Goal: Task Accomplishment & Management: Manage account settings

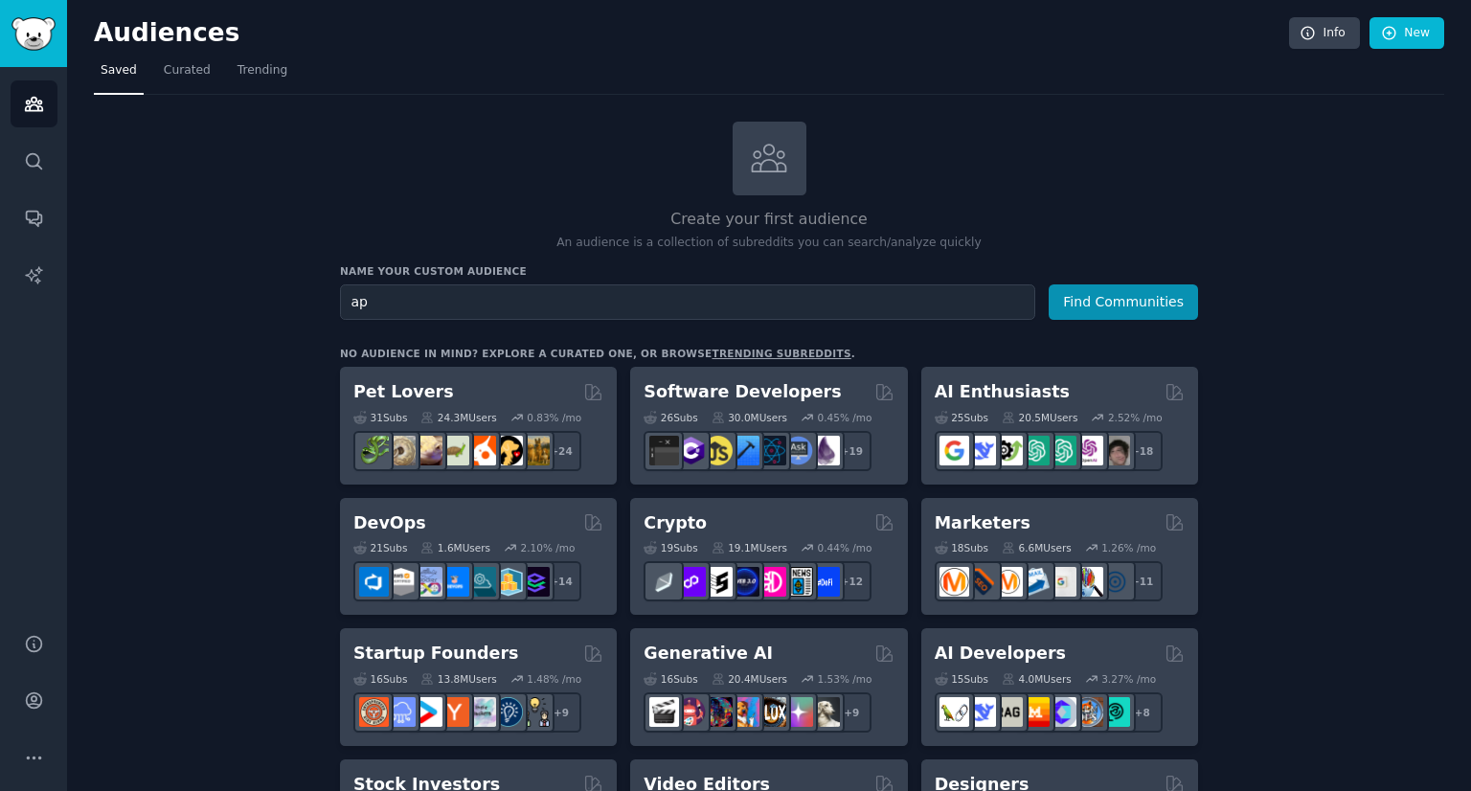
type input "a"
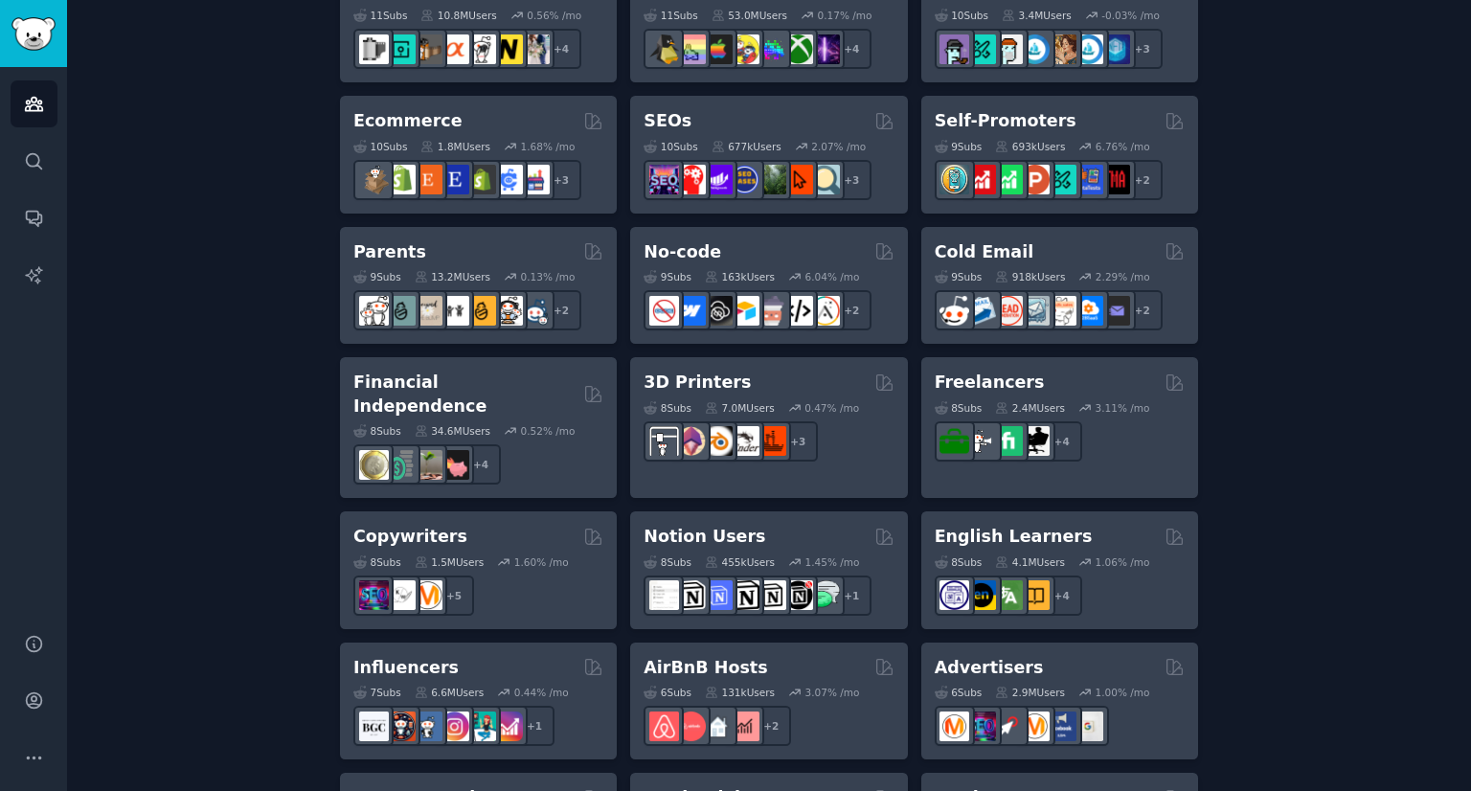
scroll to position [1417, 0]
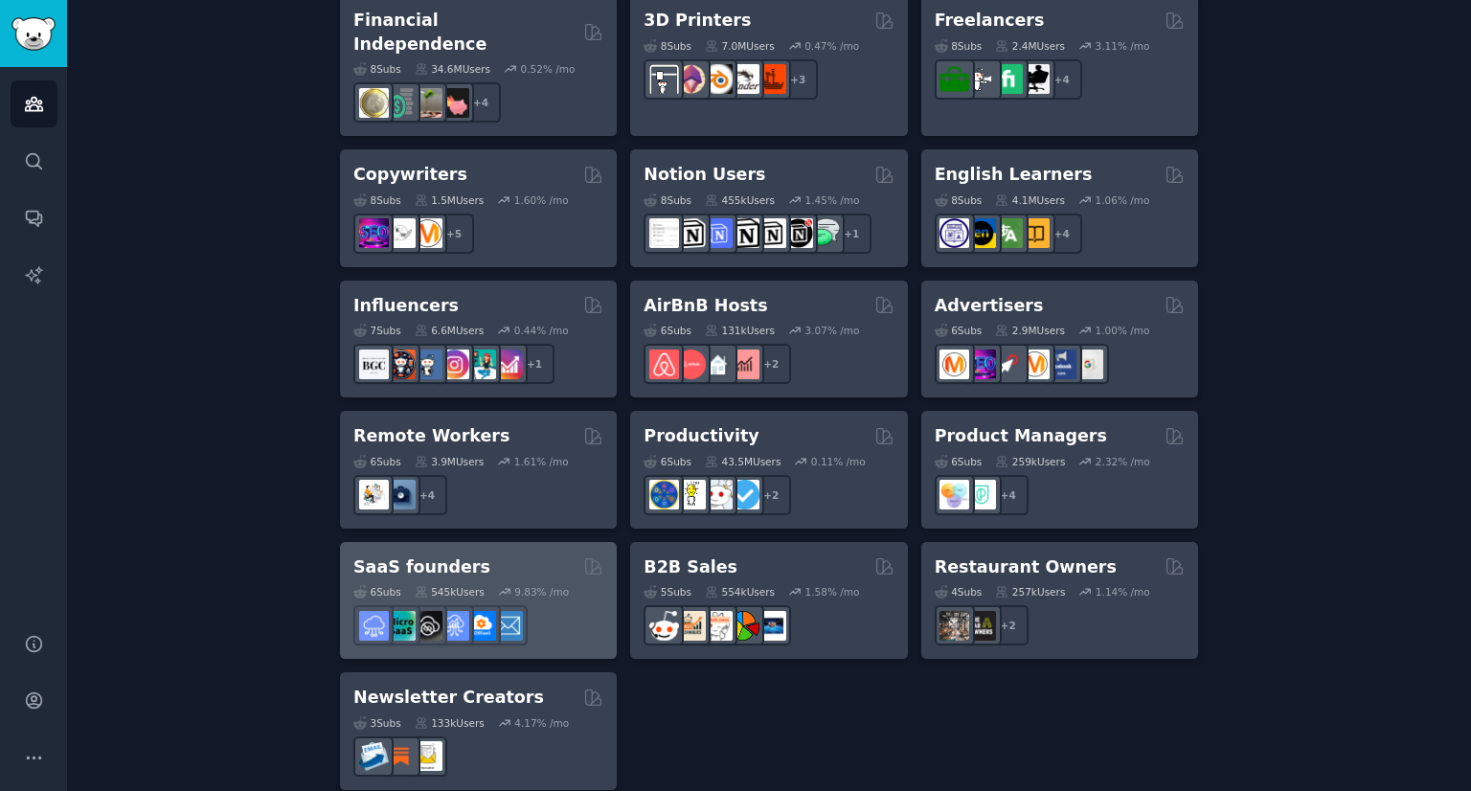
click at [467, 555] on div "SaaS founders Curated by GummySearch" at bounding box center [478, 567] width 250 height 24
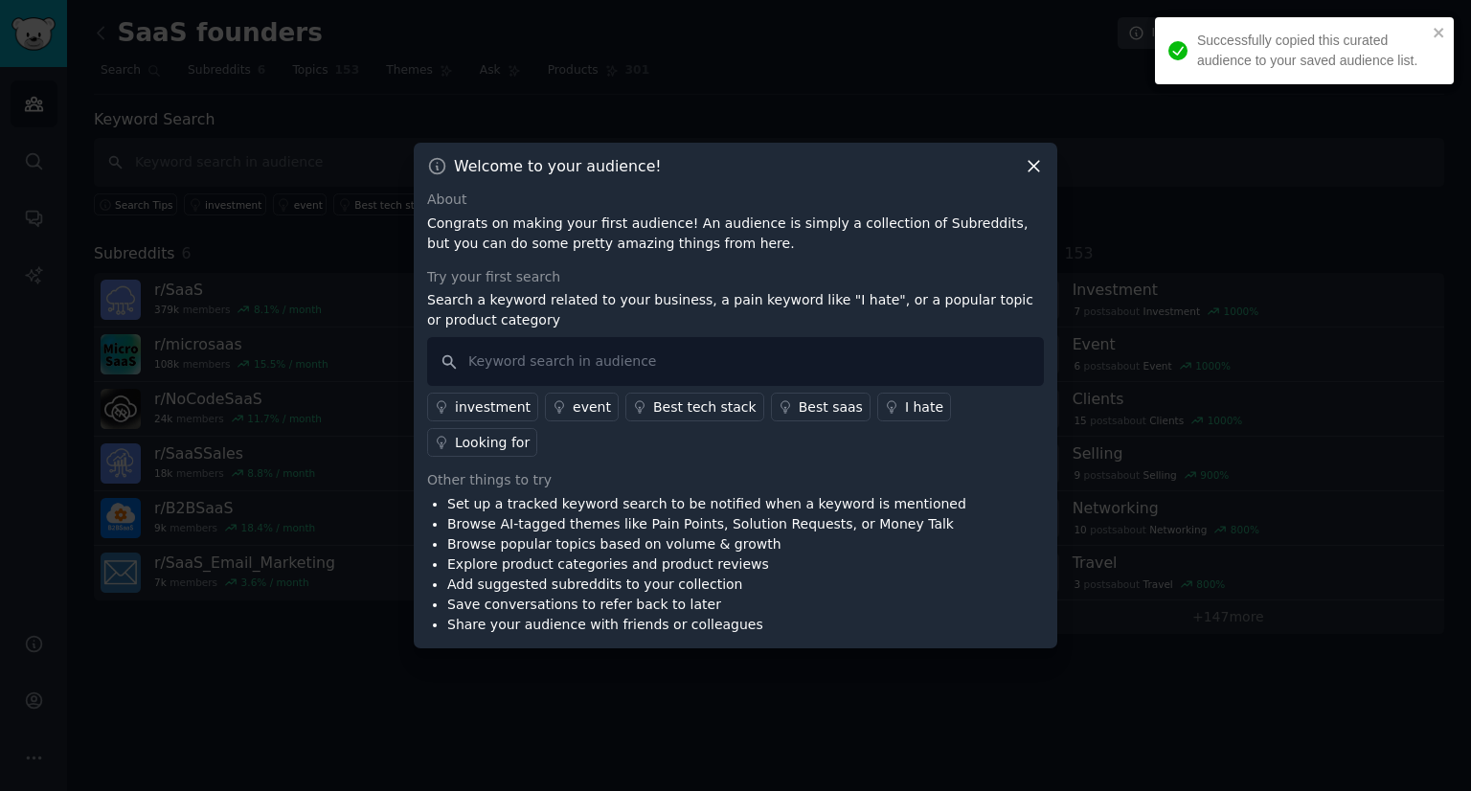
click at [1031, 172] on icon at bounding box center [1033, 167] width 11 height 11
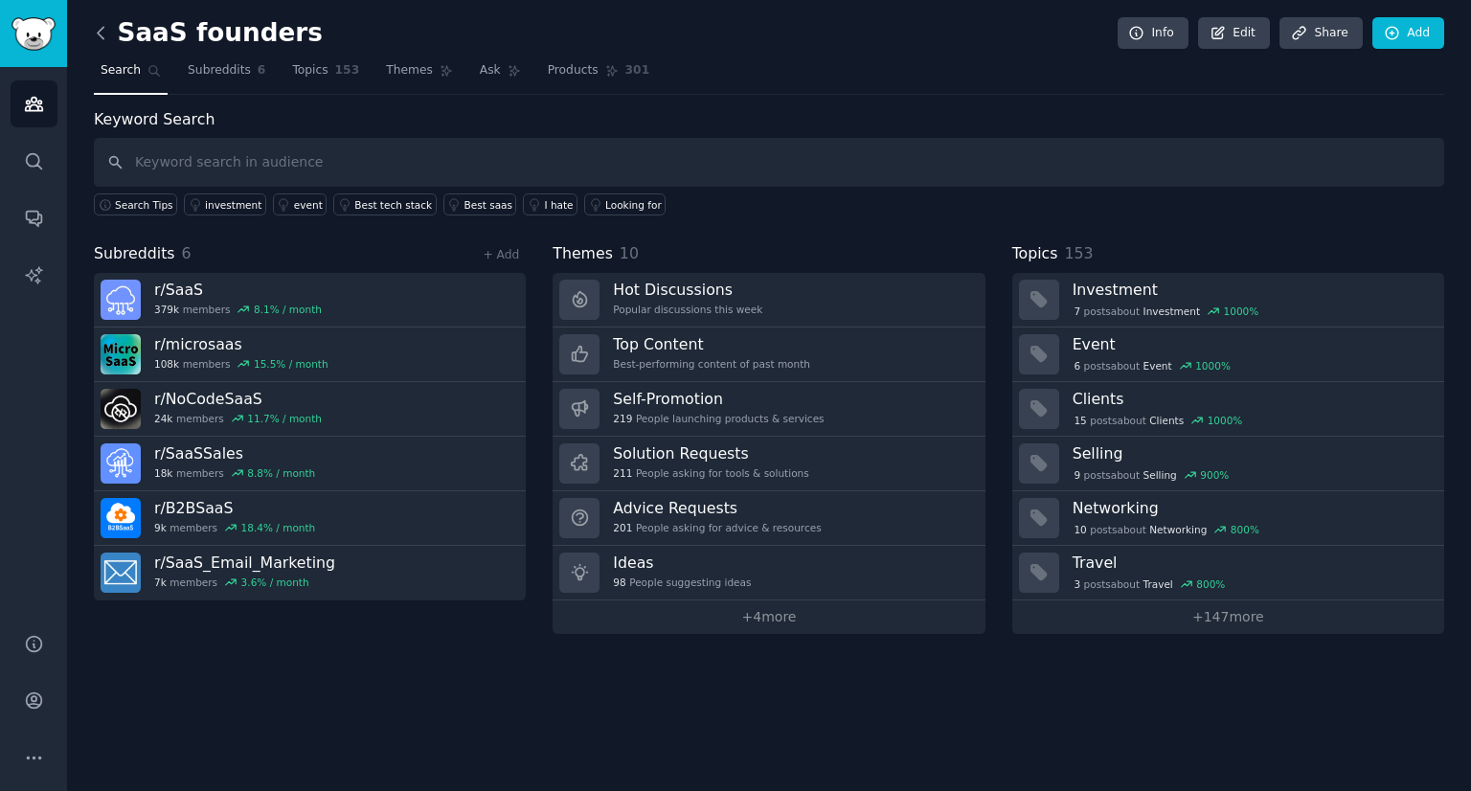
click at [101, 27] on icon at bounding box center [101, 33] width 20 height 20
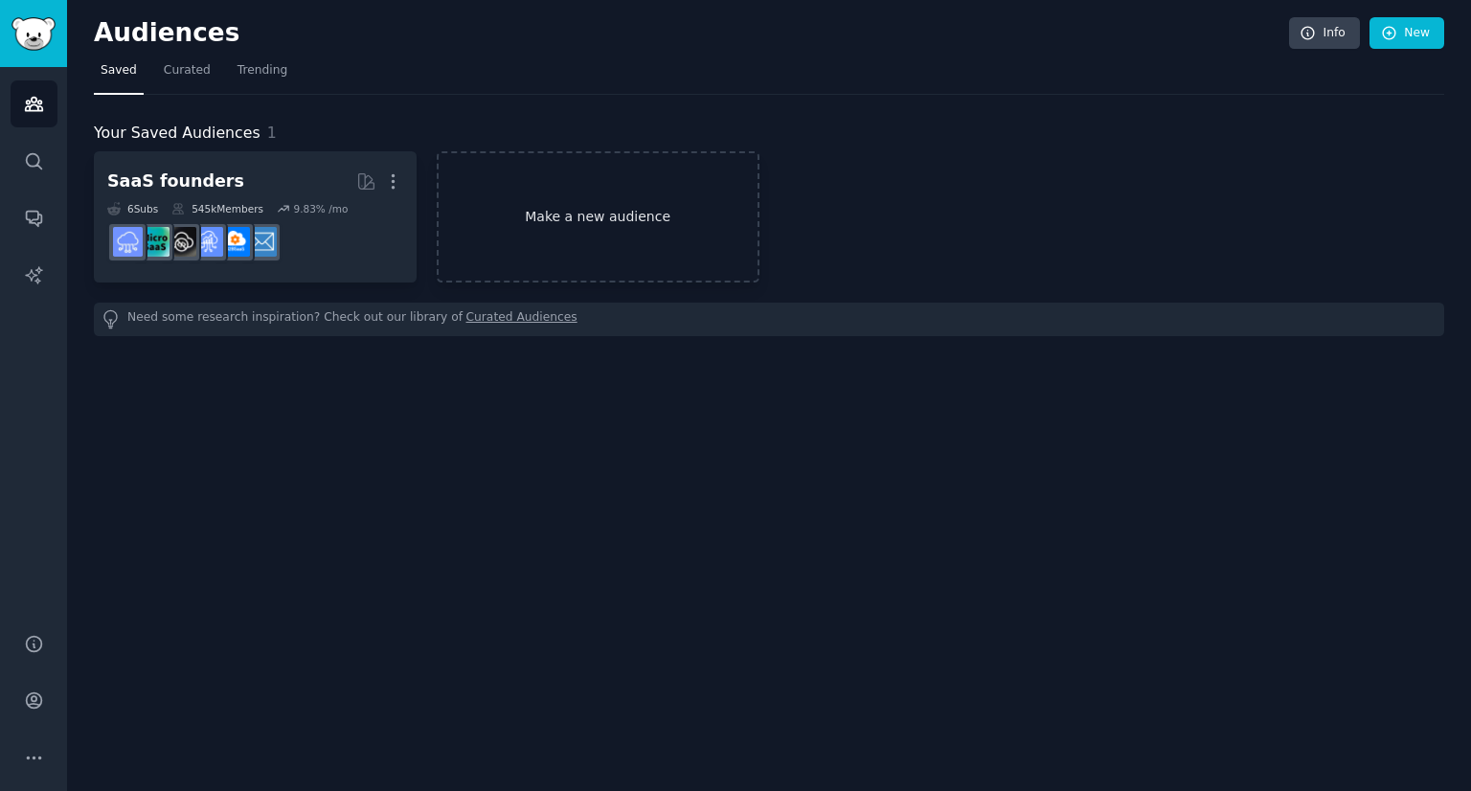
click at [480, 204] on link "Make a new audience" at bounding box center [598, 216] width 323 height 131
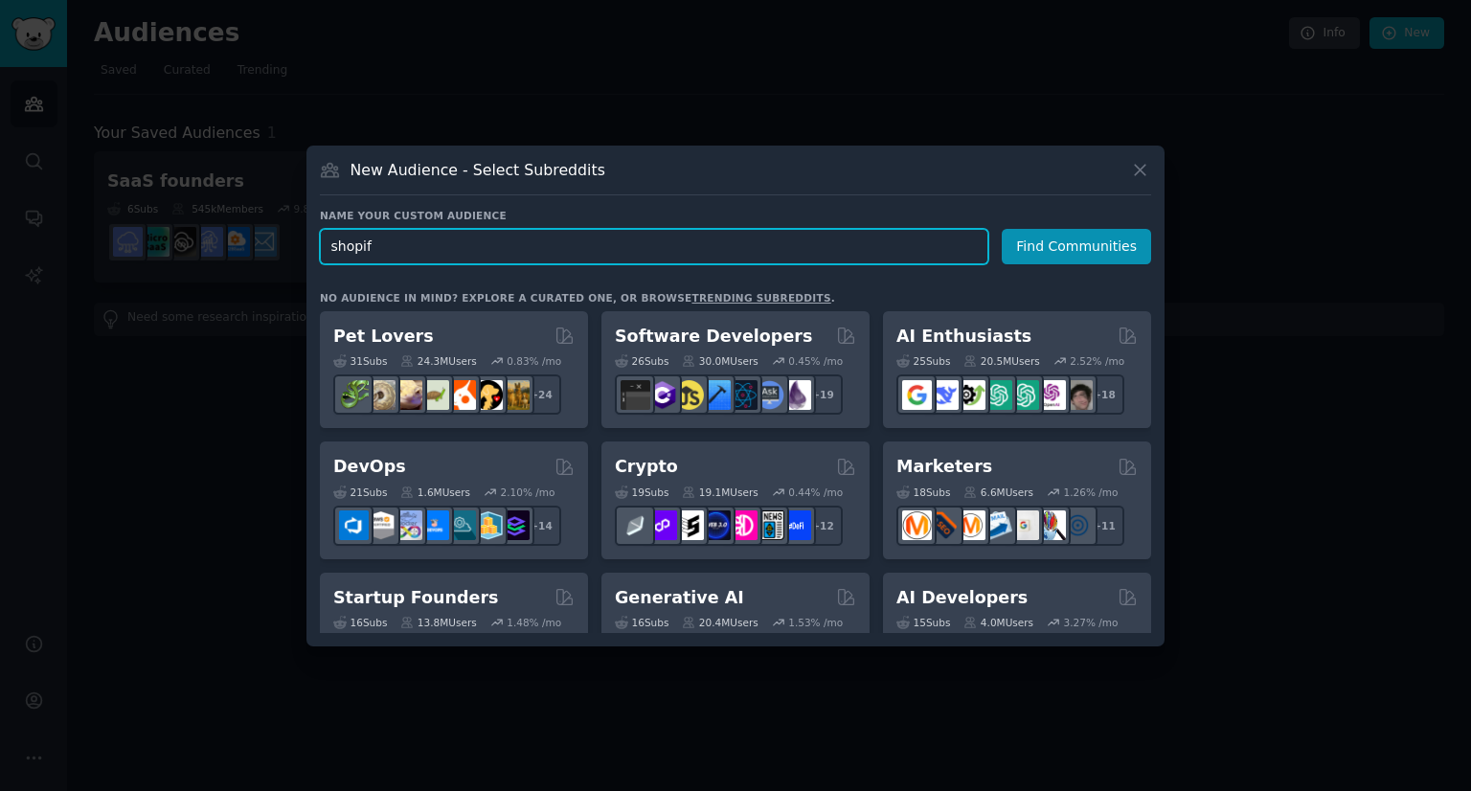
type input "shopify"
click button "Find Communities" at bounding box center [1076, 246] width 149 height 35
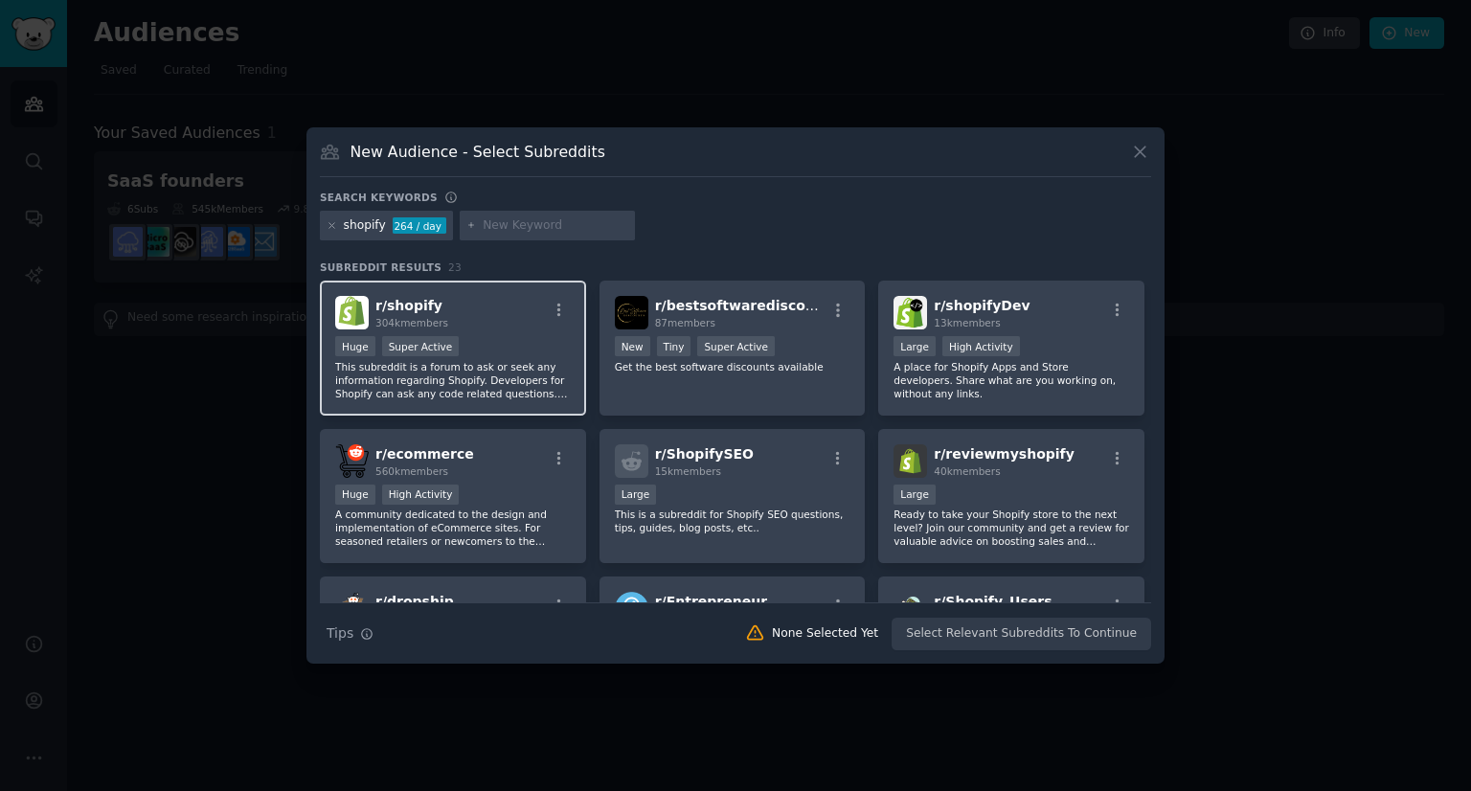
click at [531, 353] on div "Huge Super Active" at bounding box center [453, 348] width 236 height 24
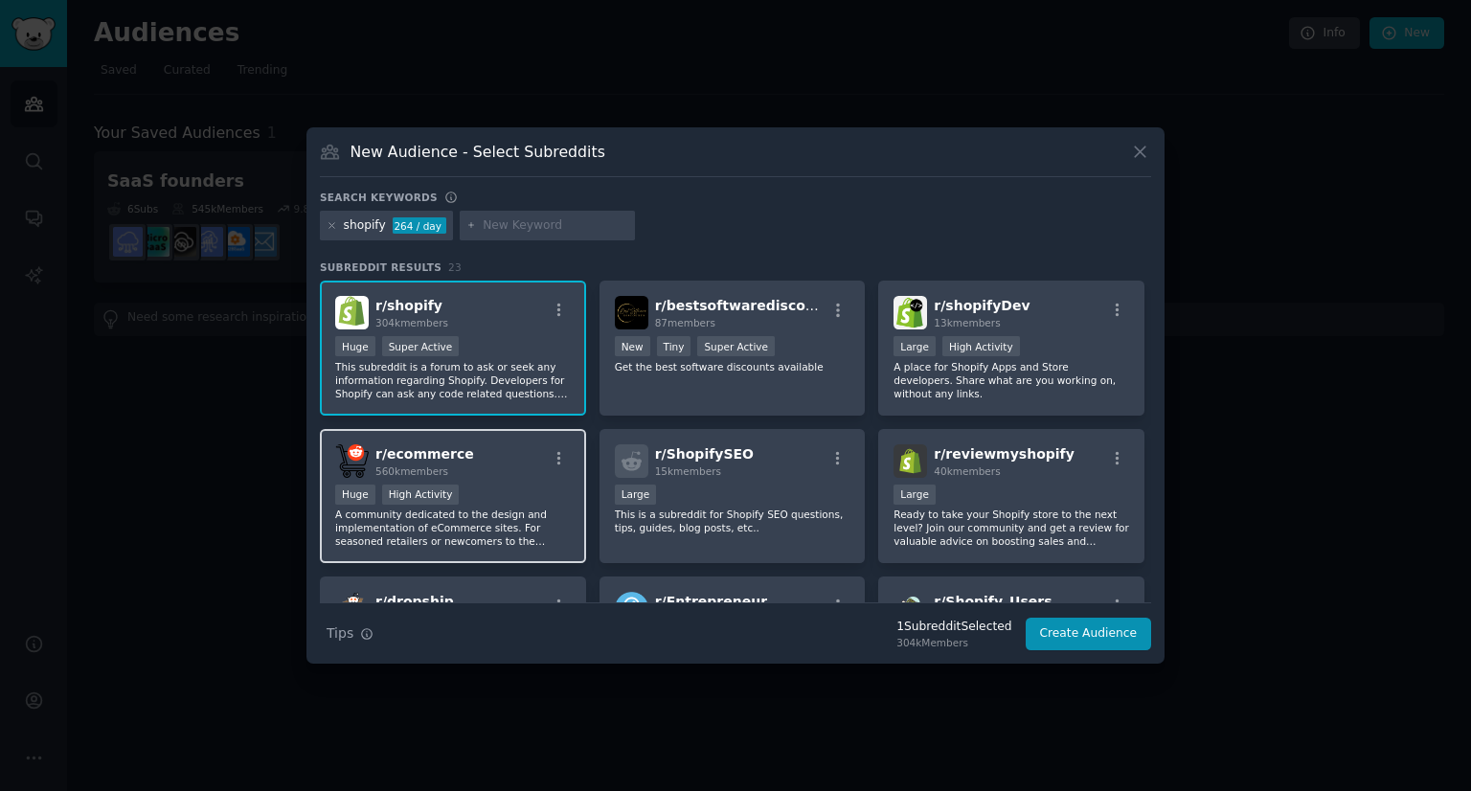
click at [513, 484] on div "Huge High Activity" at bounding box center [453, 496] width 236 height 24
click at [523, 235] on div at bounding box center [548, 226] width 176 height 31
click at [521, 230] on input "text" at bounding box center [556, 225] width 146 height 17
type input "advertising"
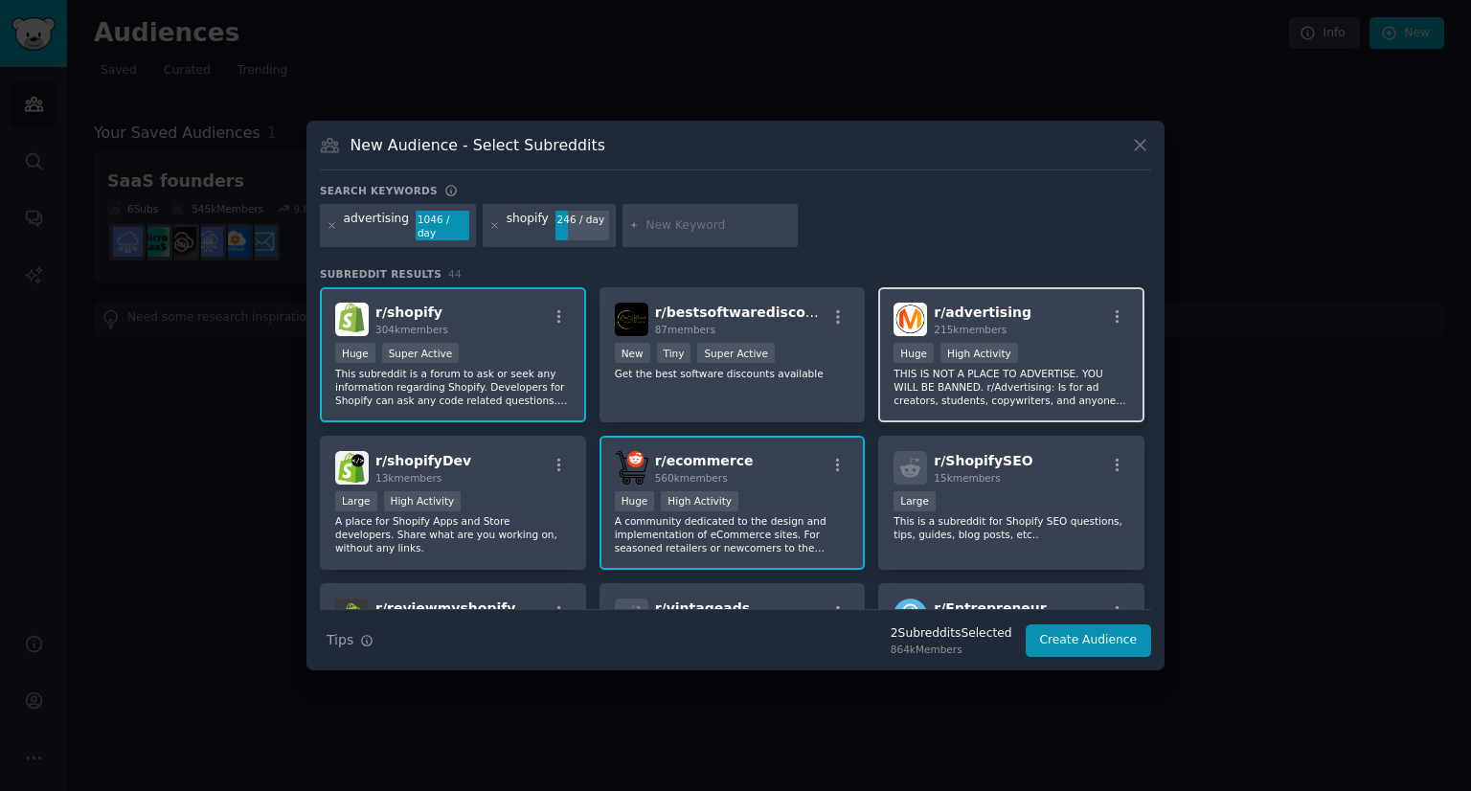
click at [992, 369] on p "THIS IS NOT A PLACE TO ADVERTISE. YOU WILL BE BANNED. r/Advertising: Is for ad …" at bounding box center [1011, 387] width 236 height 40
click at [686, 222] on input "text" at bounding box center [718, 225] width 146 height 17
type input "startup"
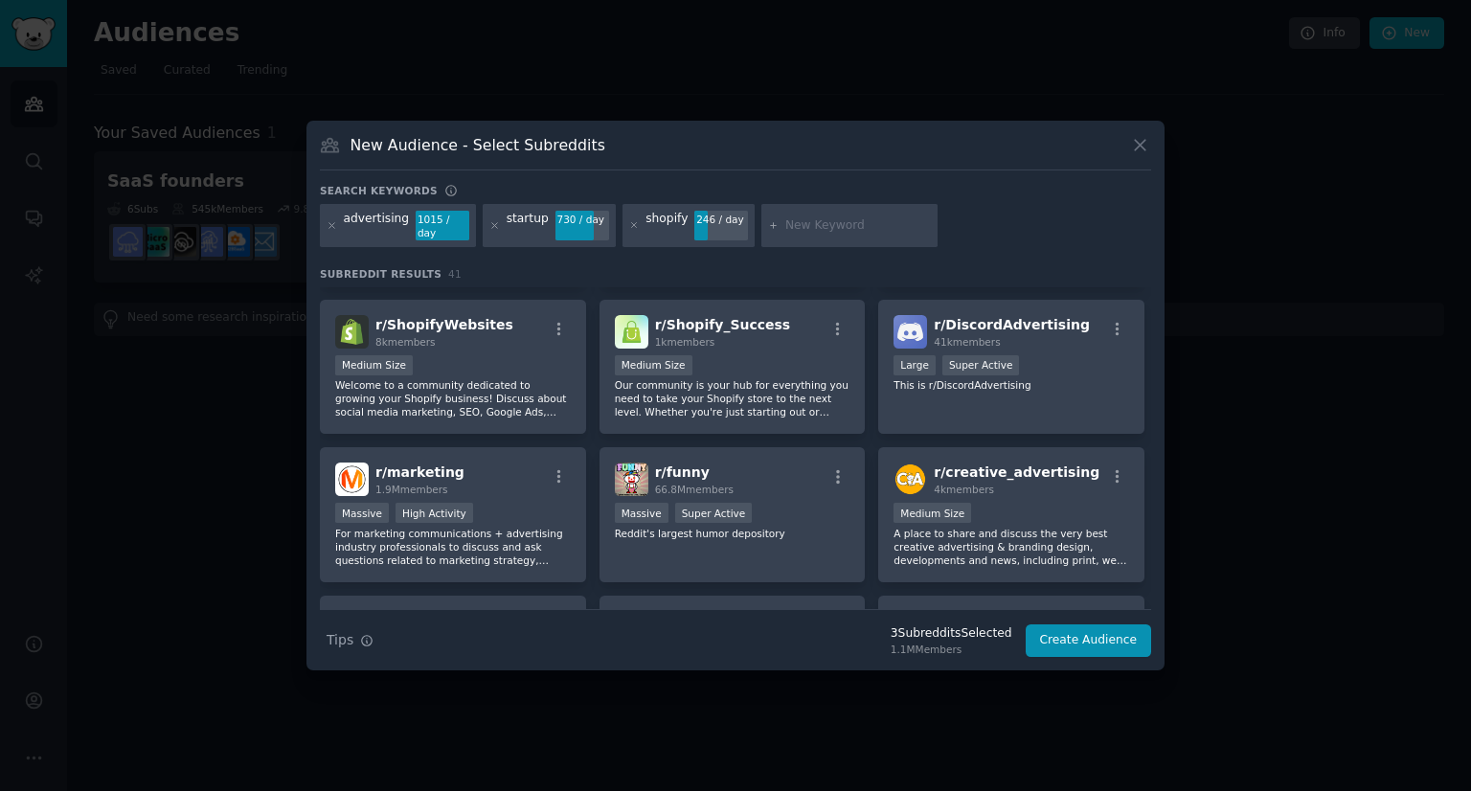
scroll to position [728, 0]
click at [577, 227] on div "730 / day" at bounding box center [582, 219] width 54 height 17
click at [534, 231] on div "startup 730 / day" at bounding box center [549, 226] width 133 height 44
click at [536, 226] on div "startup 730 / day" at bounding box center [549, 226] width 133 height 44
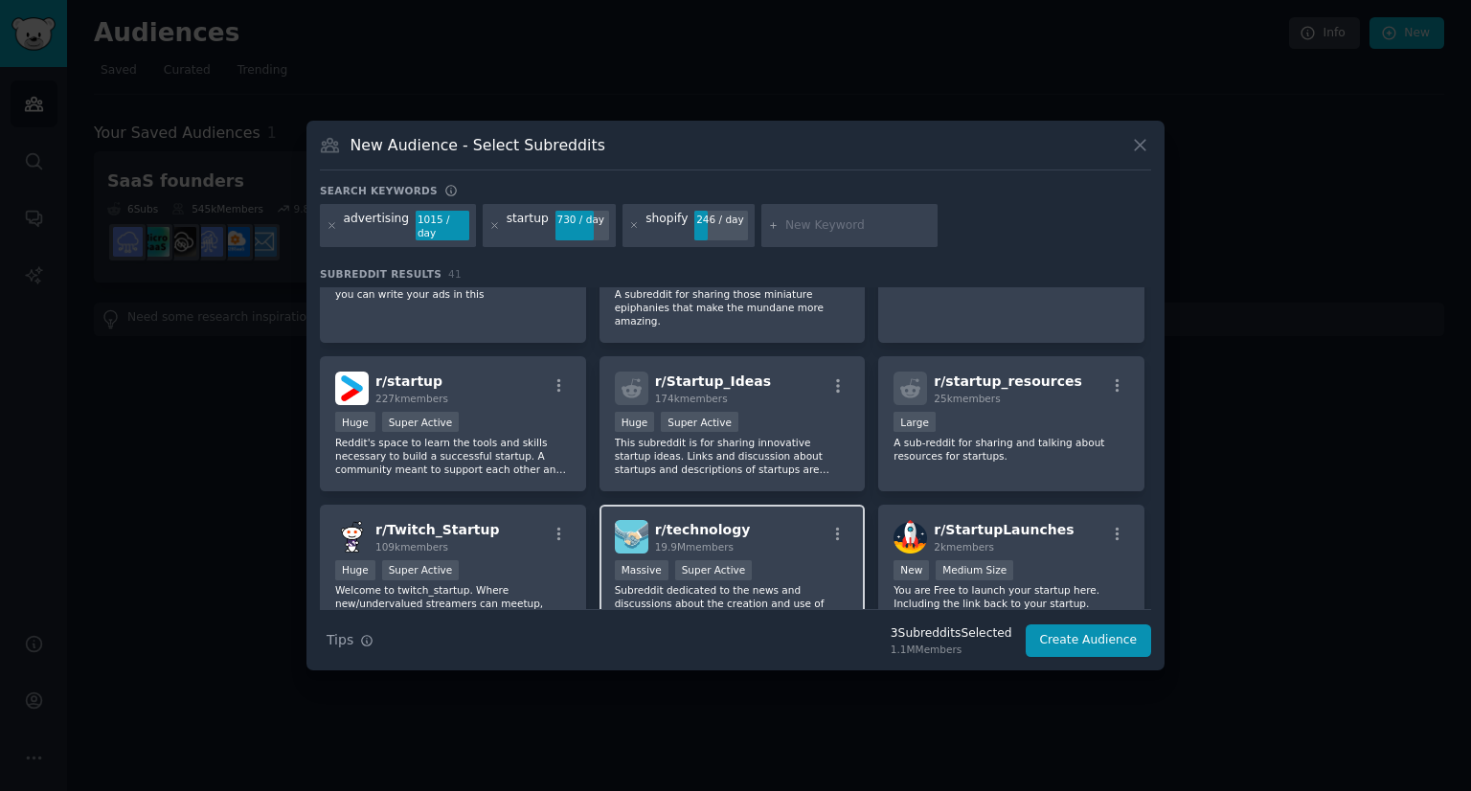
scroll to position [1105, 0]
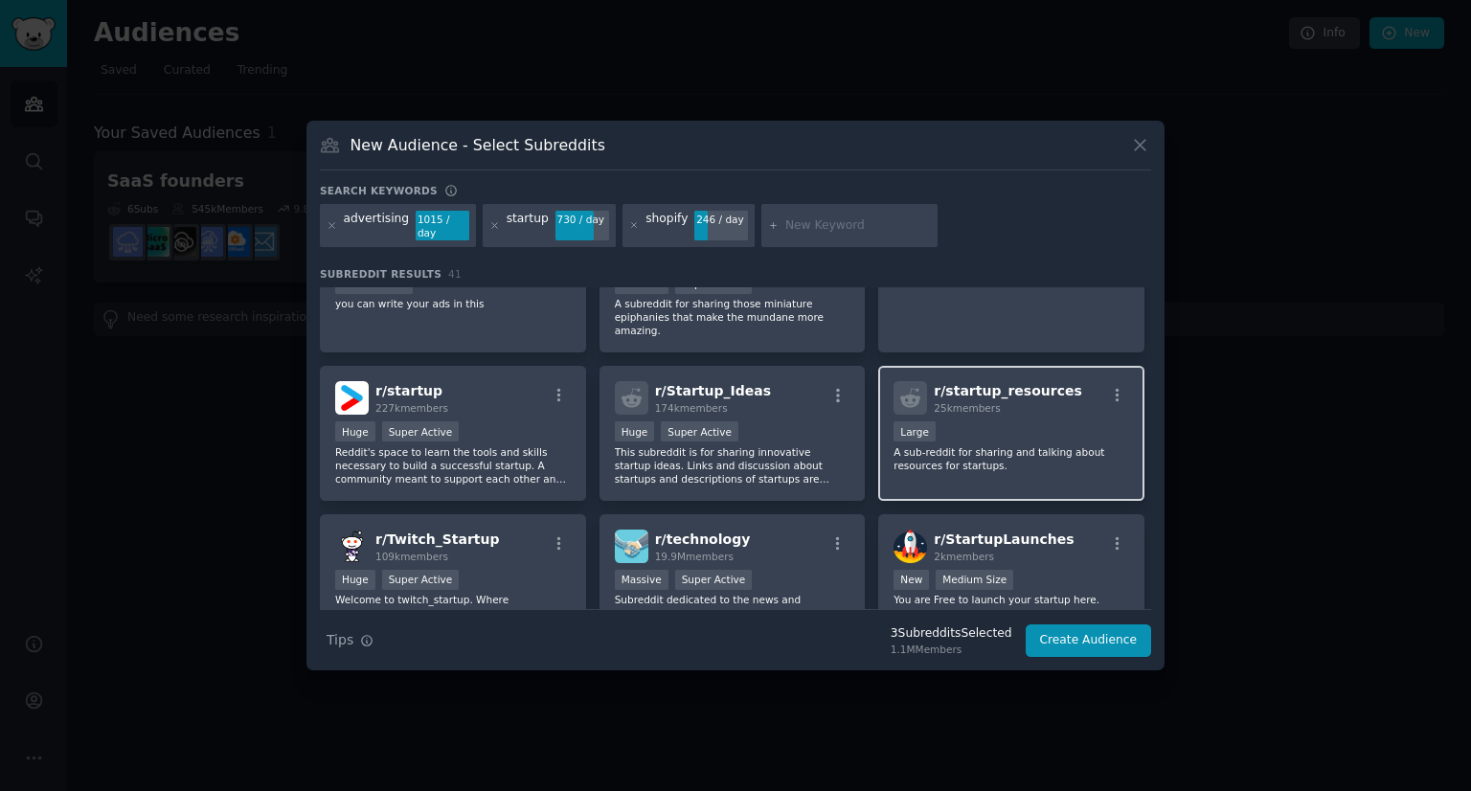
click at [1005, 421] on div "Large" at bounding box center [1011, 433] width 236 height 24
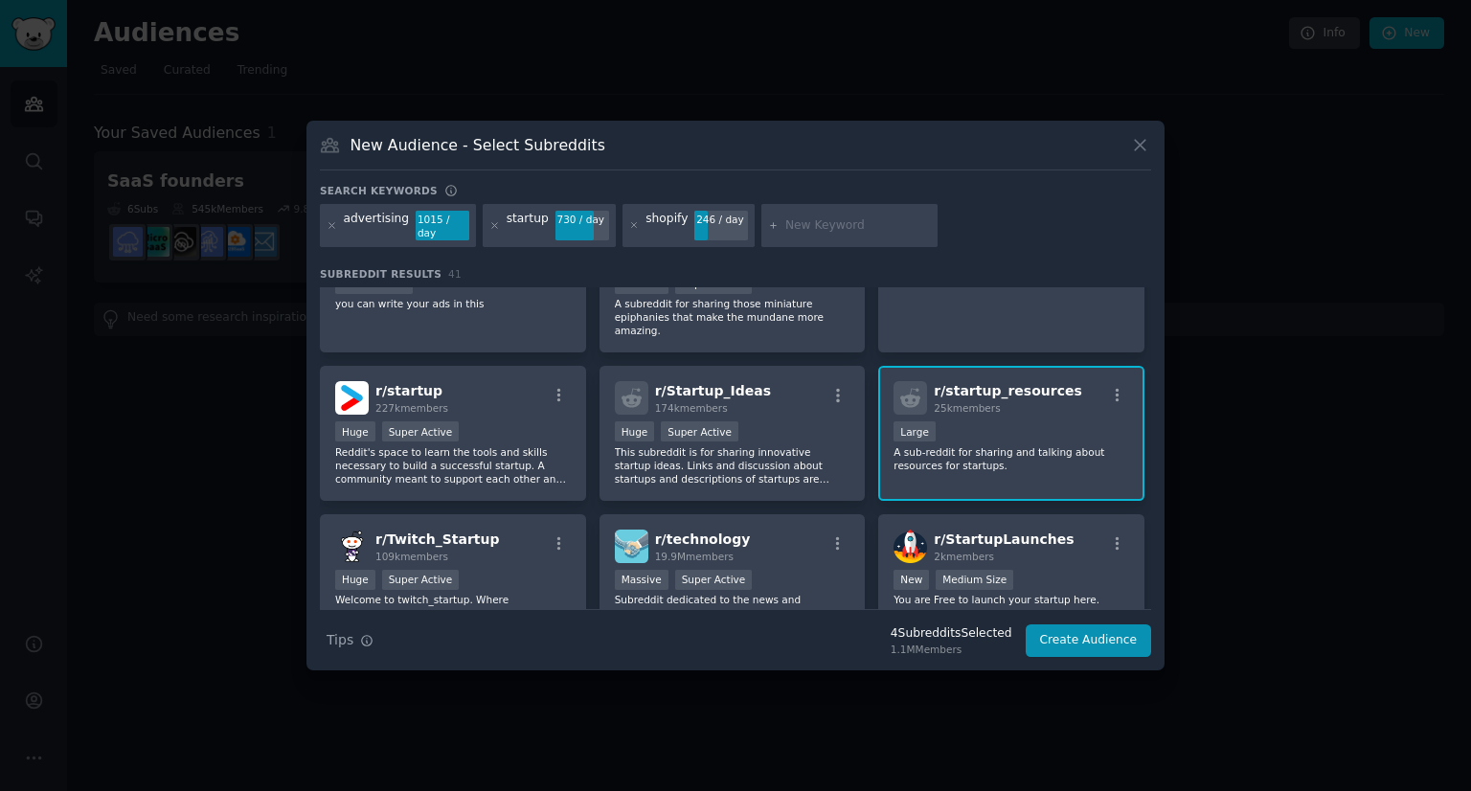
click at [785, 227] on input "text" at bounding box center [858, 225] width 146 height 17
type input "founders"
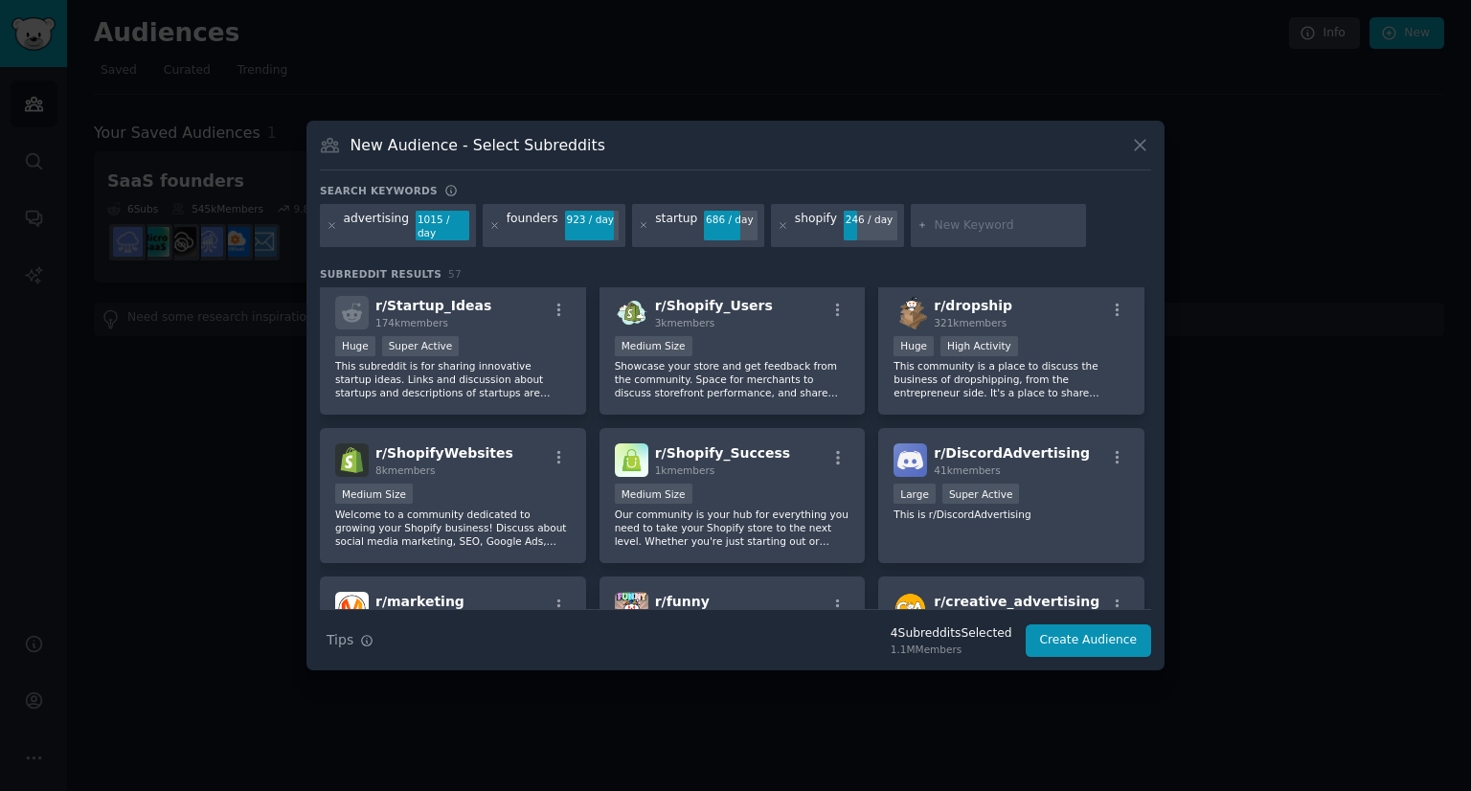
scroll to position [751, 0]
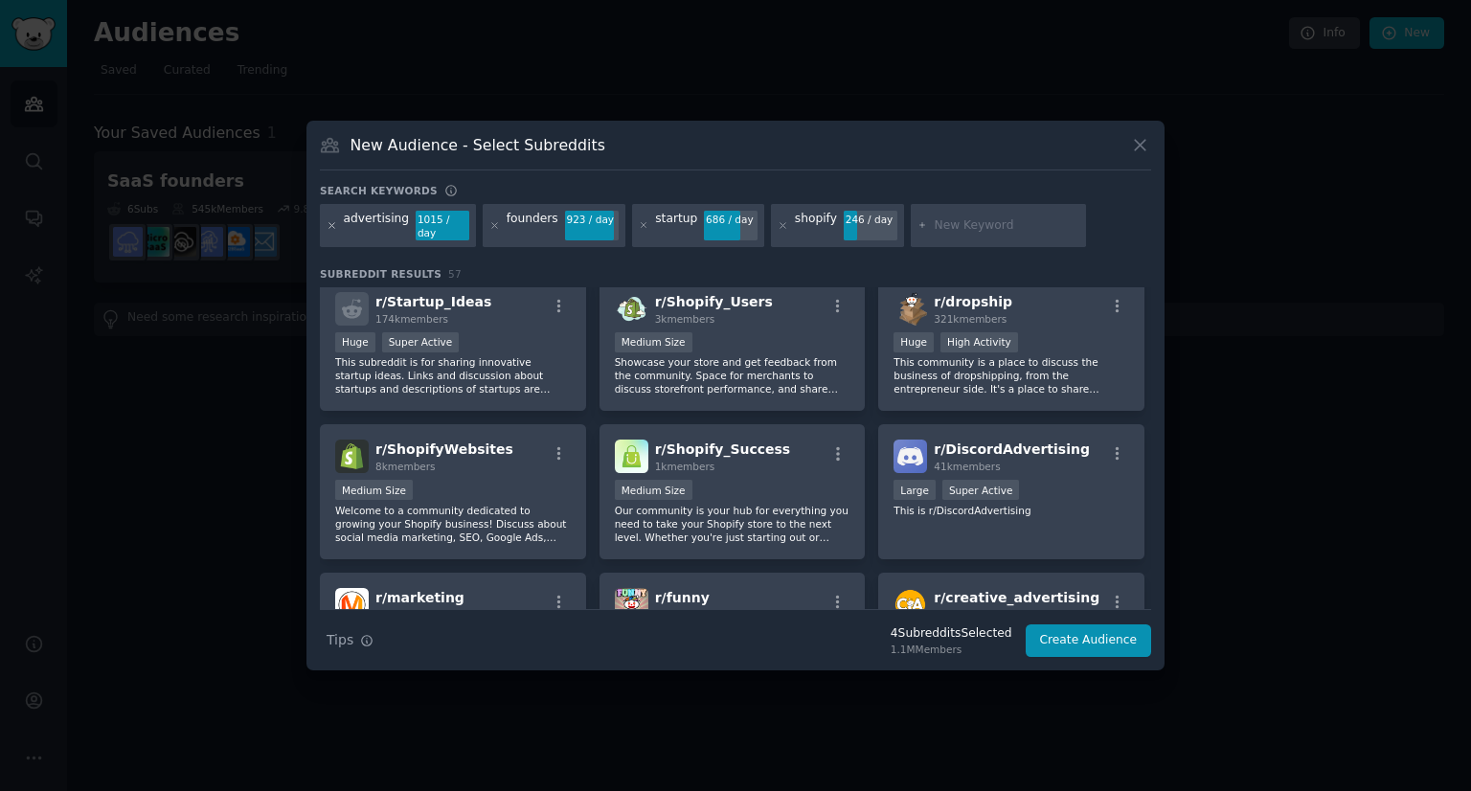
click at [326, 220] on icon at bounding box center [331, 225] width 11 height 11
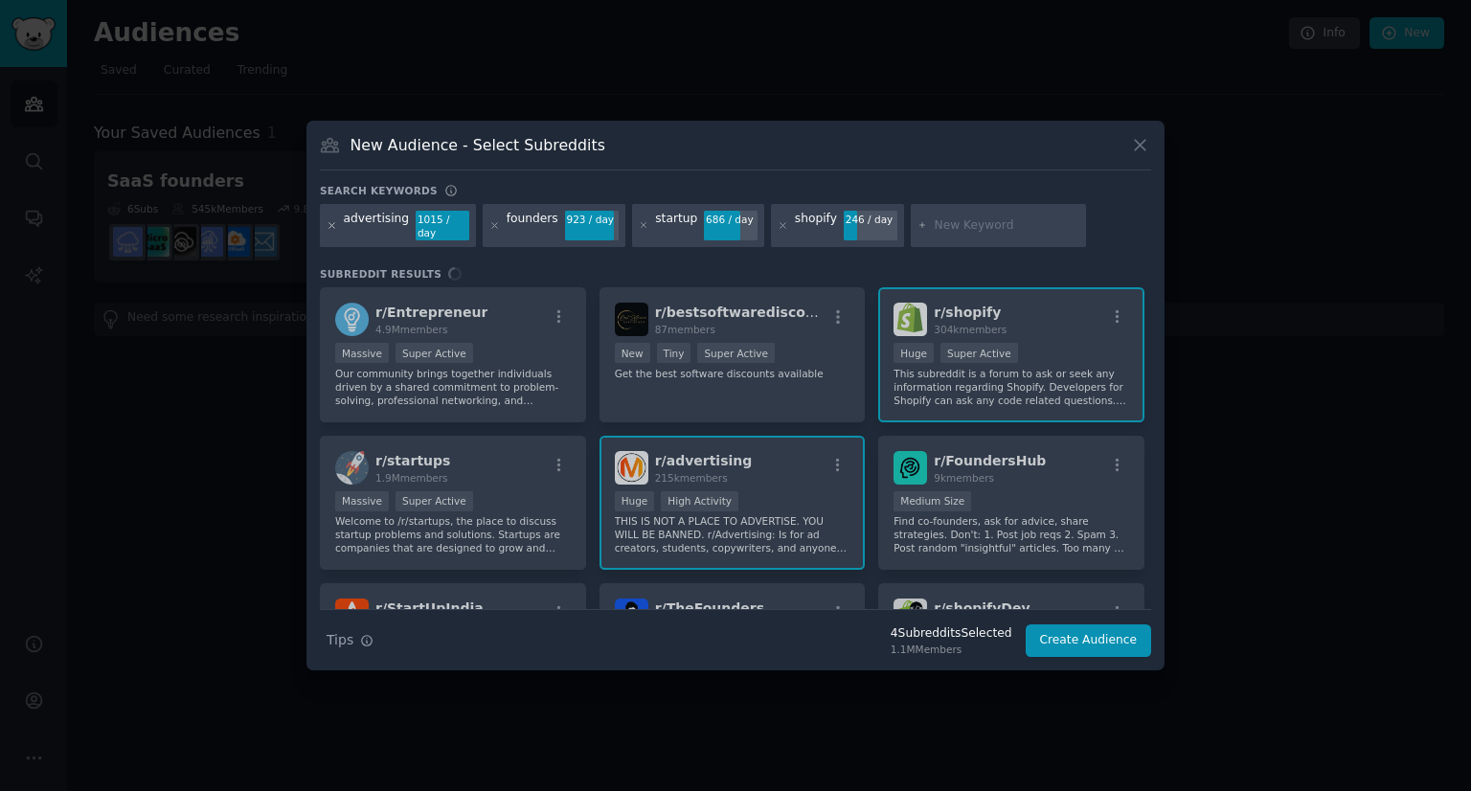
click at [331, 227] on icon at bounding box center [331, 225] width 11 height 11
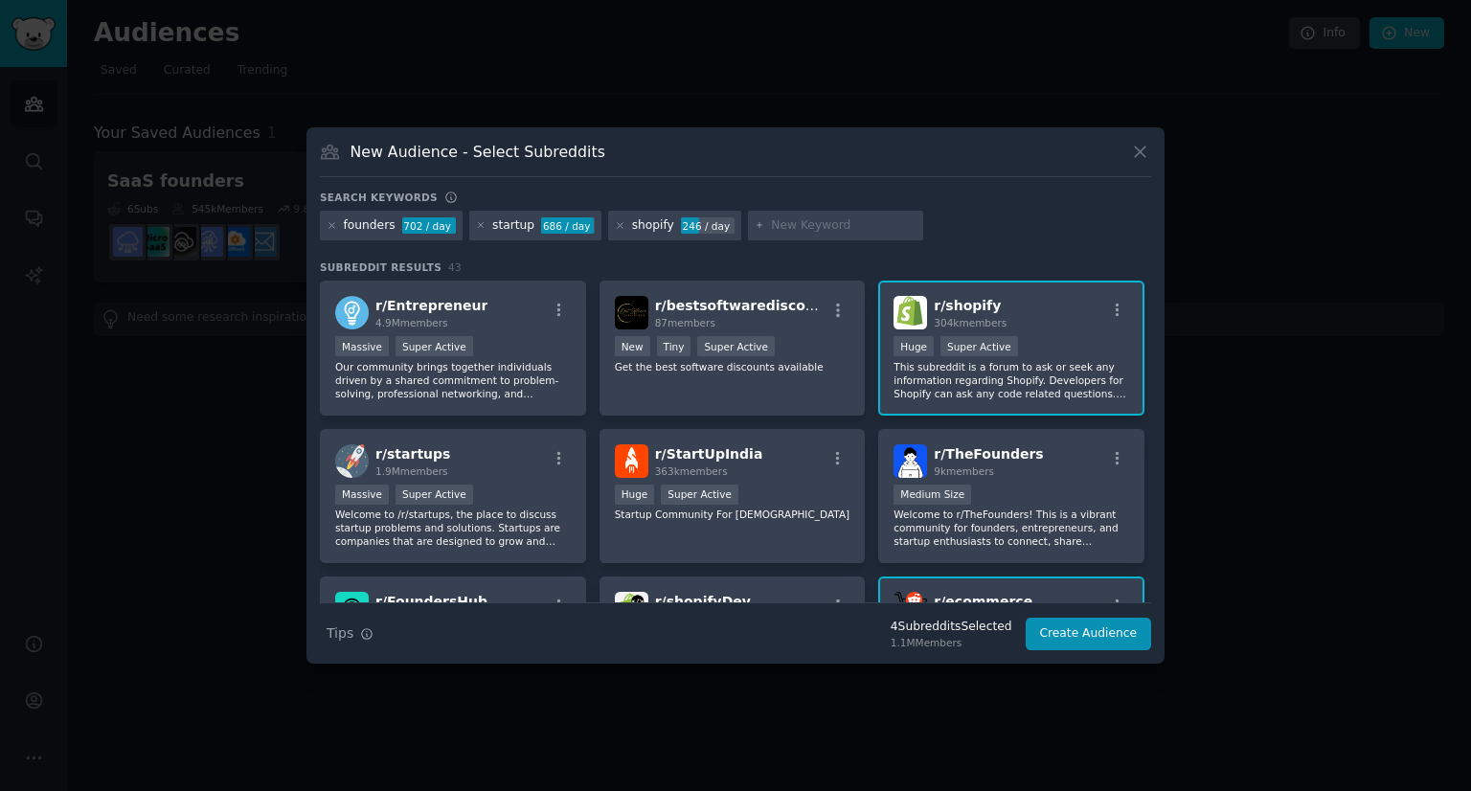
click at [331, 227] on icon at bounding box center [331, 225] width 11 height 11
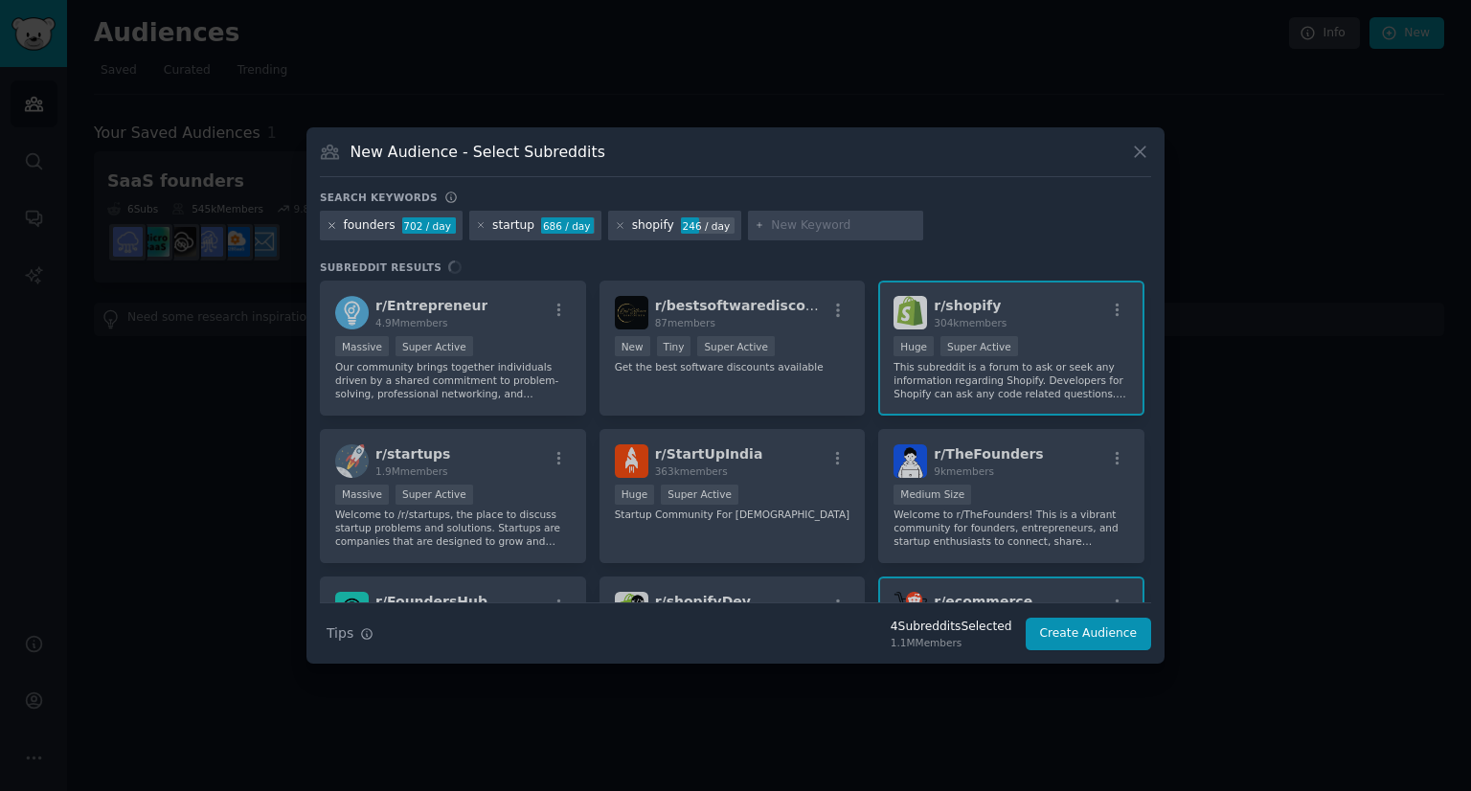
click at [329, 227] on icon at bounding box center [331, 225] width 5 height 5
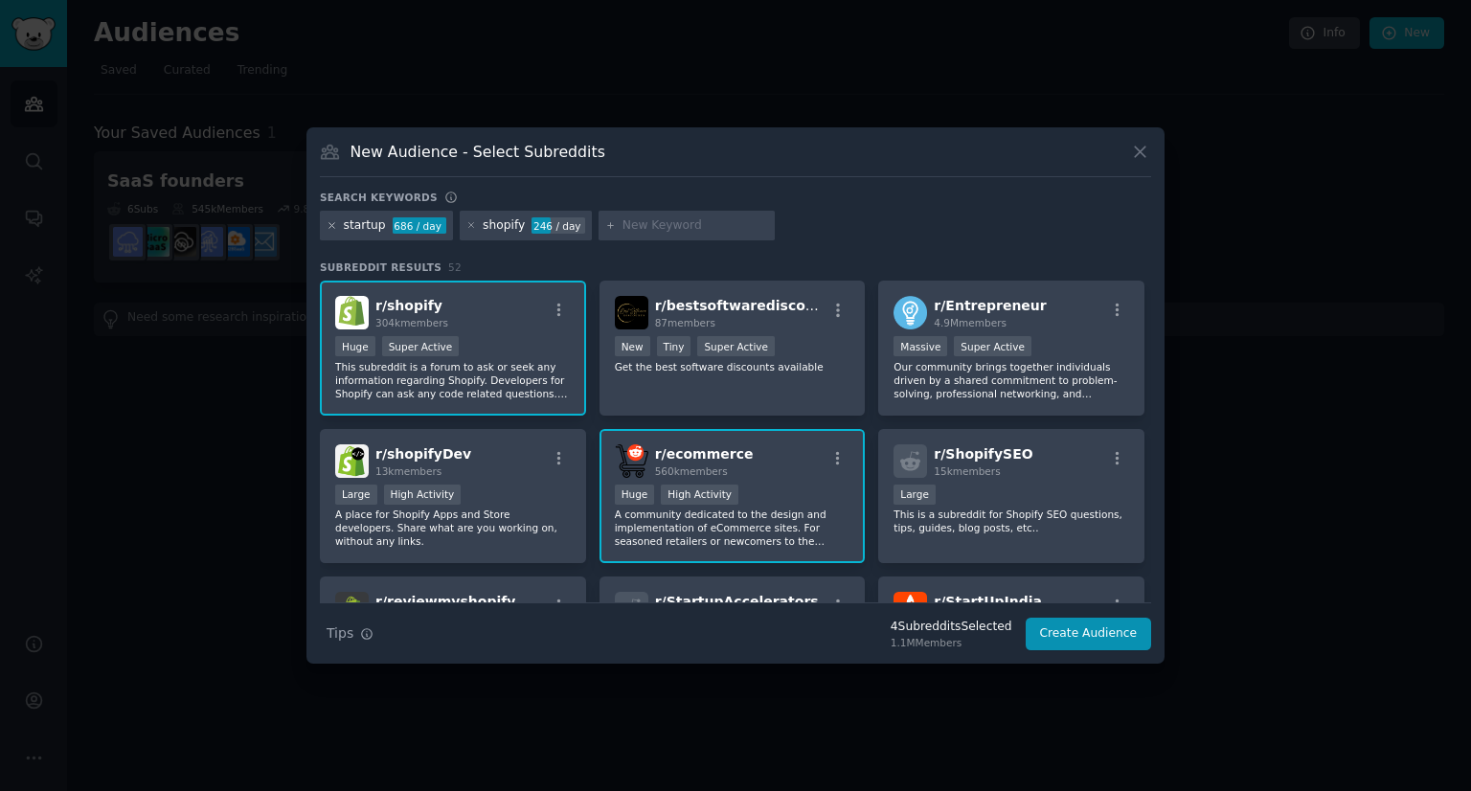
click at [329, 224] on icon at bounding box center [331, 225] width 11 height 11
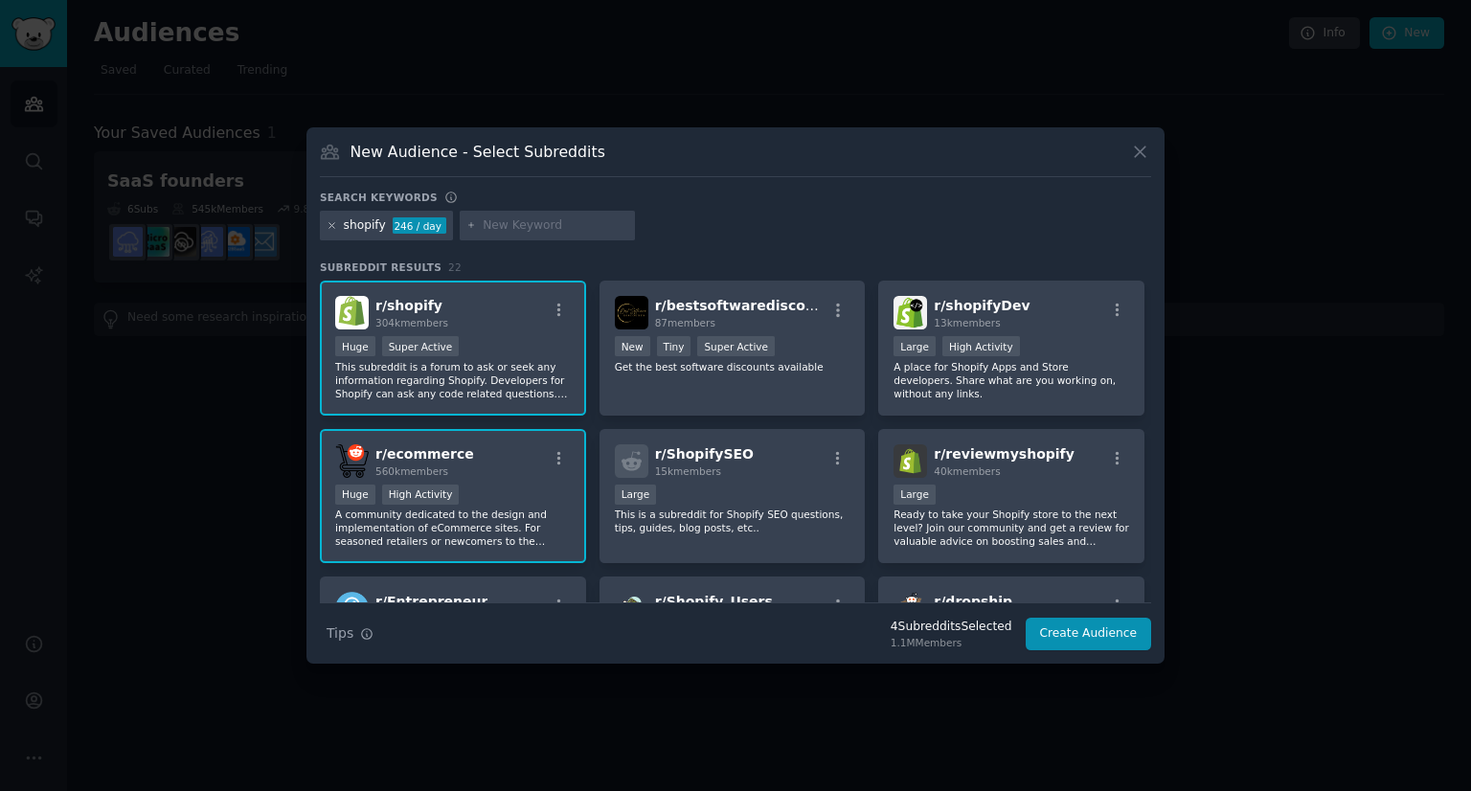
click at [327, 223] on icon at bounding box center [331, 225] width 11 height 11
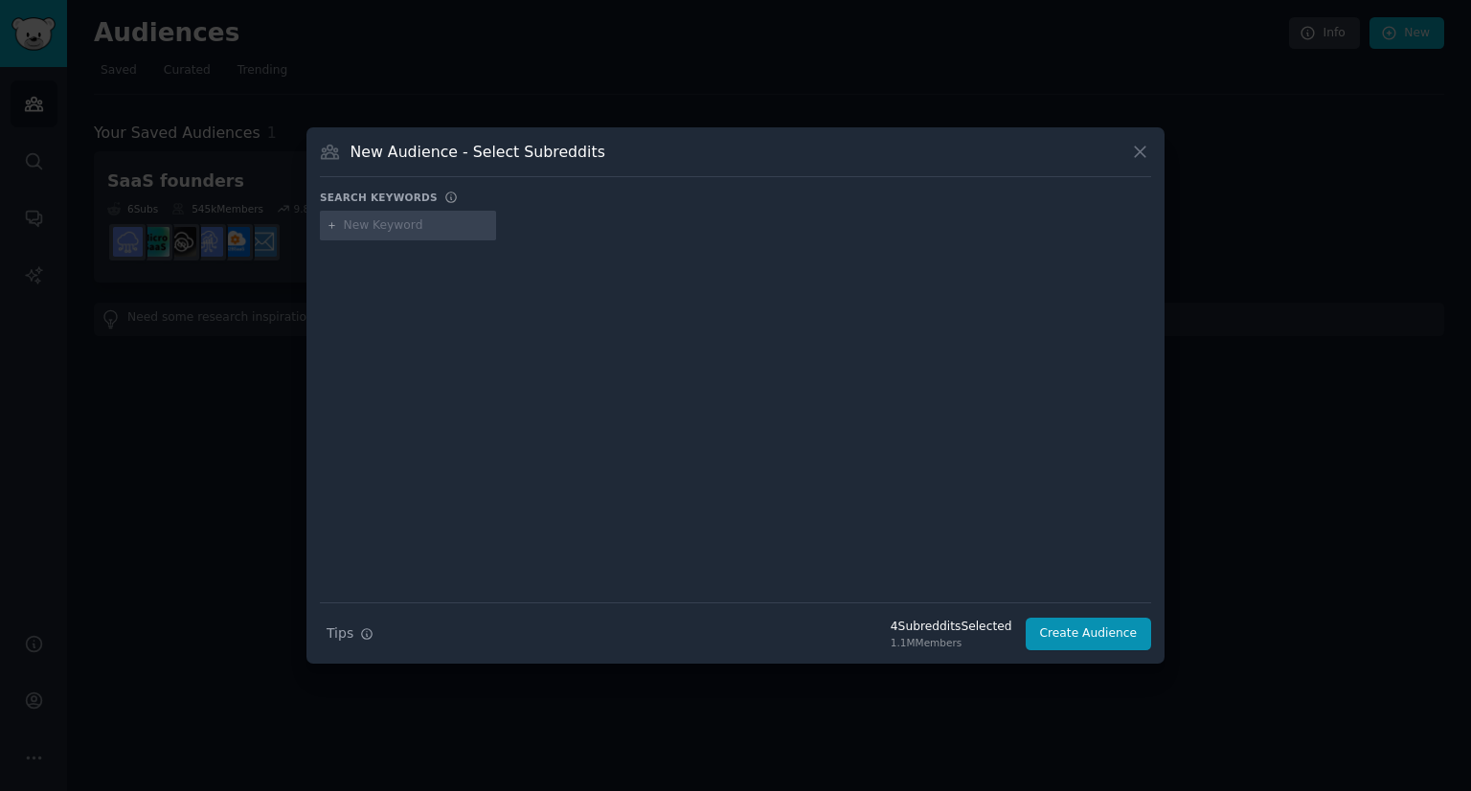
click at [386, 218] on input "text" at bounding box center [417, 225] width 146 height 17
type input "startupfounders"
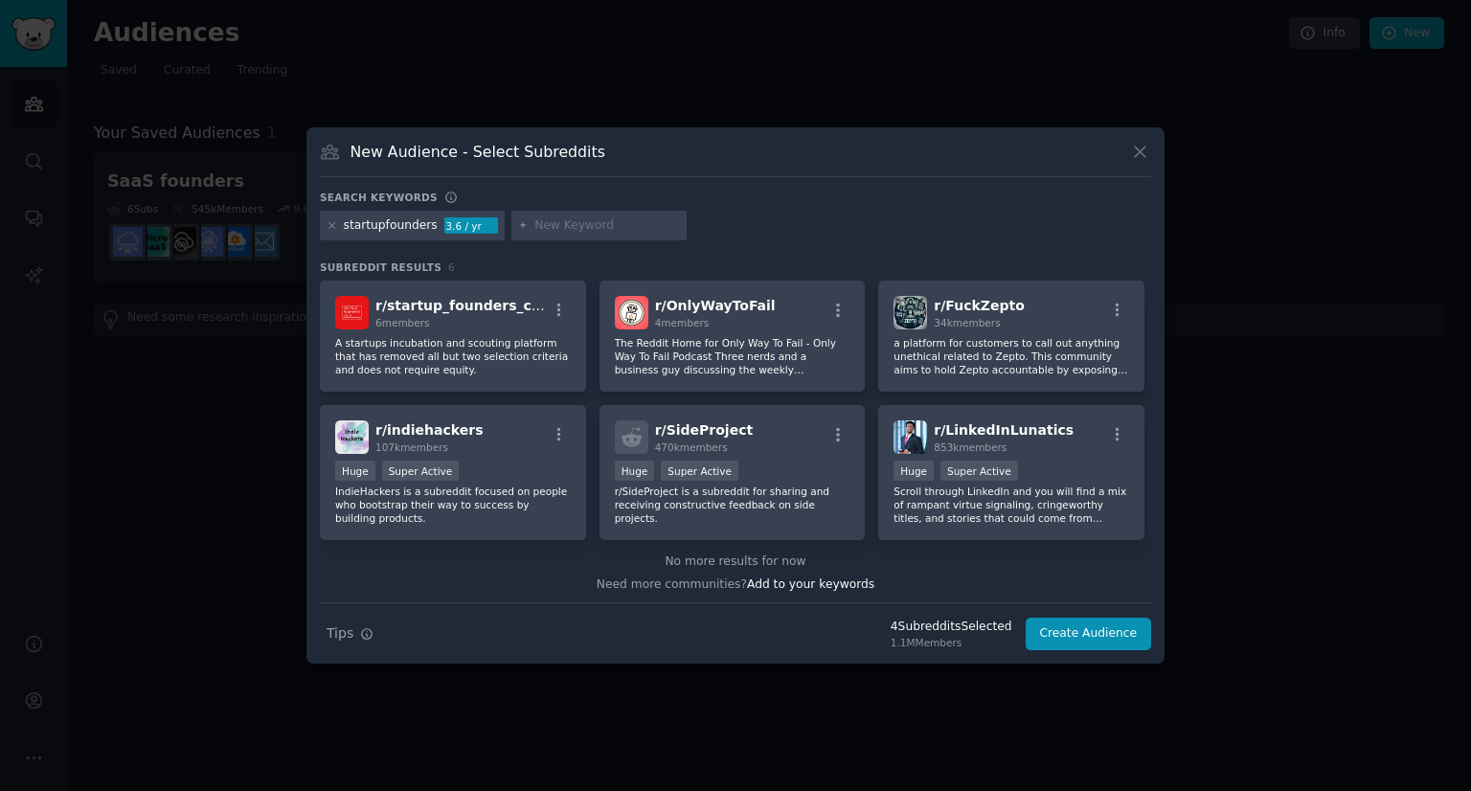
click at [408, 230] on div "startupfounders" at bounding box center [391, 225] width 94 height 17
click at [329, 227] on icon at bounding box center [331, 225] width 5 height 5
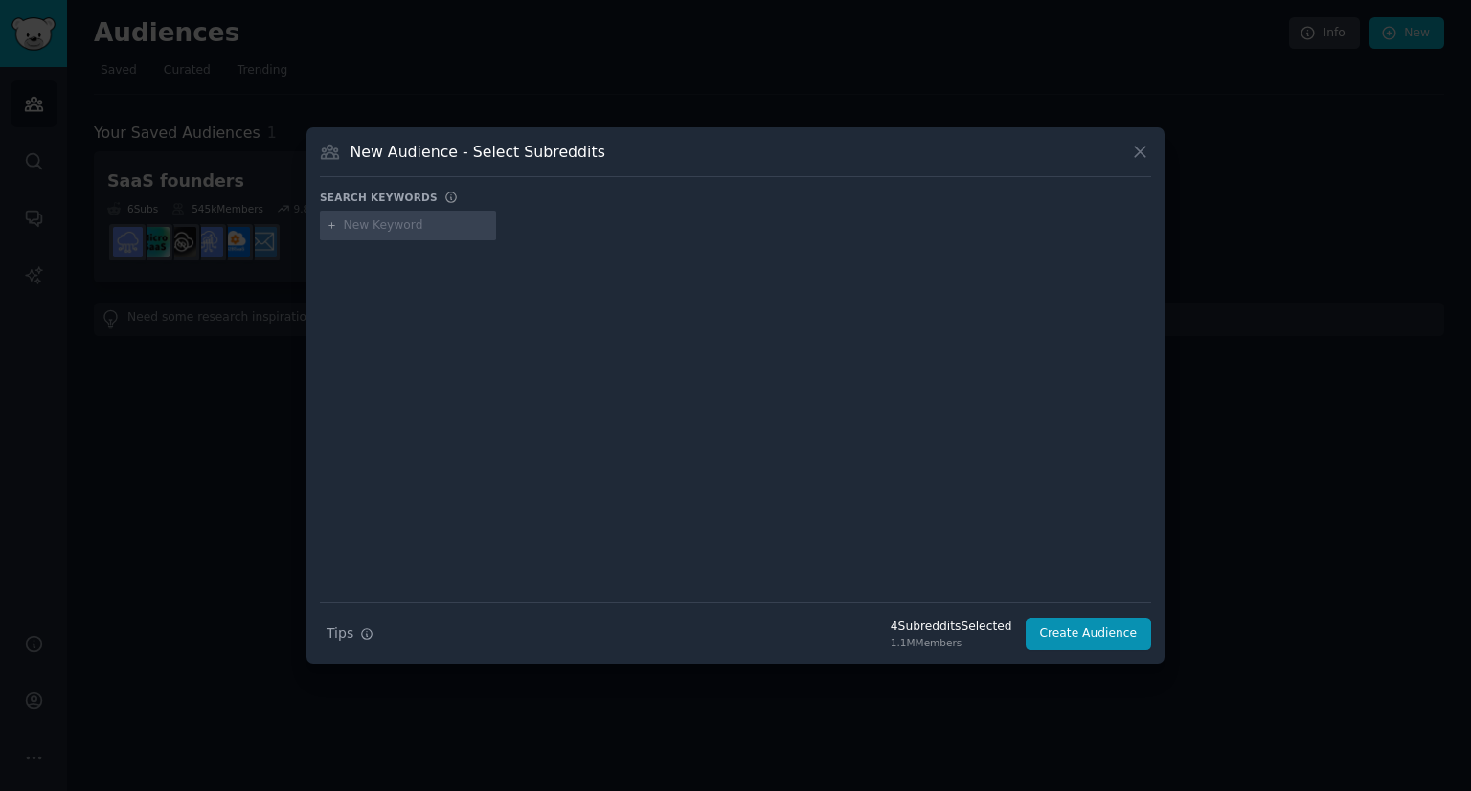
click at [349, 228] on input "text" at bounding box center [417, 225] width 146 height 17
type input "founders"
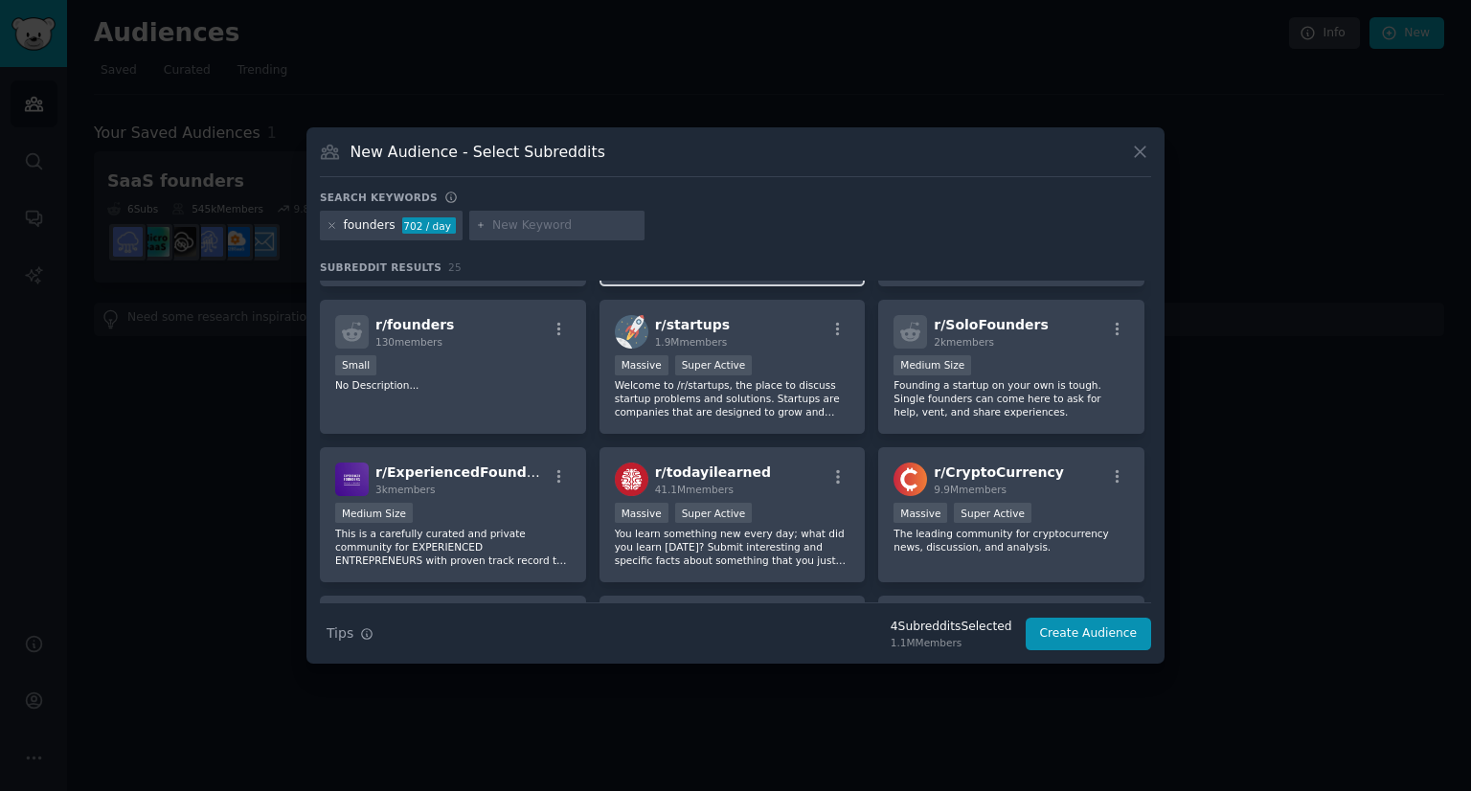
scroll to position [130, 0]
click at [801, 361] on div "Massive Super Active" at bounding box center [733, 366] width 236 height 24
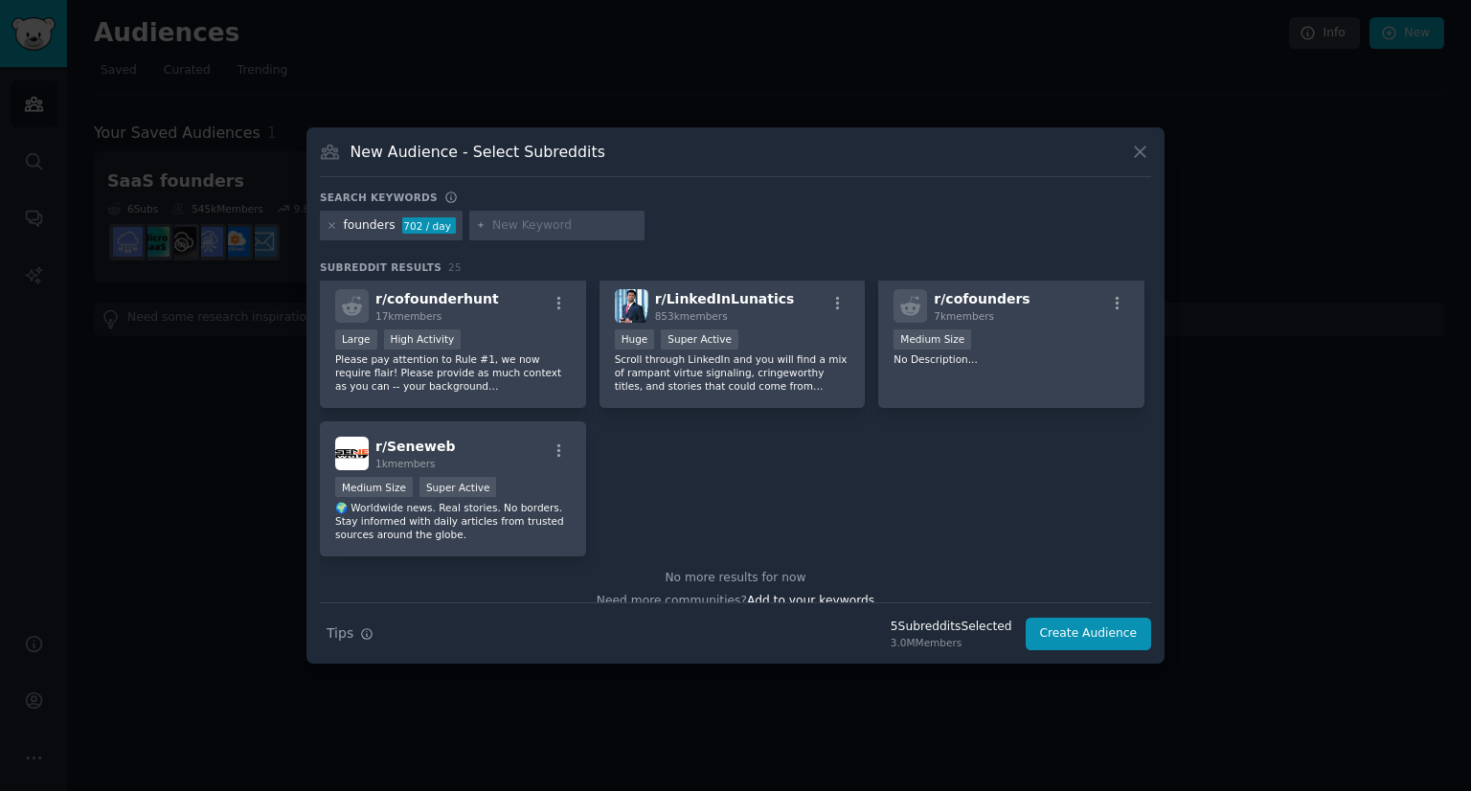
scroll to position [0, 0]
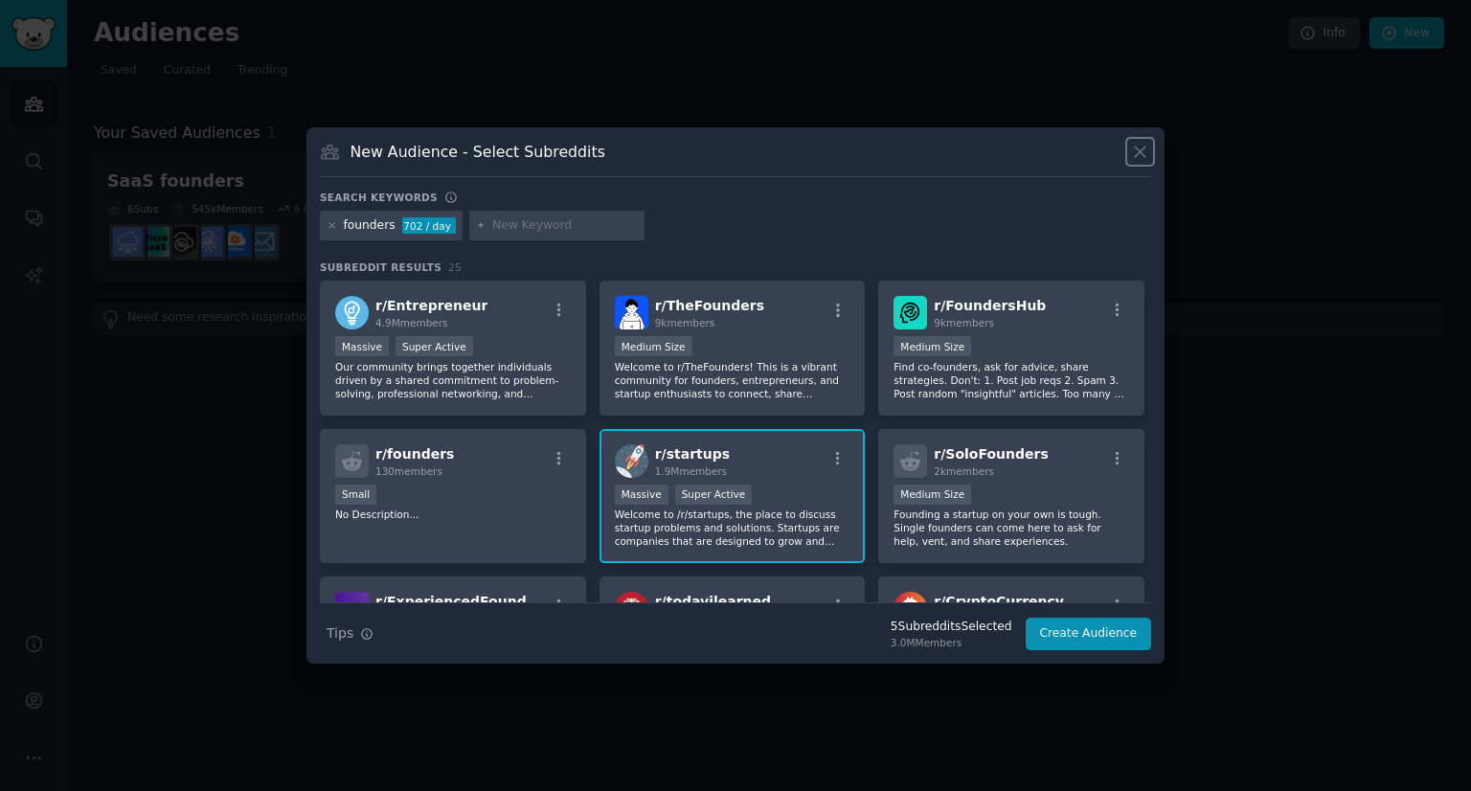
click at [1136, 158] on icon at bounding box center [1140, 152] width 20 height 20
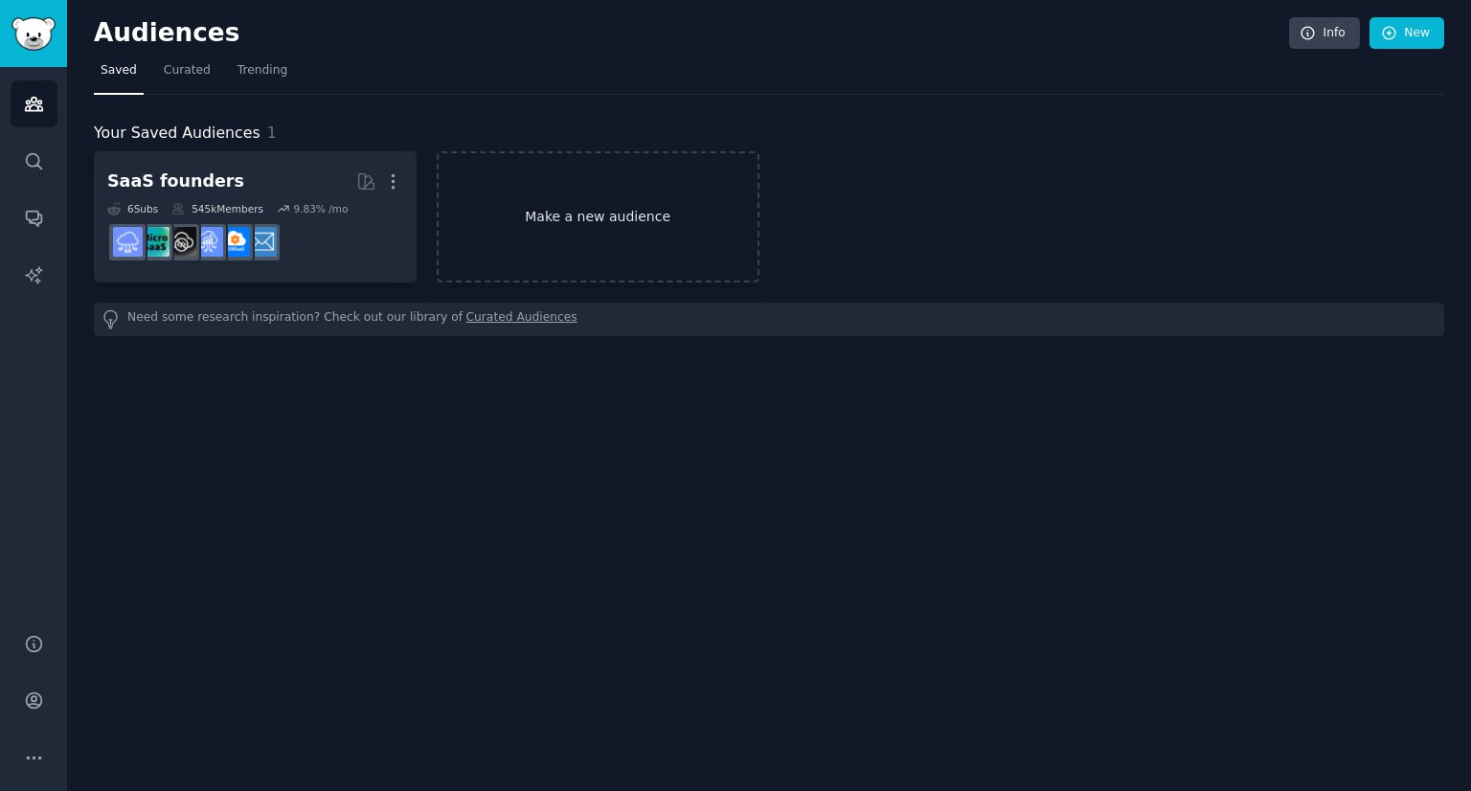
click at [559, 250] on link "Make a new audience" at bounding box center [598, 216] width 323 height 131
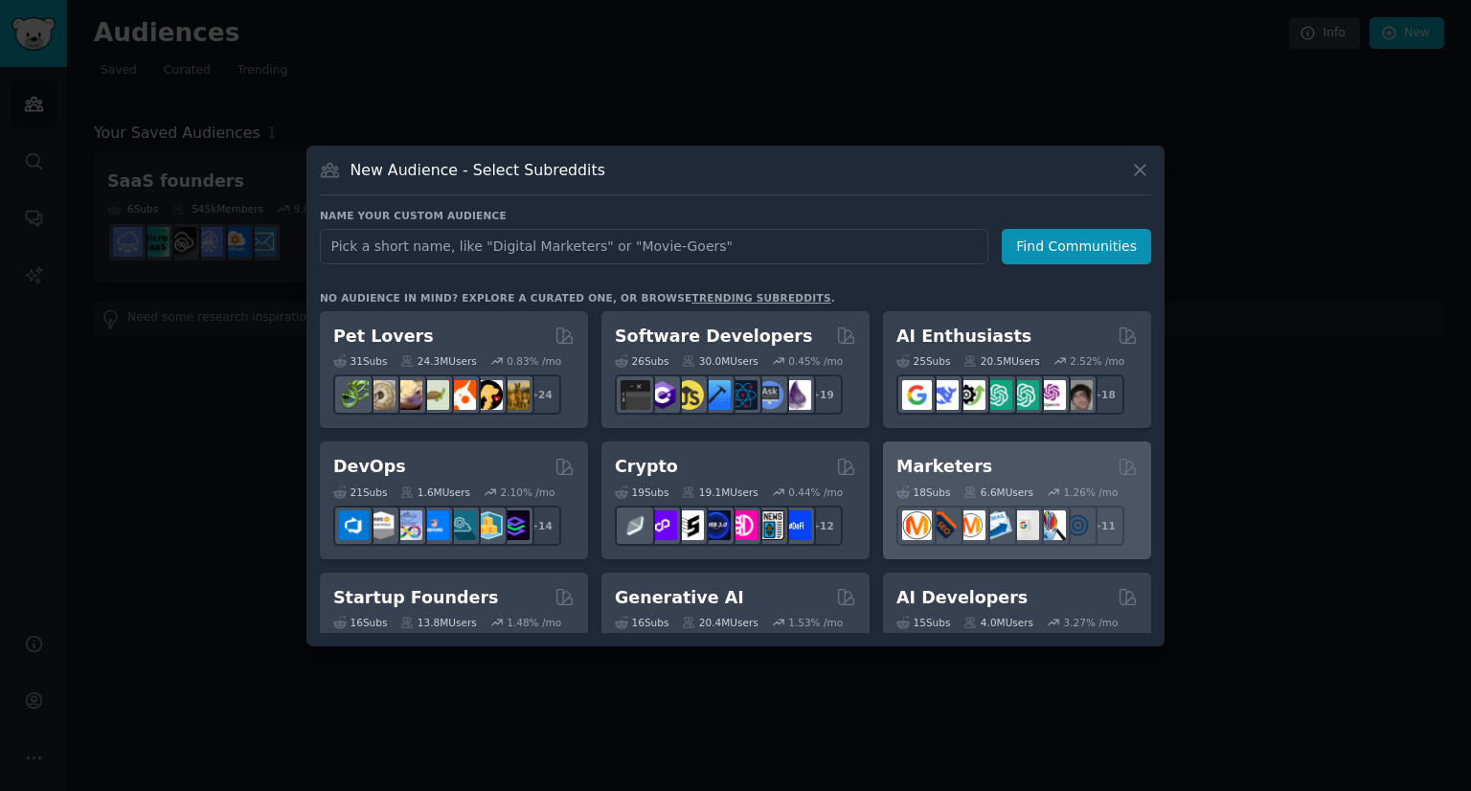
click at [1011, 487] on div "6.6M Users" at bounding box center [998, 491] width 70 height 13
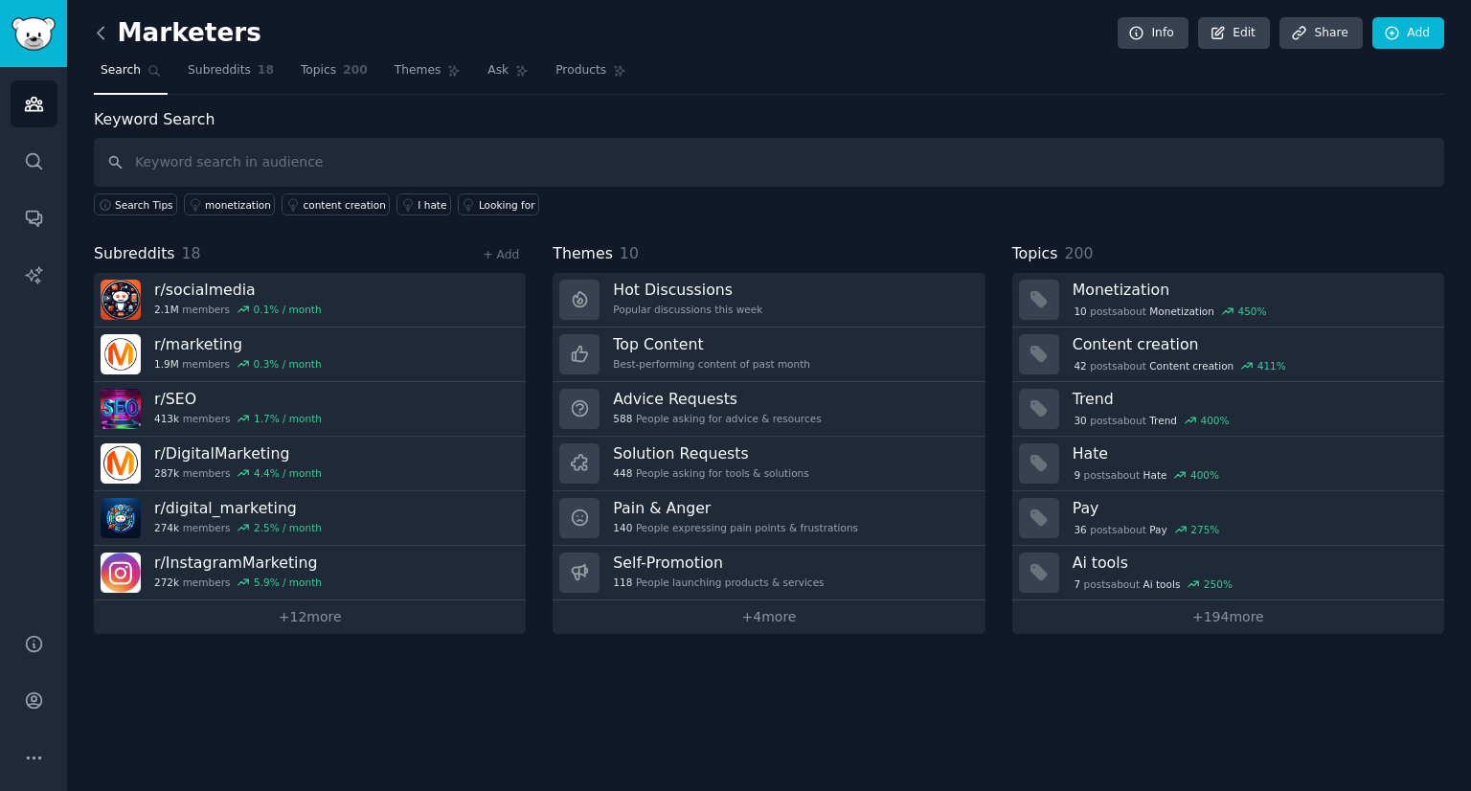
click at [101, 34] on icon at bounding box center [101, 33] width 20 height 20
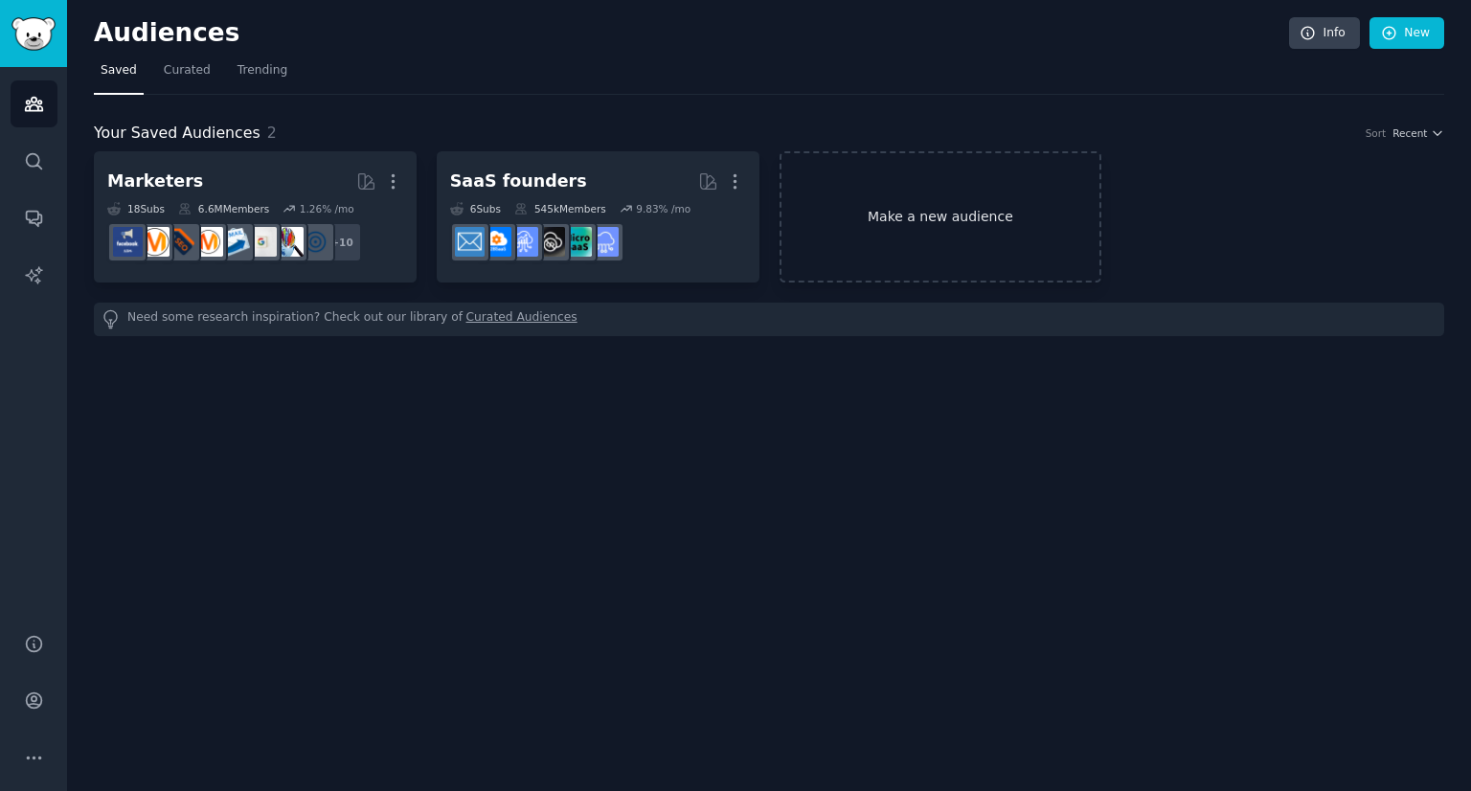
click at [931, 217] on link "Make a new audience" at bounding box center [940, 216] width 323 height 131
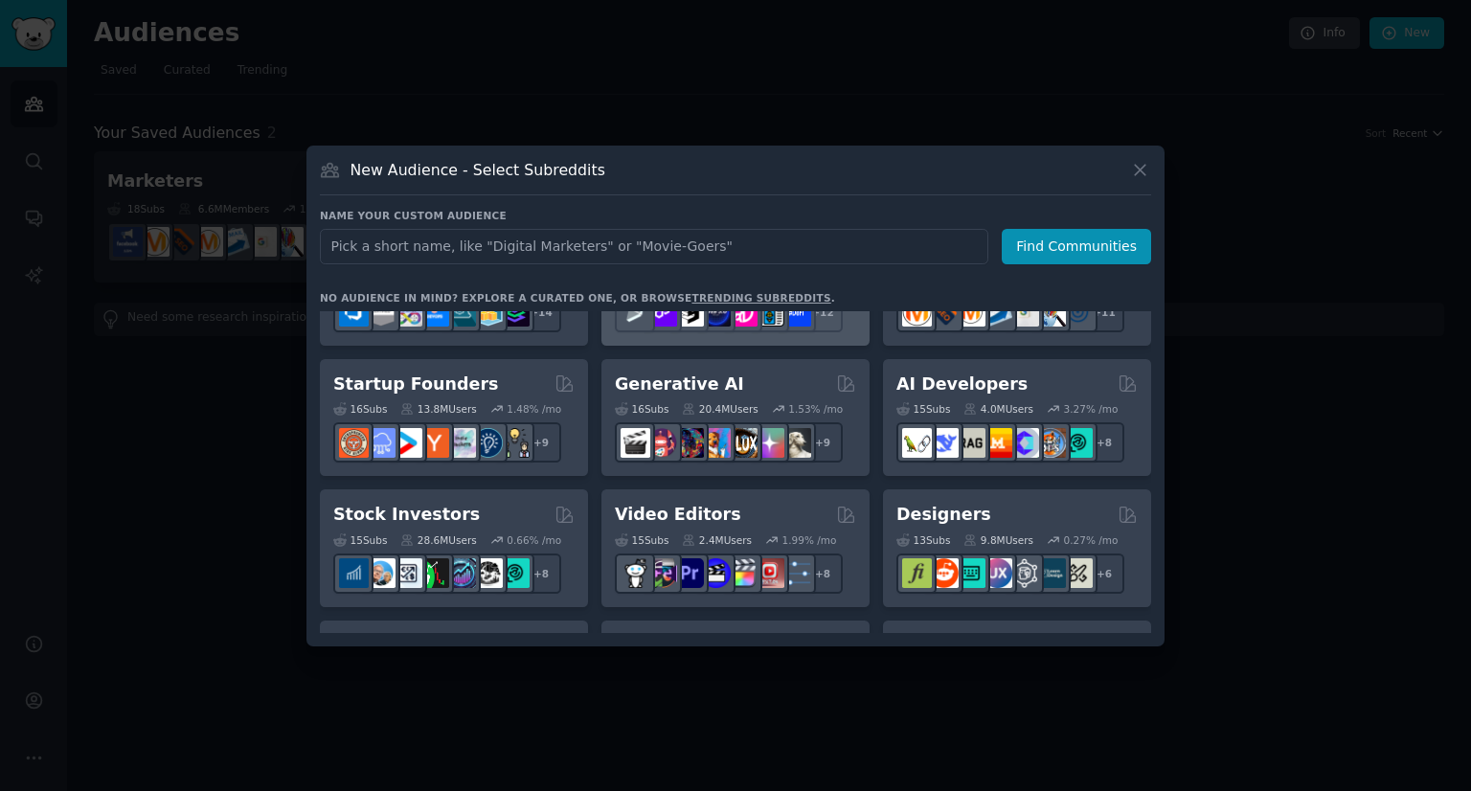
scroll to position [222, 0]
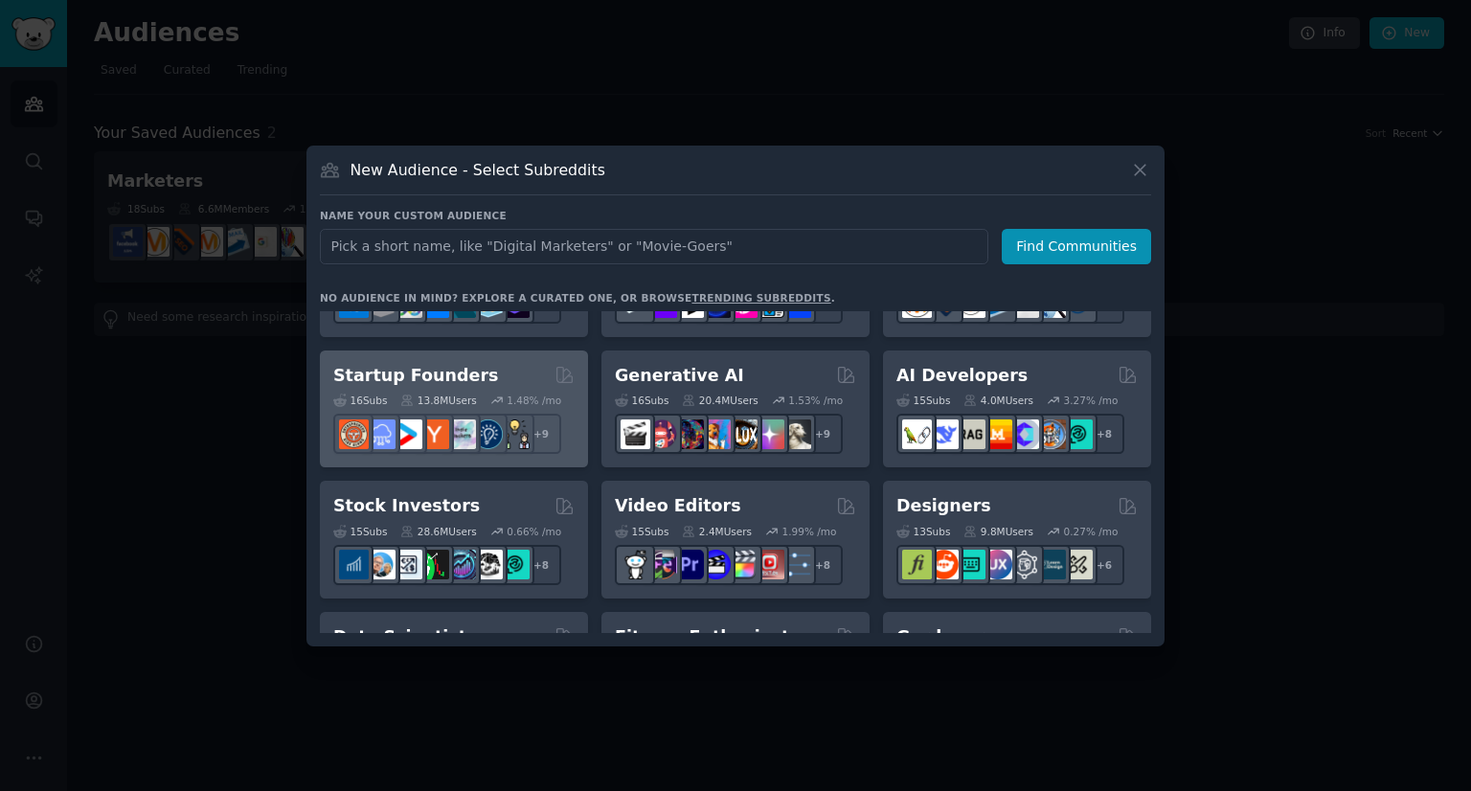
click at [458, 394] on div "13.8M Users" at bounding box center [438, 400] width 76 height 13
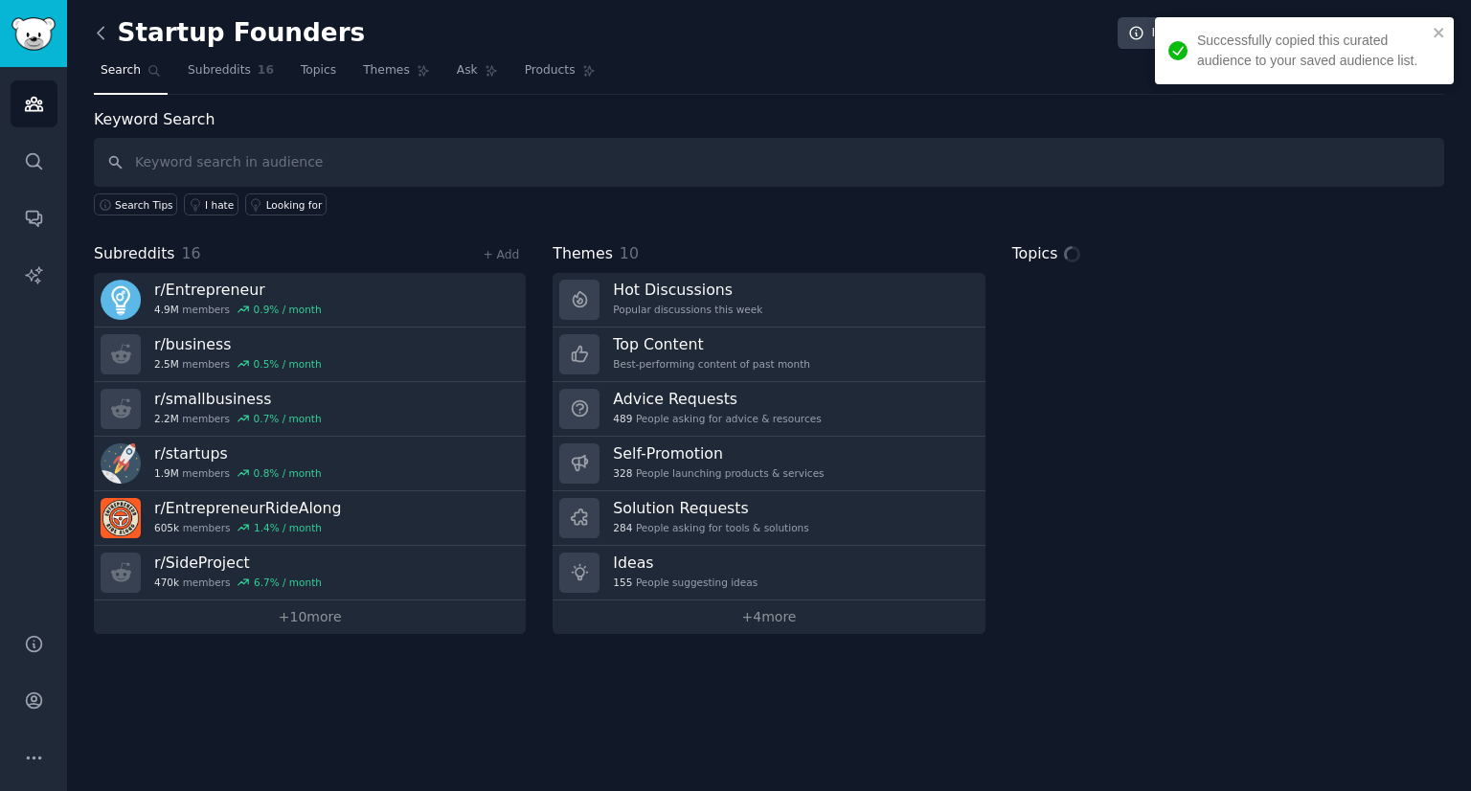
click at [98, 34] on icon at bounding box center [101, 32] width 6 height 11
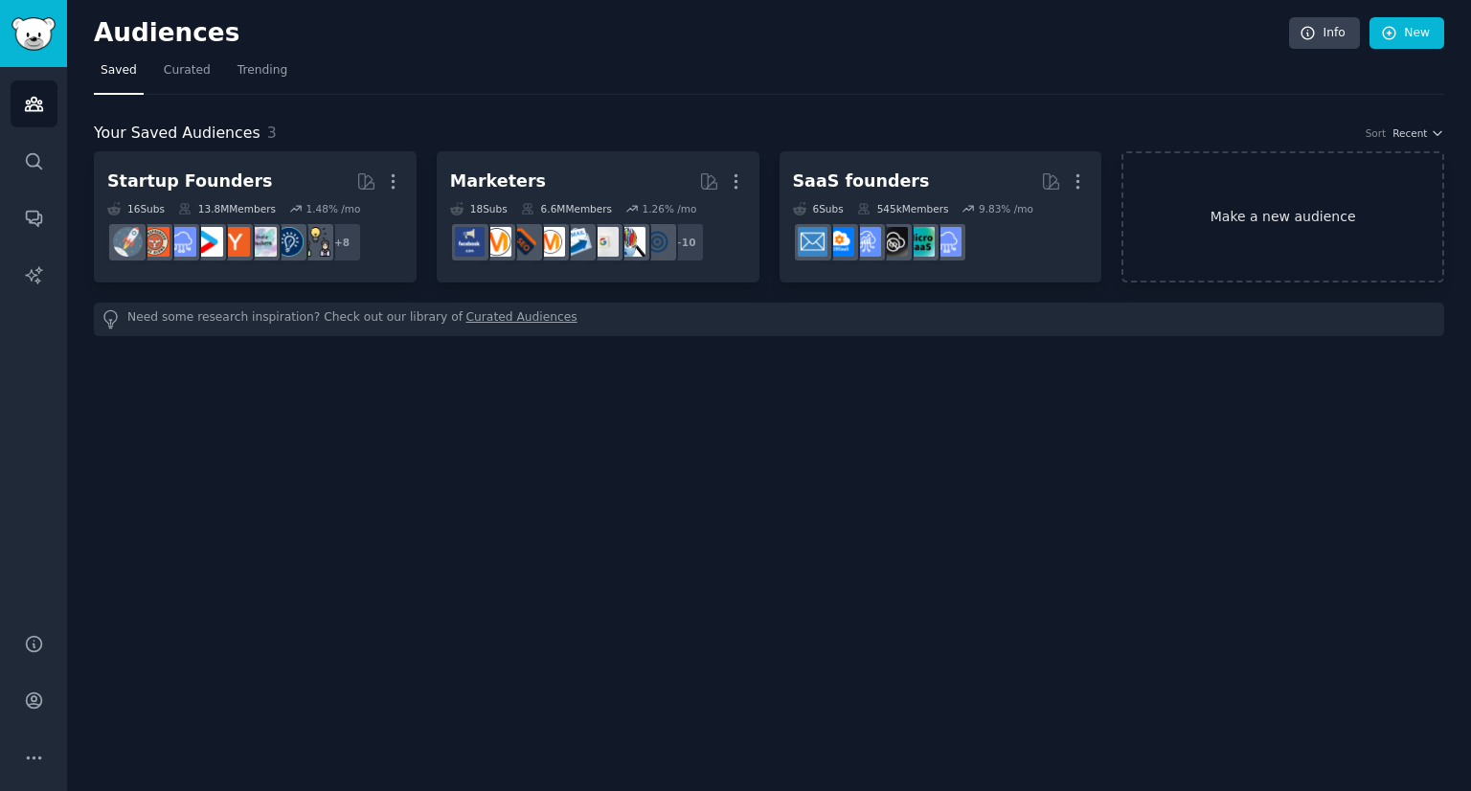
click at [1137, 203] on link "Make a new audience" at bounding box center [1282, 216] width 323 height 131
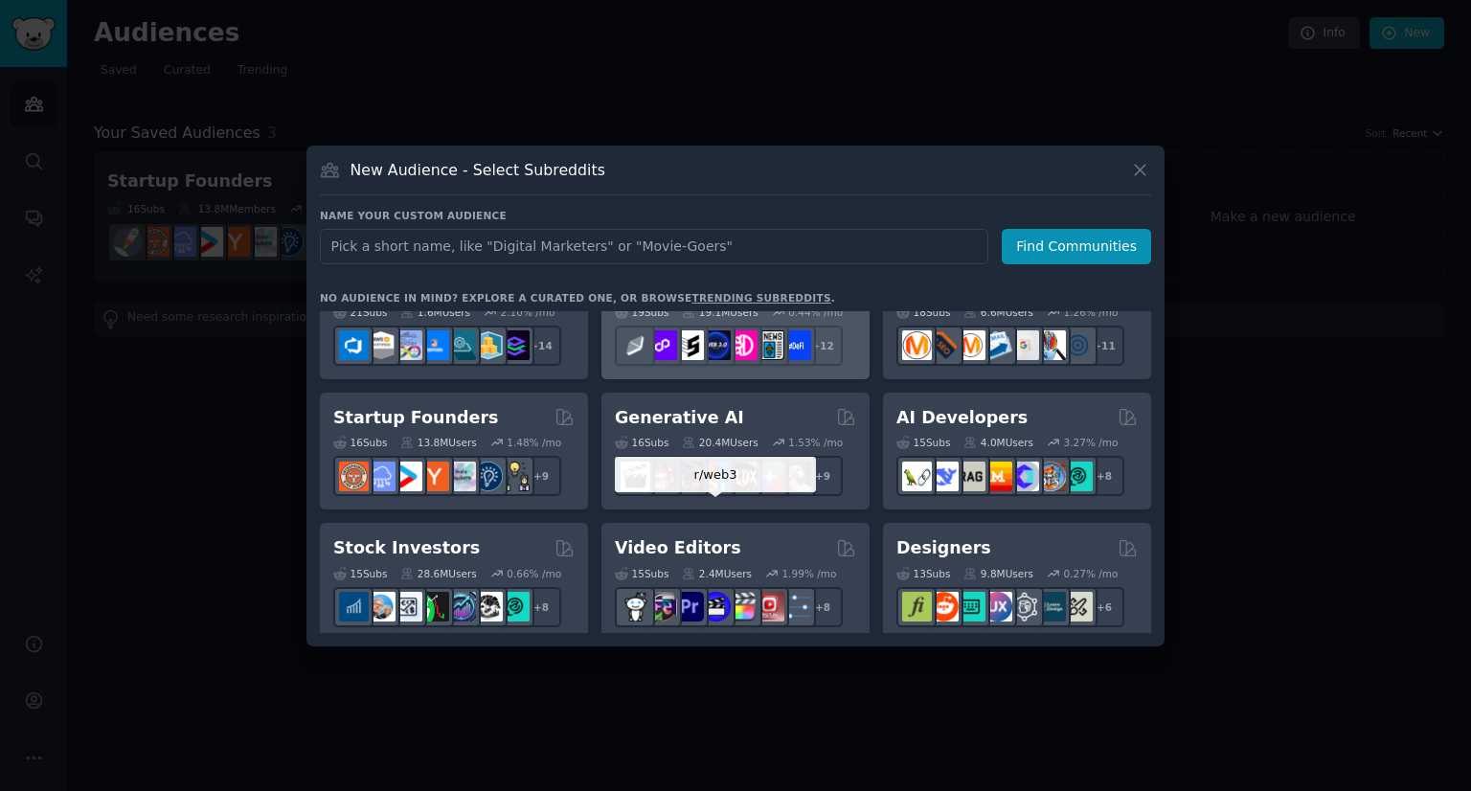
scroll to position [180, 0]
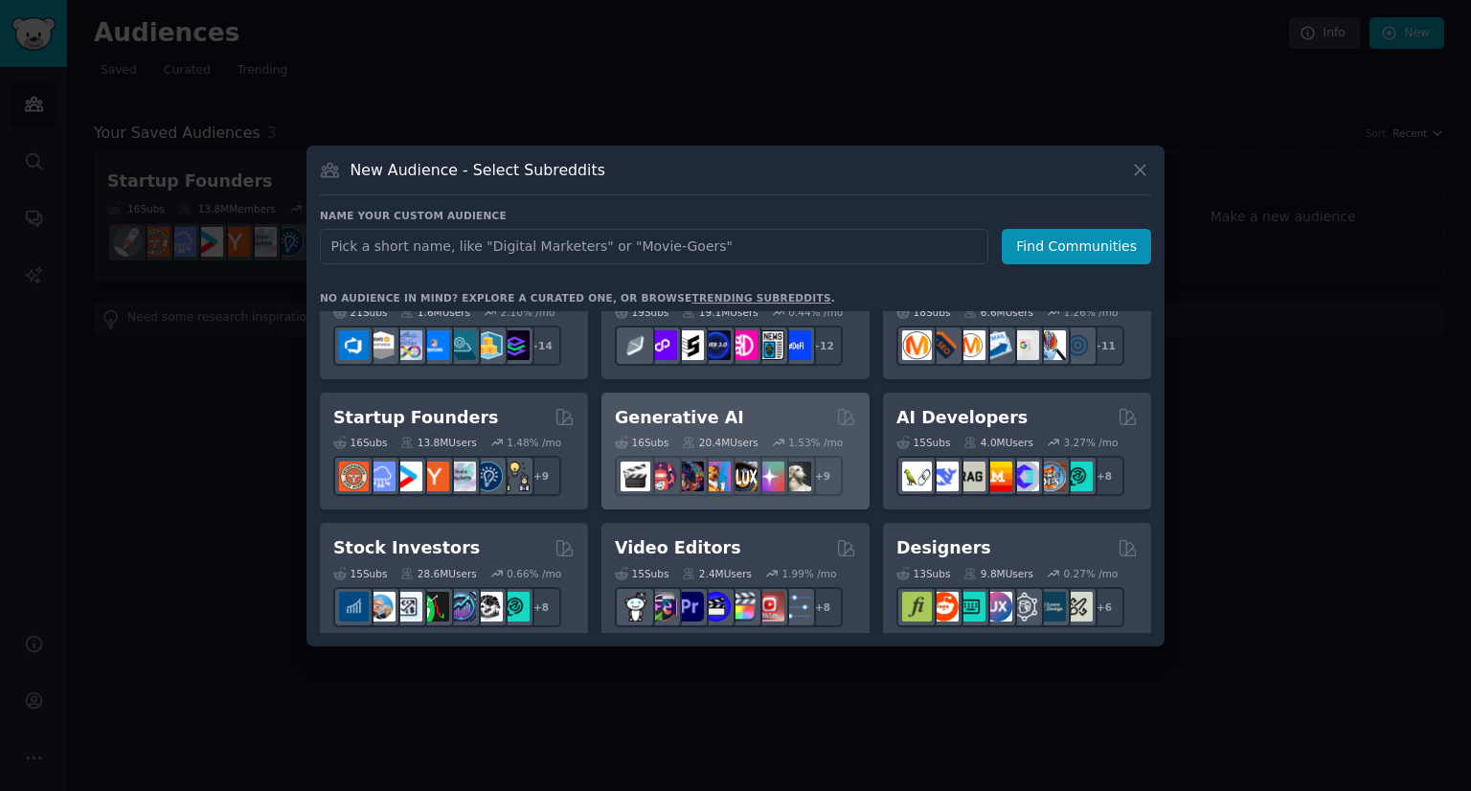
click at [762, 421] on div "Generative AI" at bounding box center [735, 418] width 241 height 24
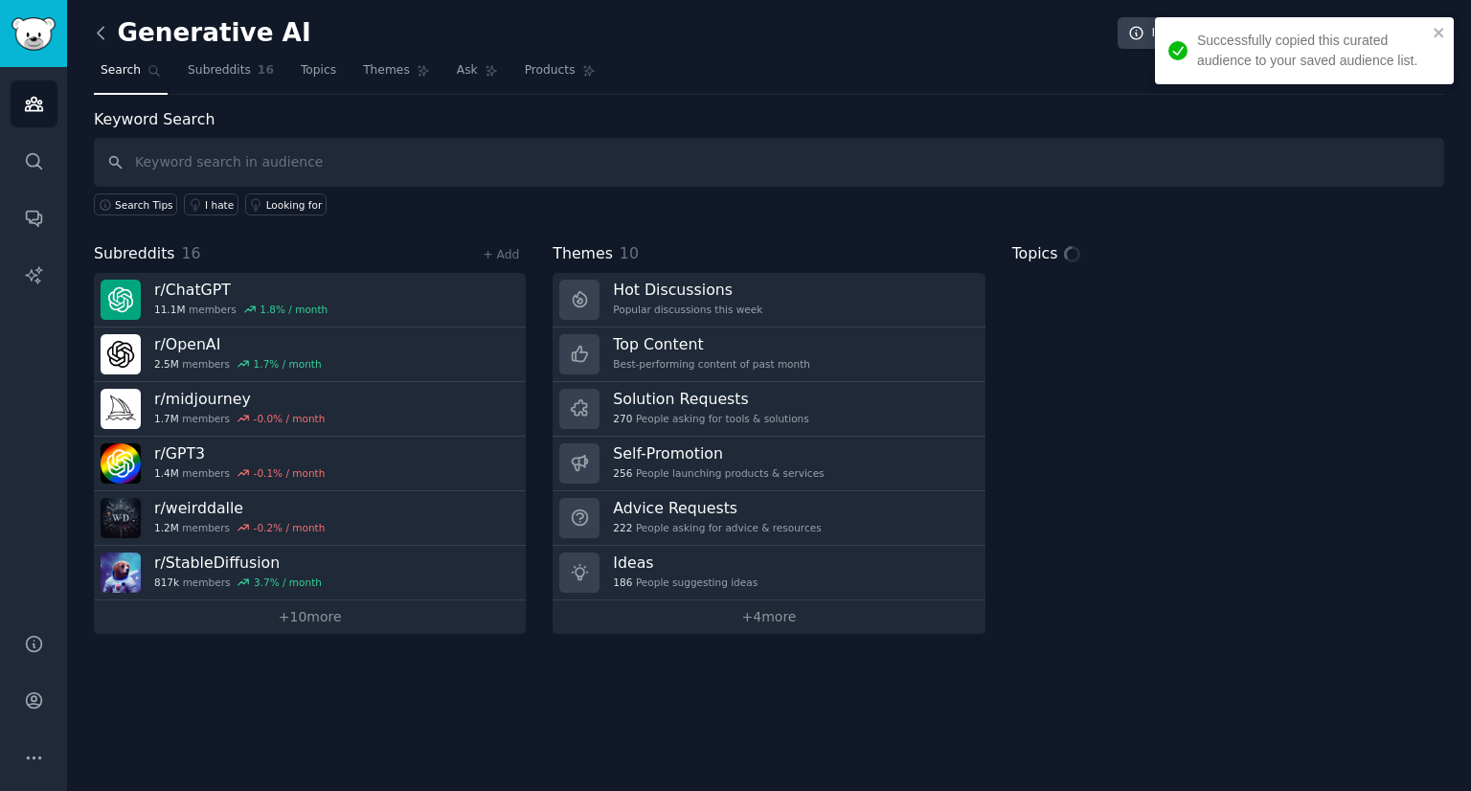
click at [103, 38] on icon at bounding box center [101, 33] width 20 height 20
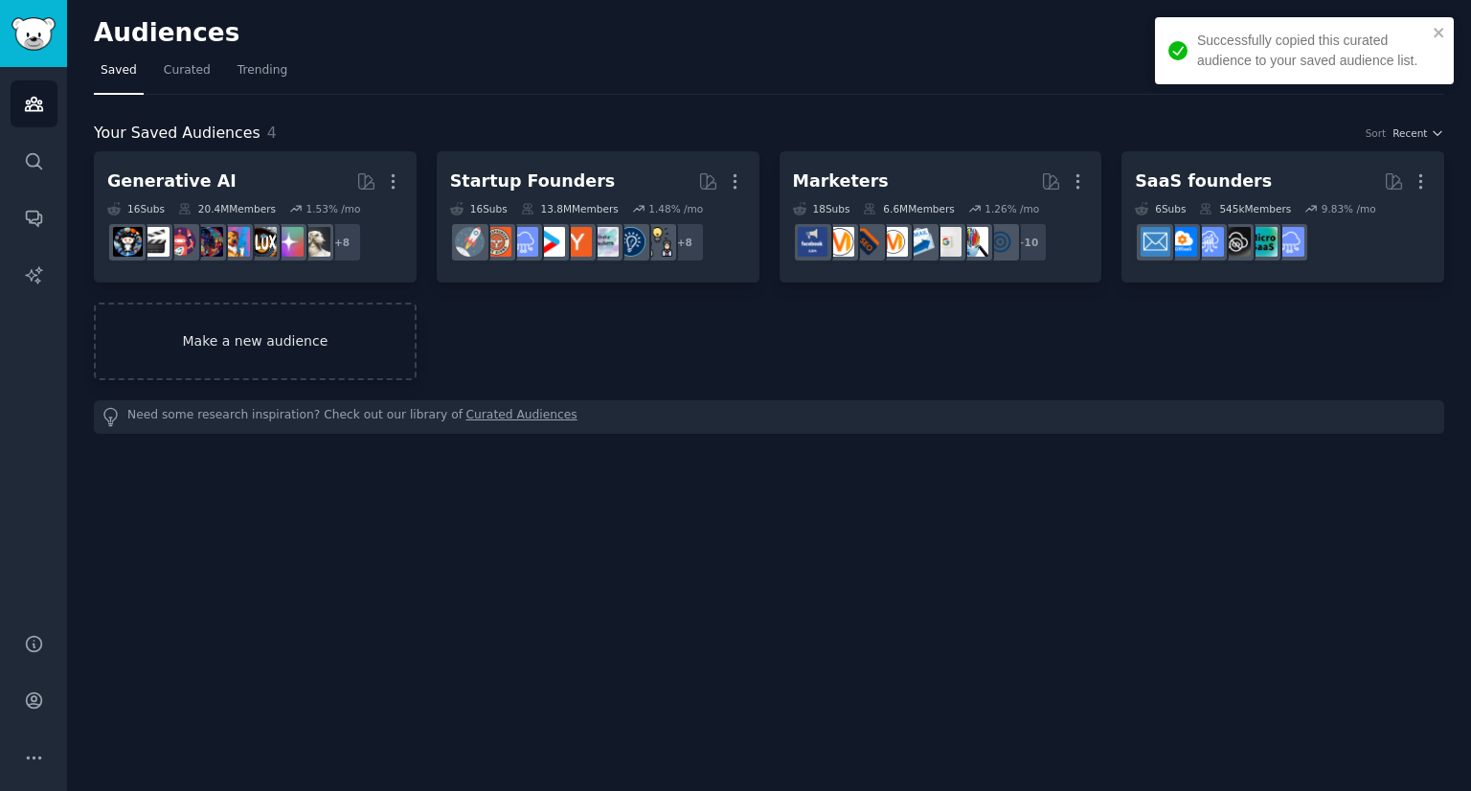
click at [281, 323] on link "Make a new audience" at bounding box center [255, 342] width 323 height 78
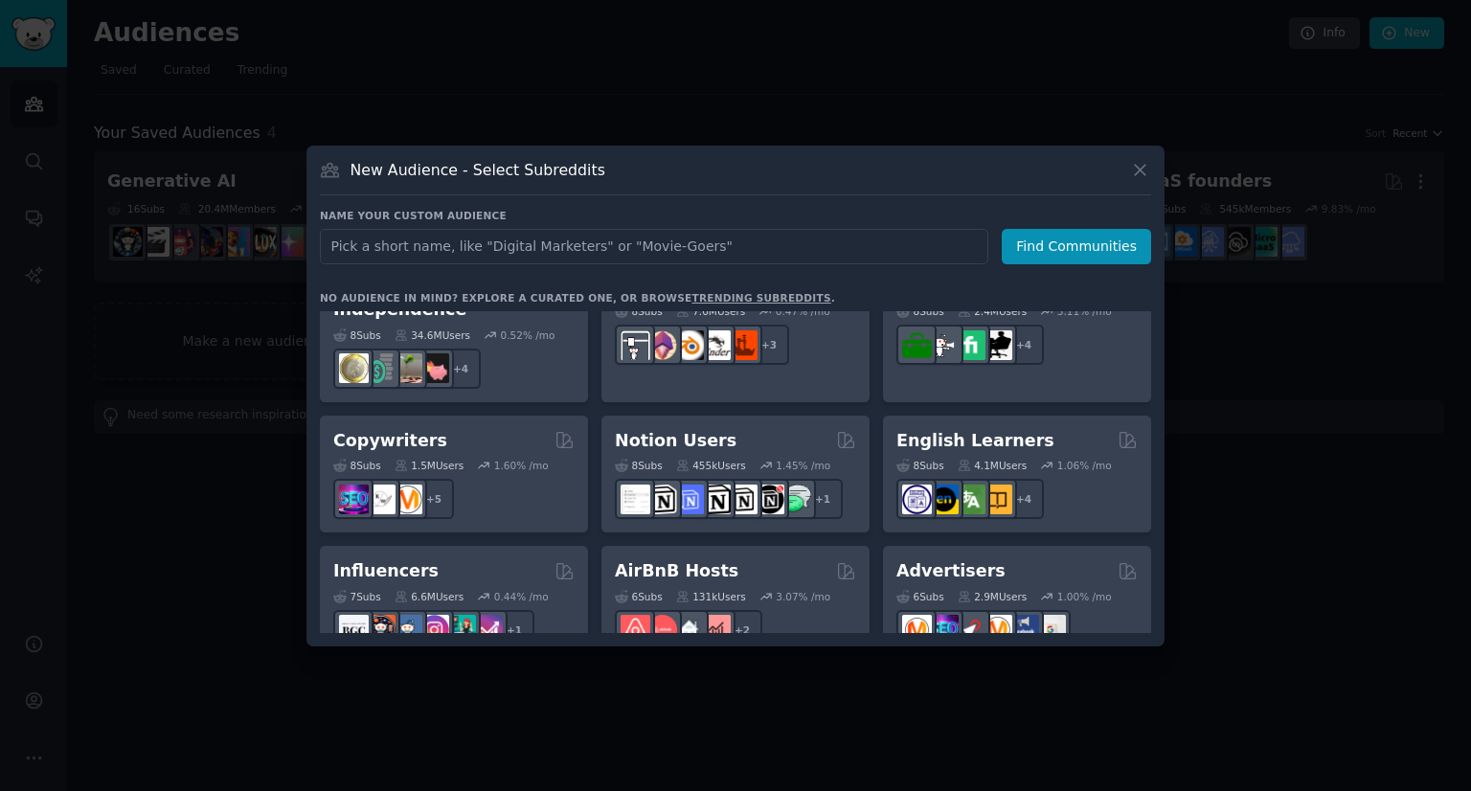
scroll to position [1494, 0]
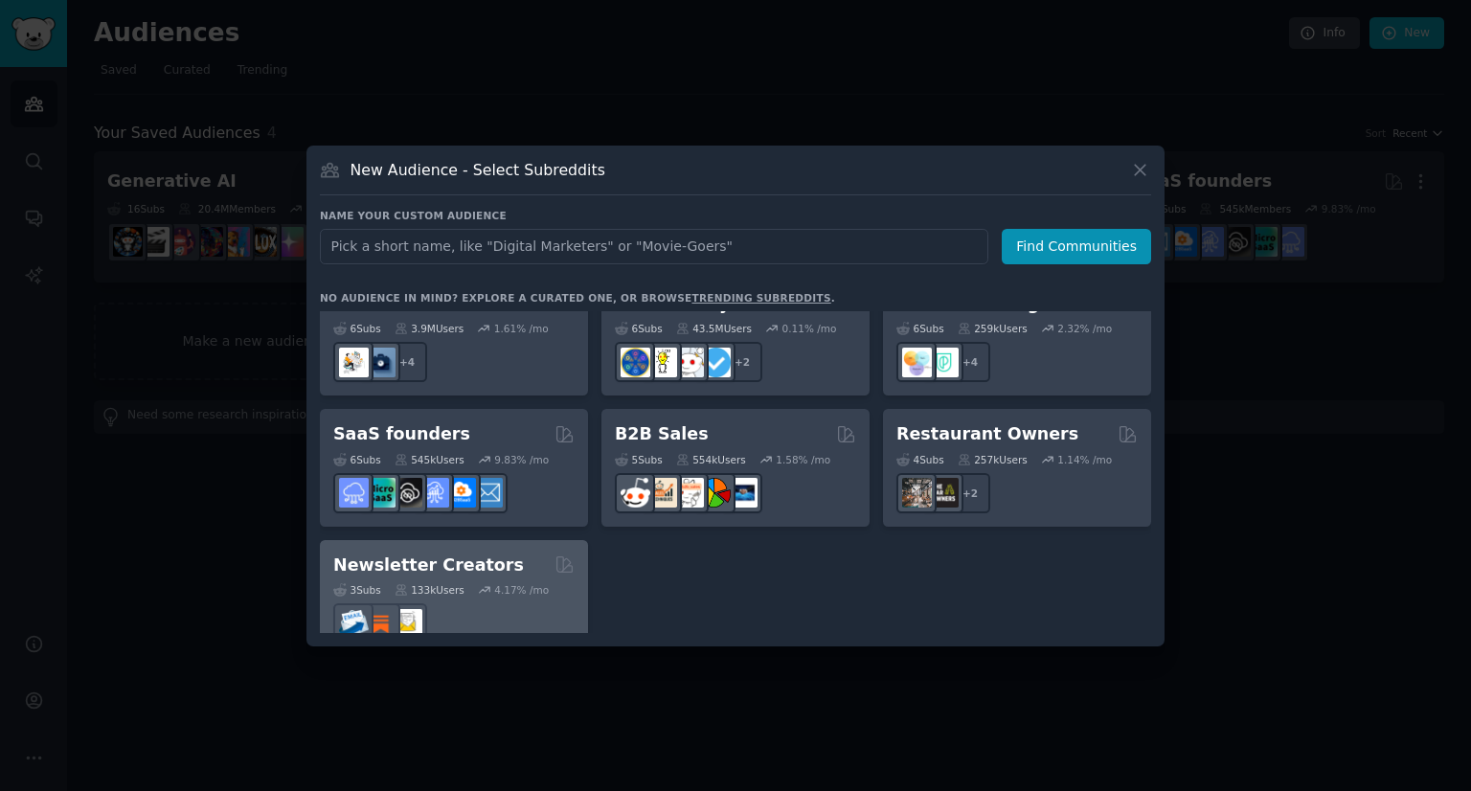
click at [488, 553] on div "Newsletter Creators" at bounding box center [453, 565] width 241 height 24
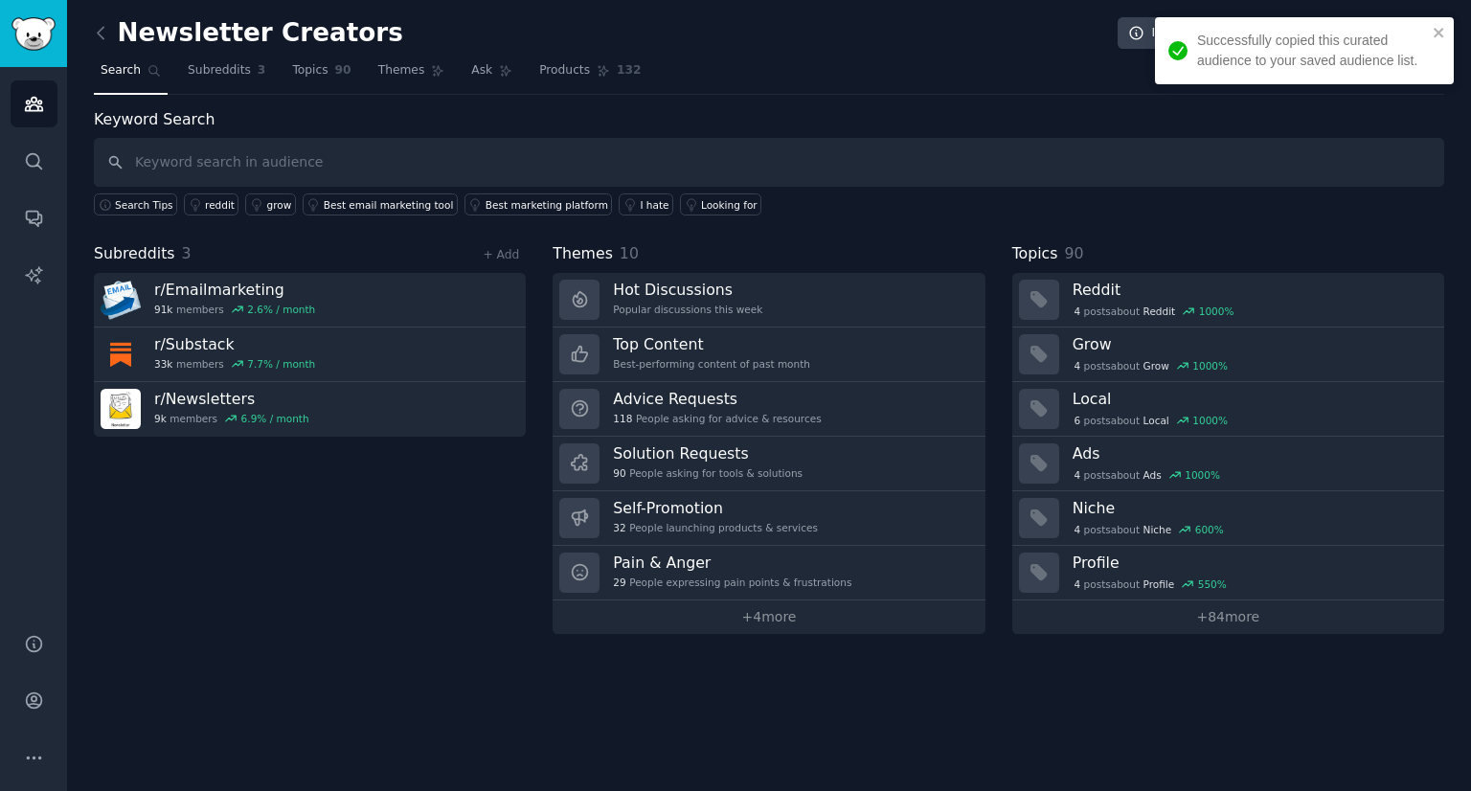
click at [92, 41] on div "Newsletter Creators Info Edit Share Add Search Subreddits 3 Topics 90 Themes As…" at bounding box center [769, 395] width 1404 height 791
click at [101, 34] on icon at bounding box center [101, 33] width 20 height 20
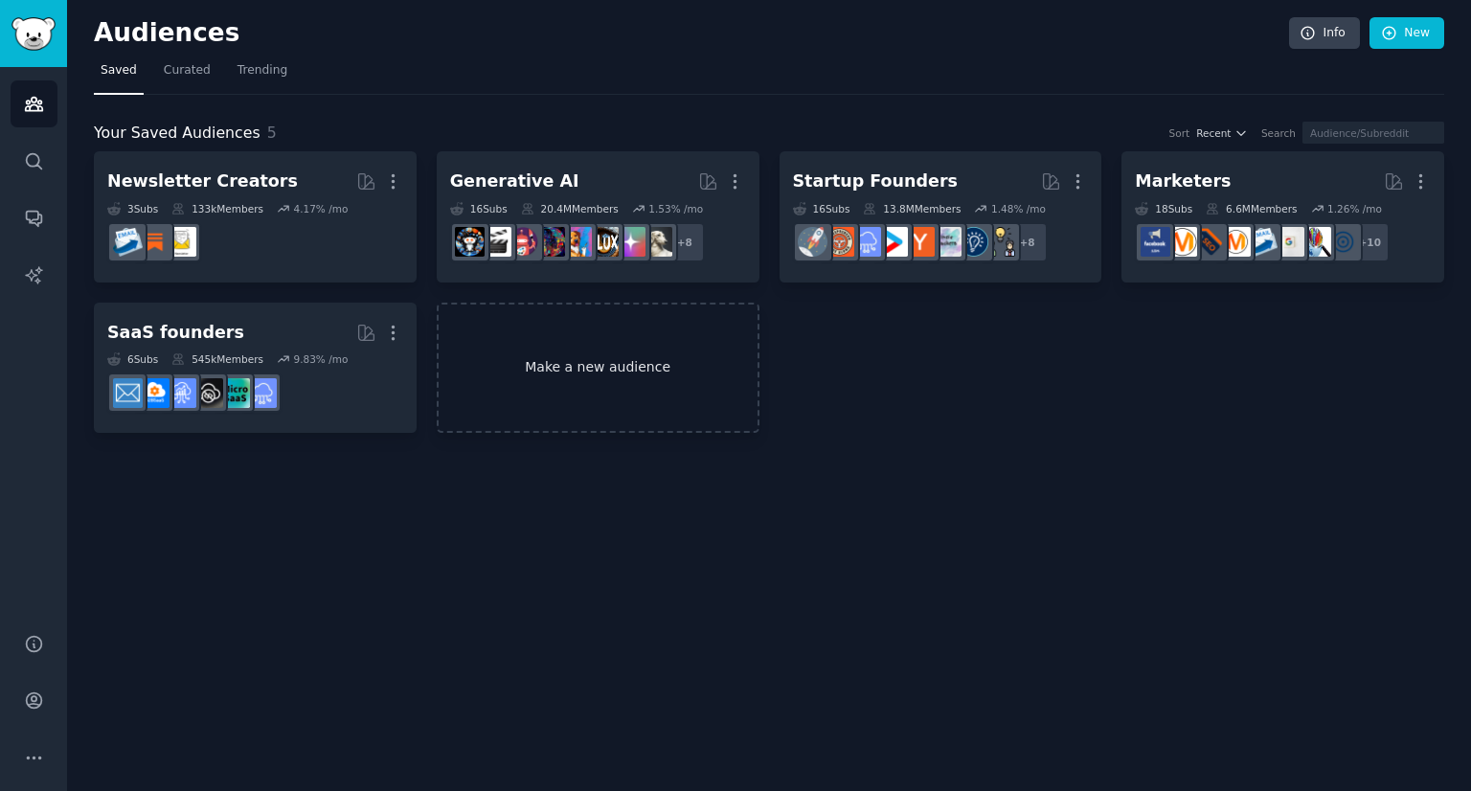
click at [517, 319] on link "Make a new audience" at bounding box center [598, 368] width 323 height 131
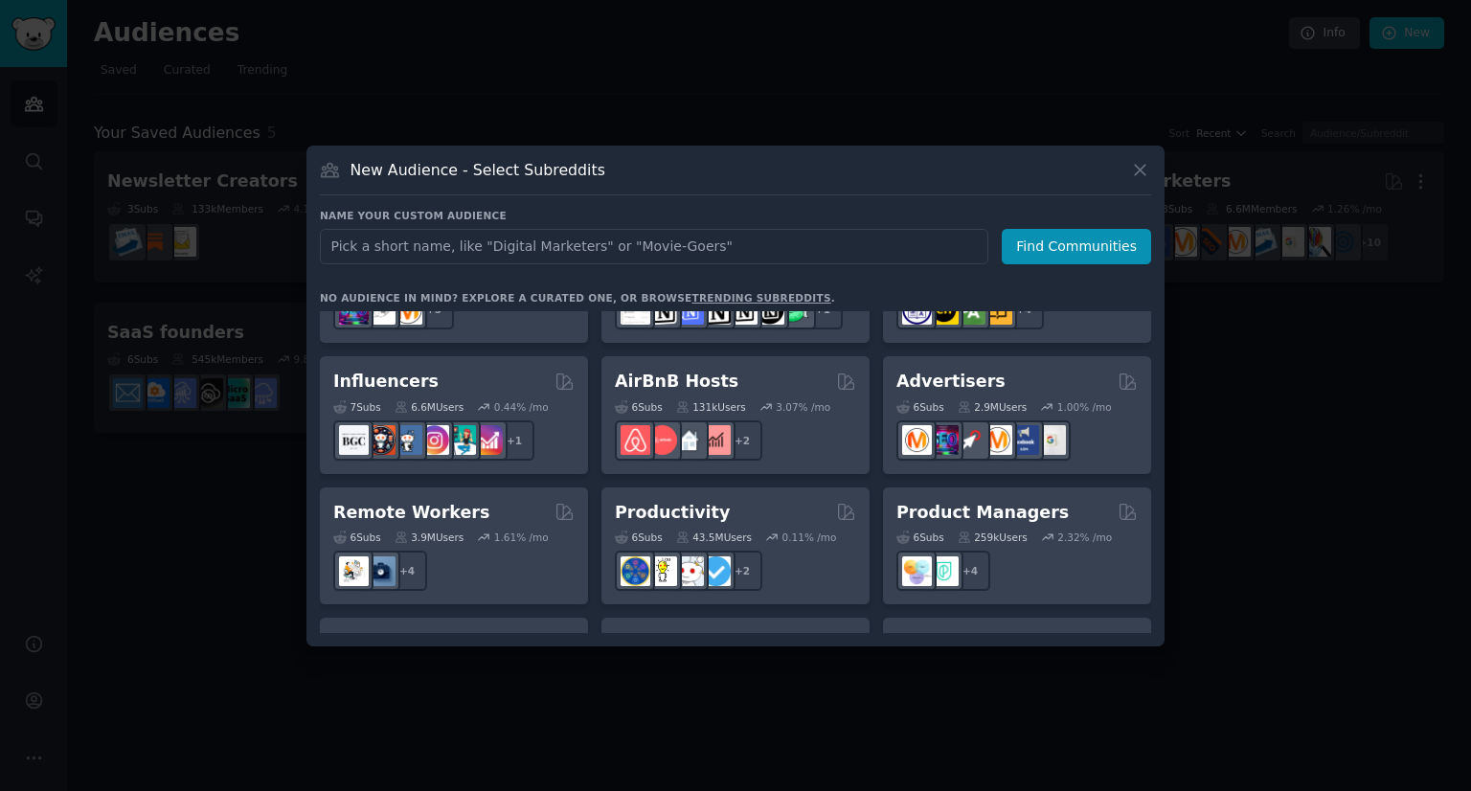
scroll to position [1264, 0]
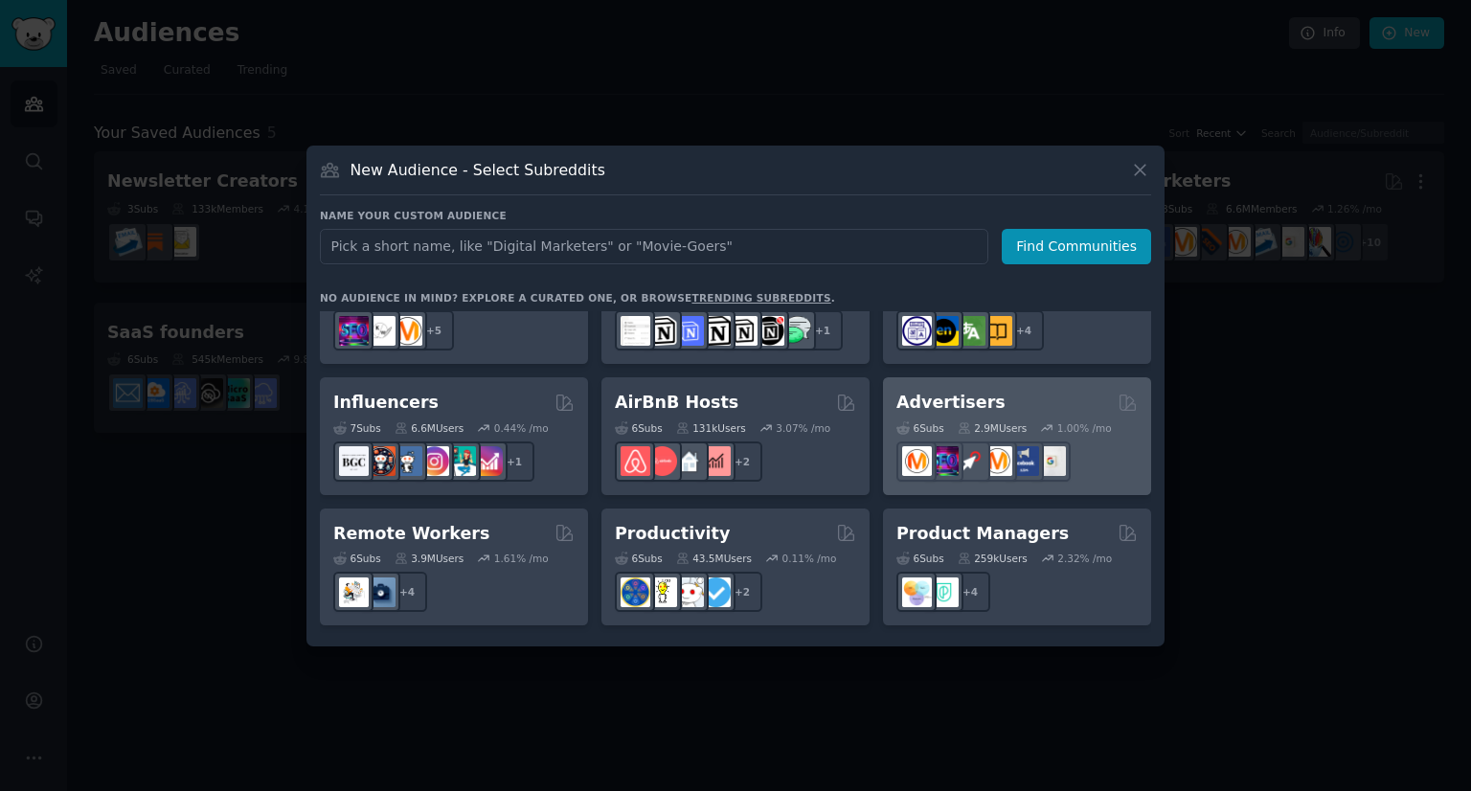
click at [1042, 391] on div "Advertisers" at bounding box center [1016, 403] width 241 height 24
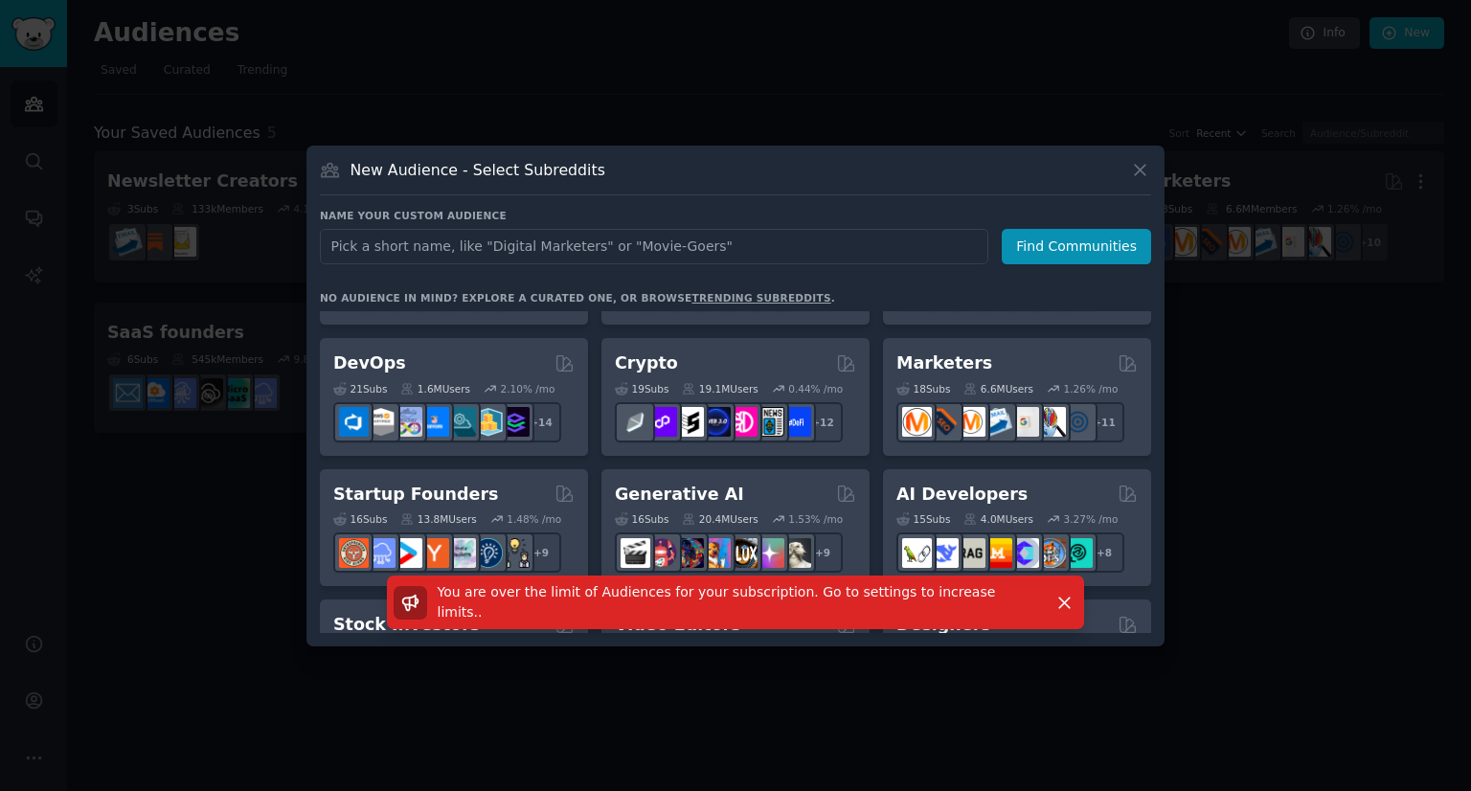
scroll to position [0, 0]
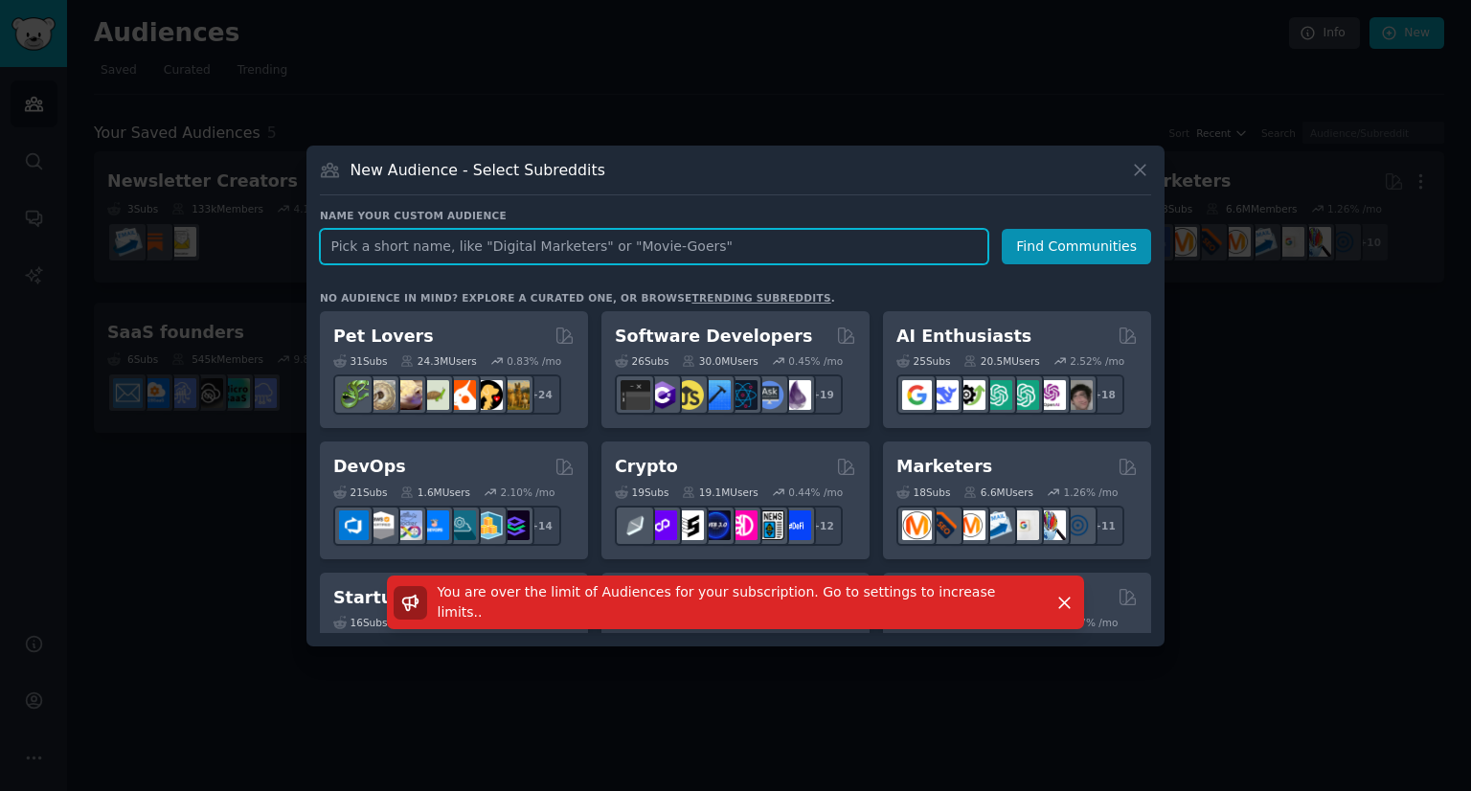
click at [588, 249] on input "text" at bounding box center [654, 246] width 668 height 35
type input "app"
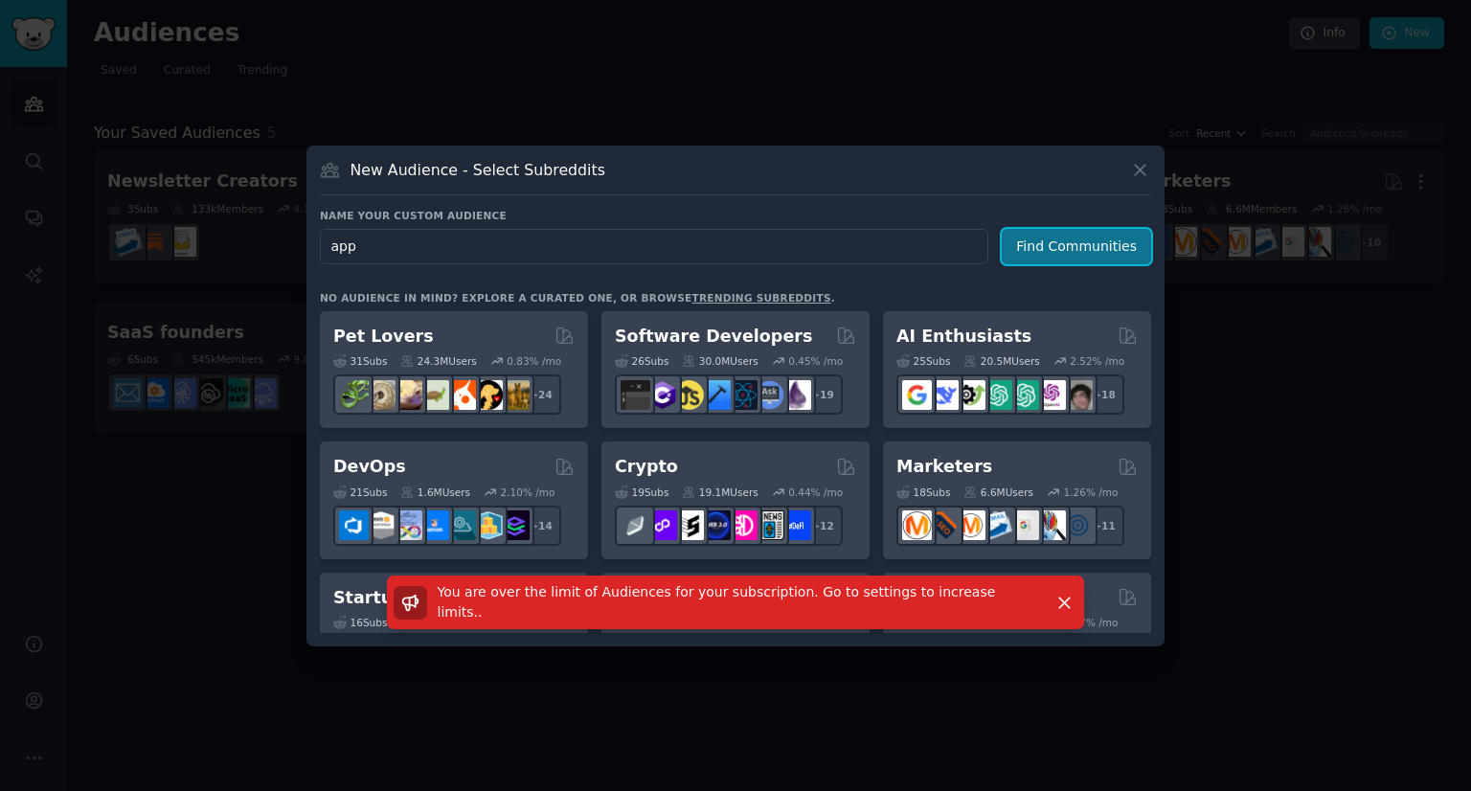
click at [1057, 229] on button "Find Communities" at bounding box center [1076, 246] width 149 height 35
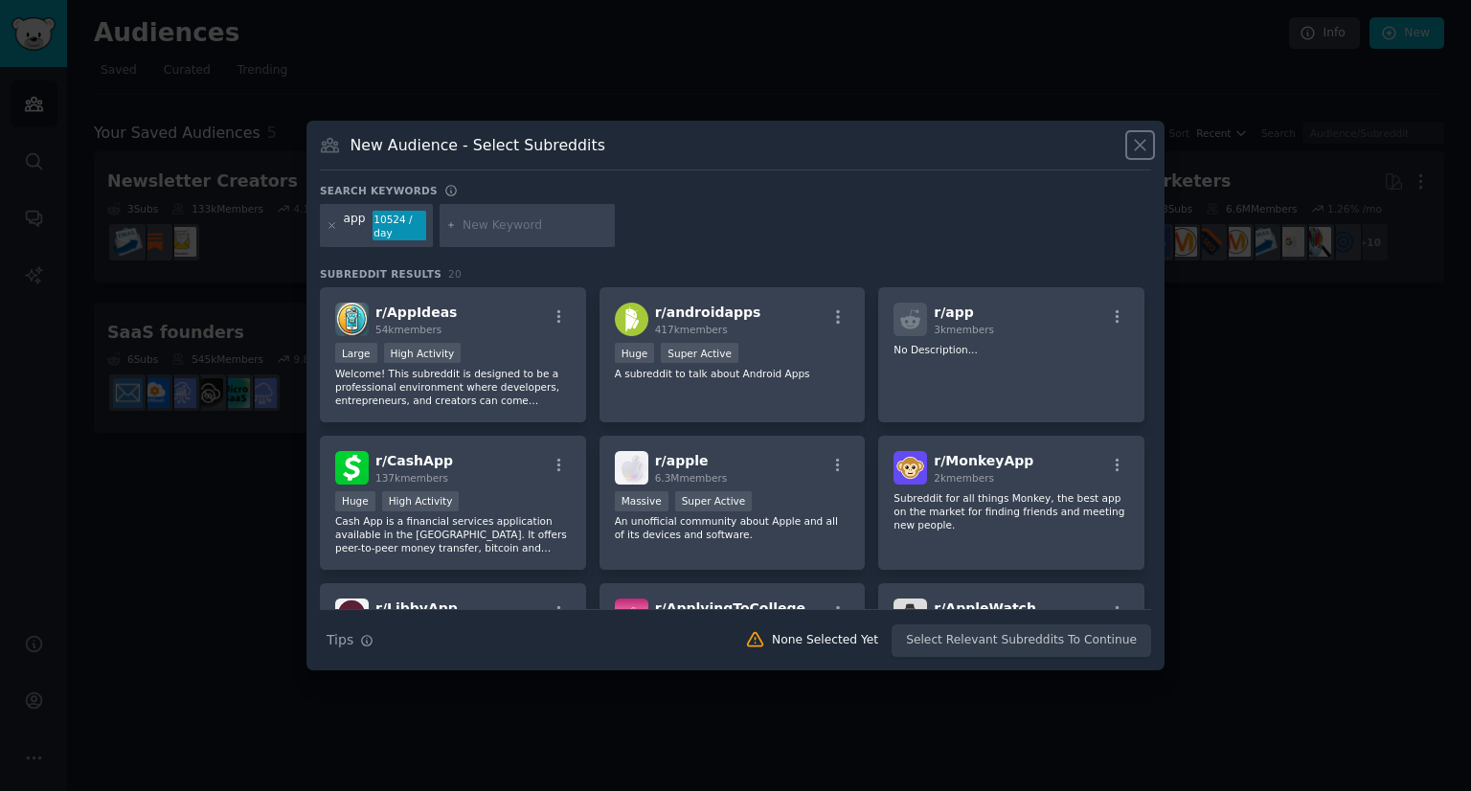
click at [1142, 146] on icon at bounding box center [1140, 145] width 11 height 11
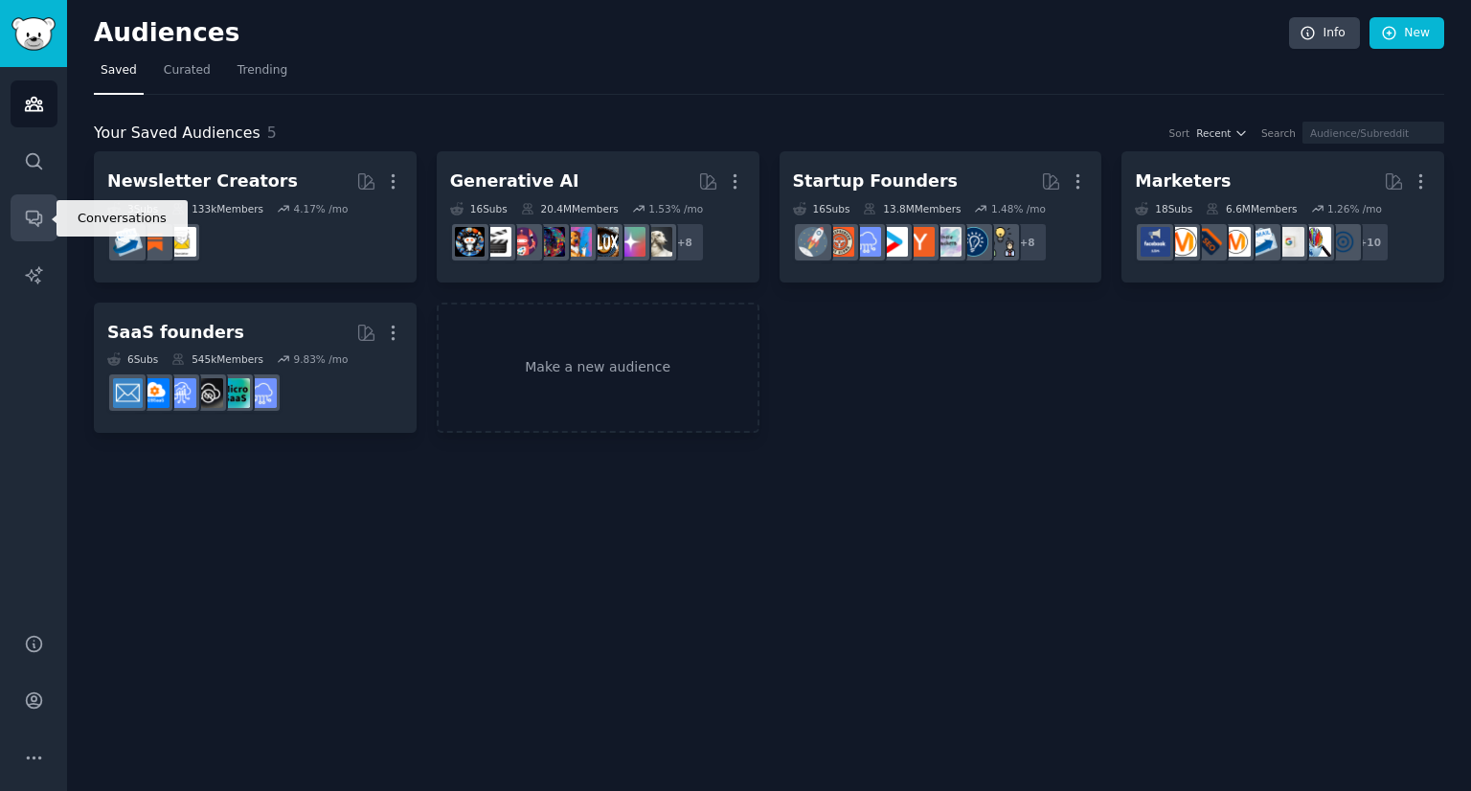
click at [41, 208] on icon "Sidebar" at bounding box center [34, 218] width 20 height 20
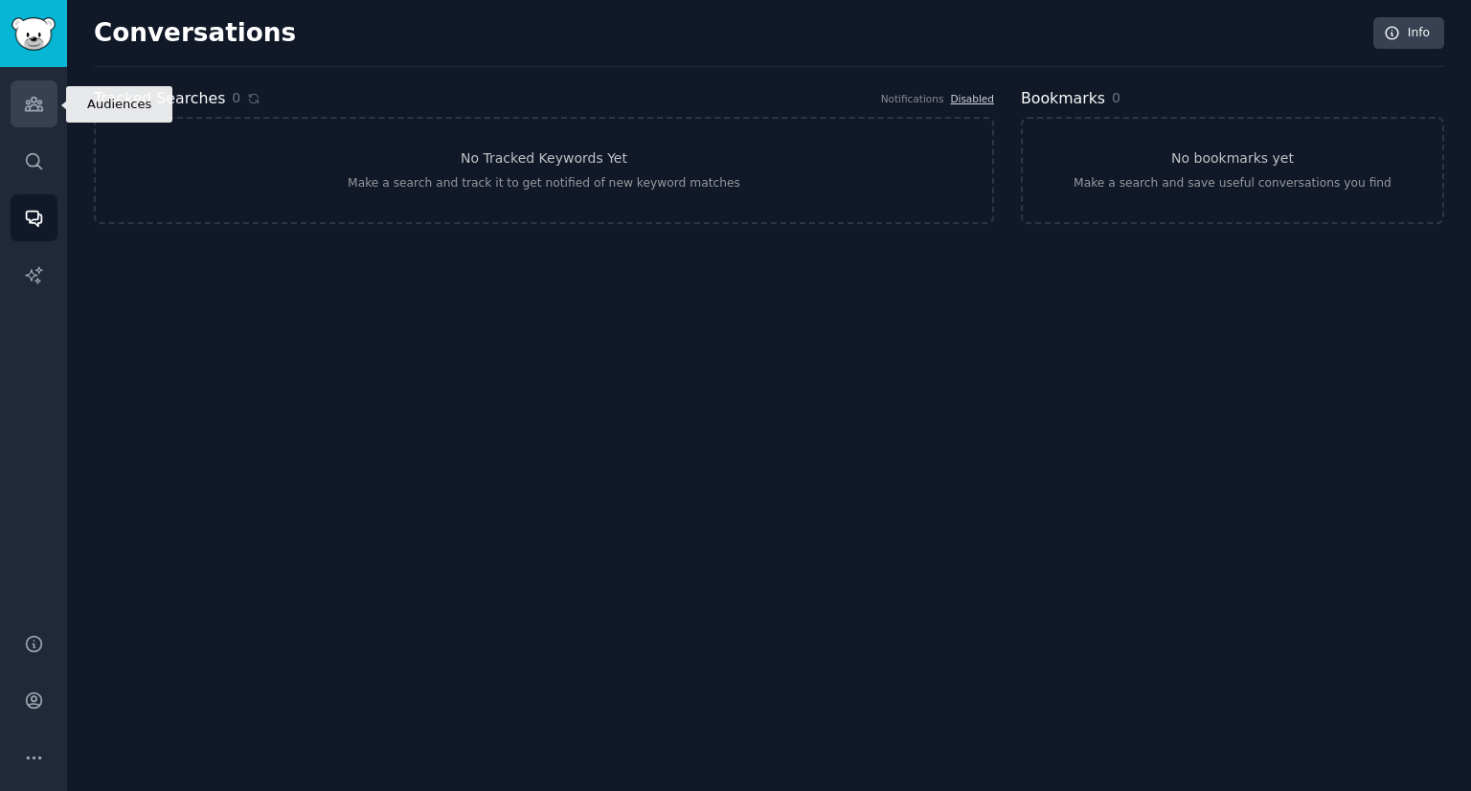
click at [38, 109] on icon "Sidebar" at bounding box center [34, 104] width 20 height 20
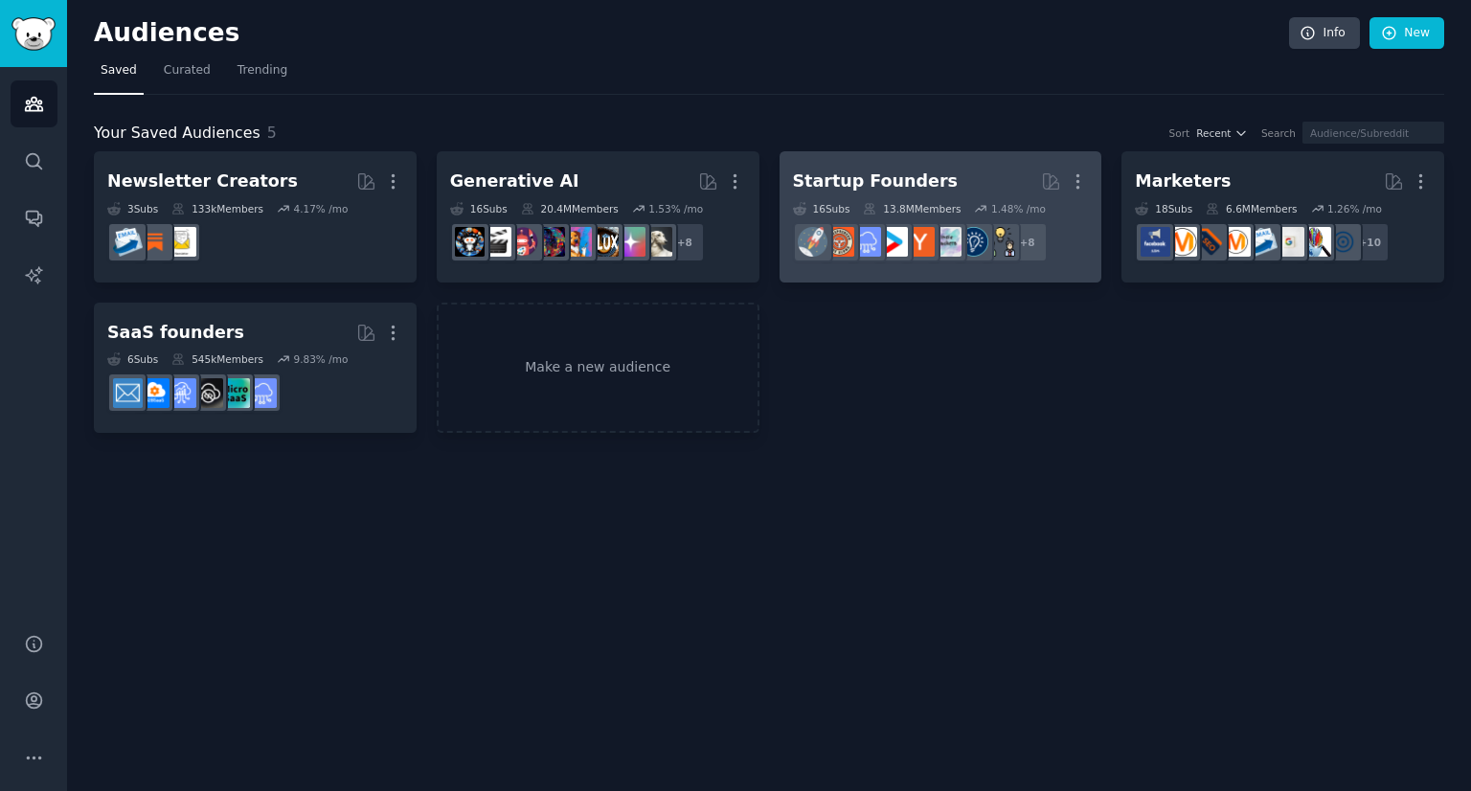
click at [1008, 212] on div "1.48 % /mo" at bounding box center [1018, 208] width 55 height 13
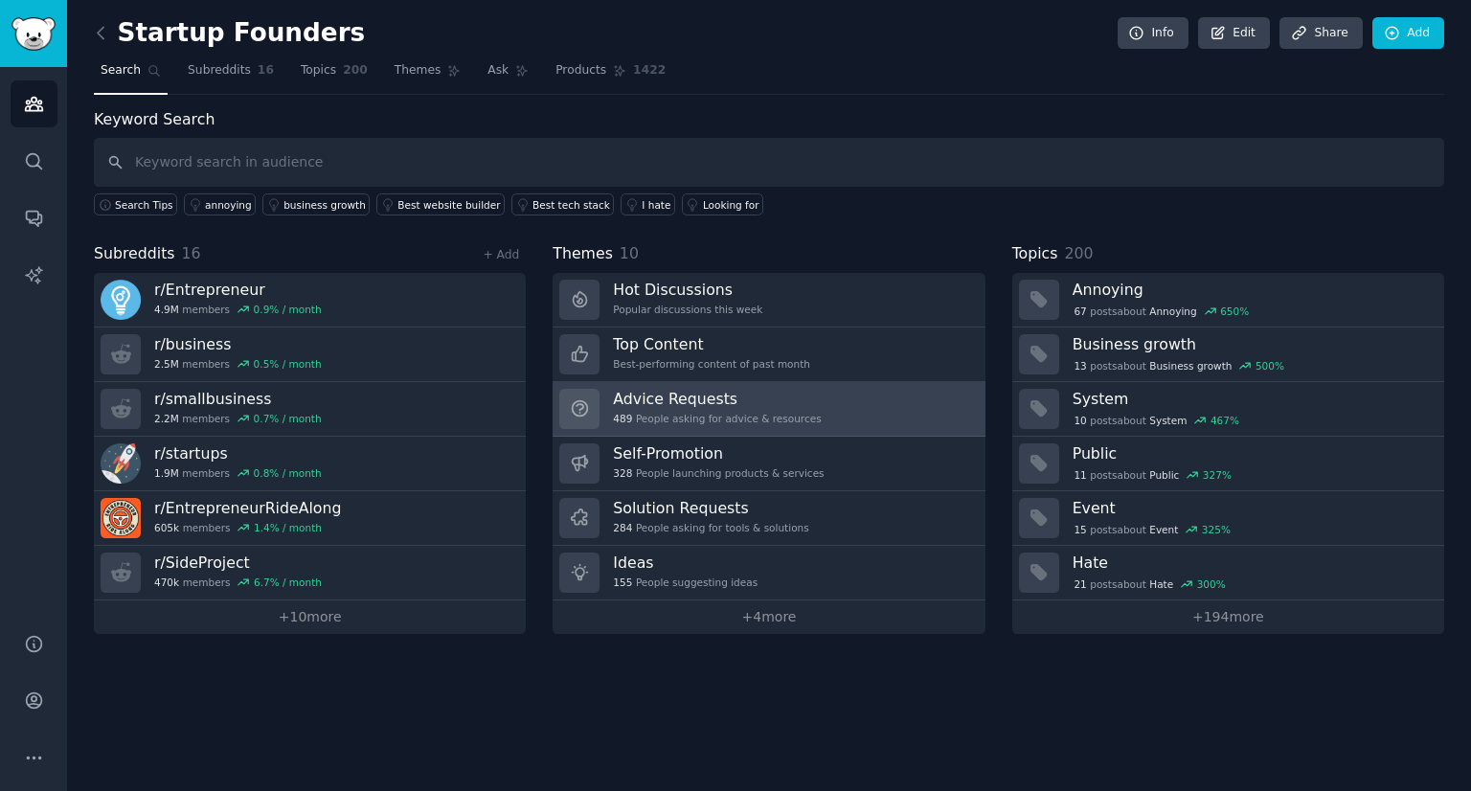
click at [743, 403] on h3 "Advice Requests" at bounding box center [717, 399] width 208 height 20
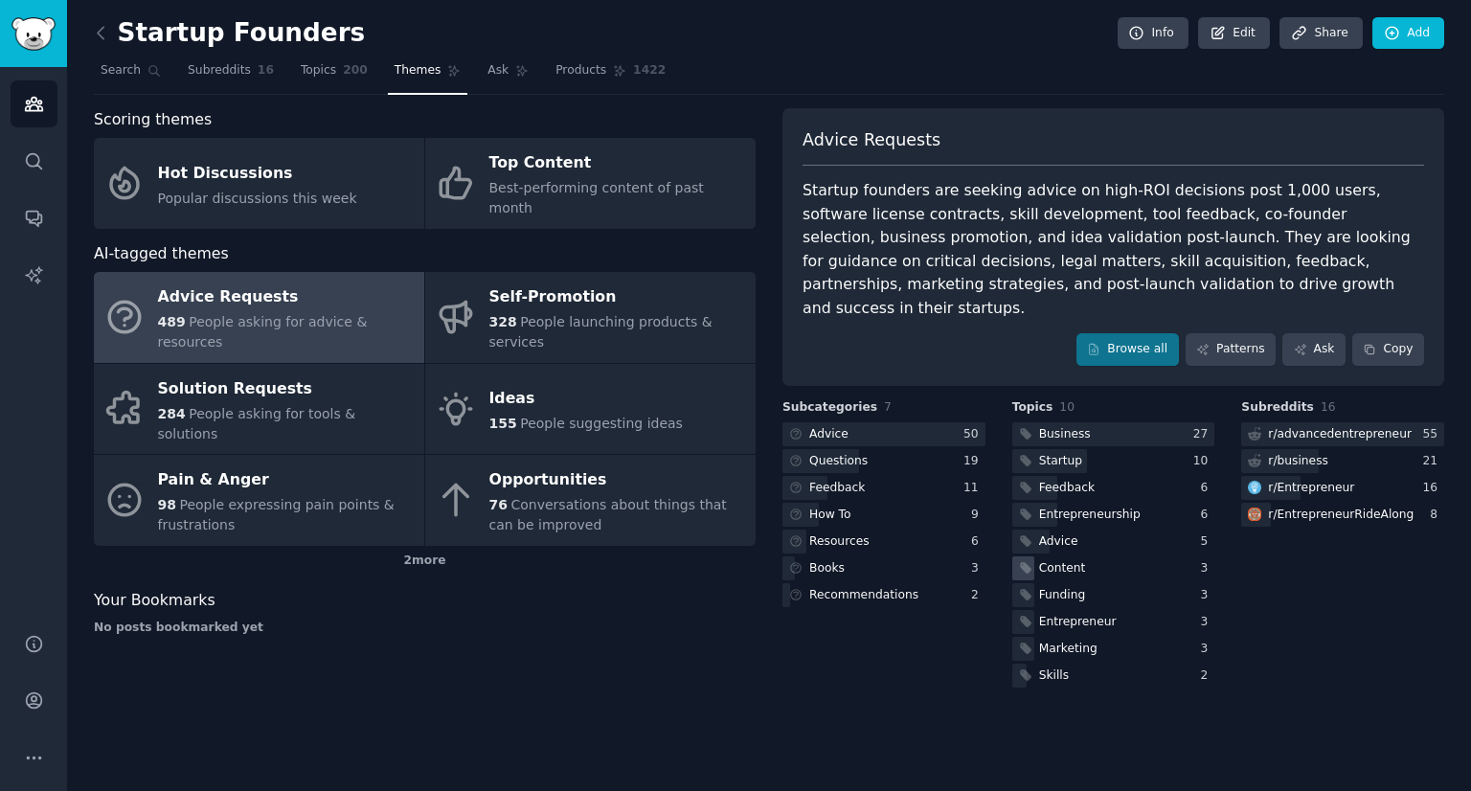
click at [1027, 563] on icon at bounding box center [1025, 568] width 11 height 11
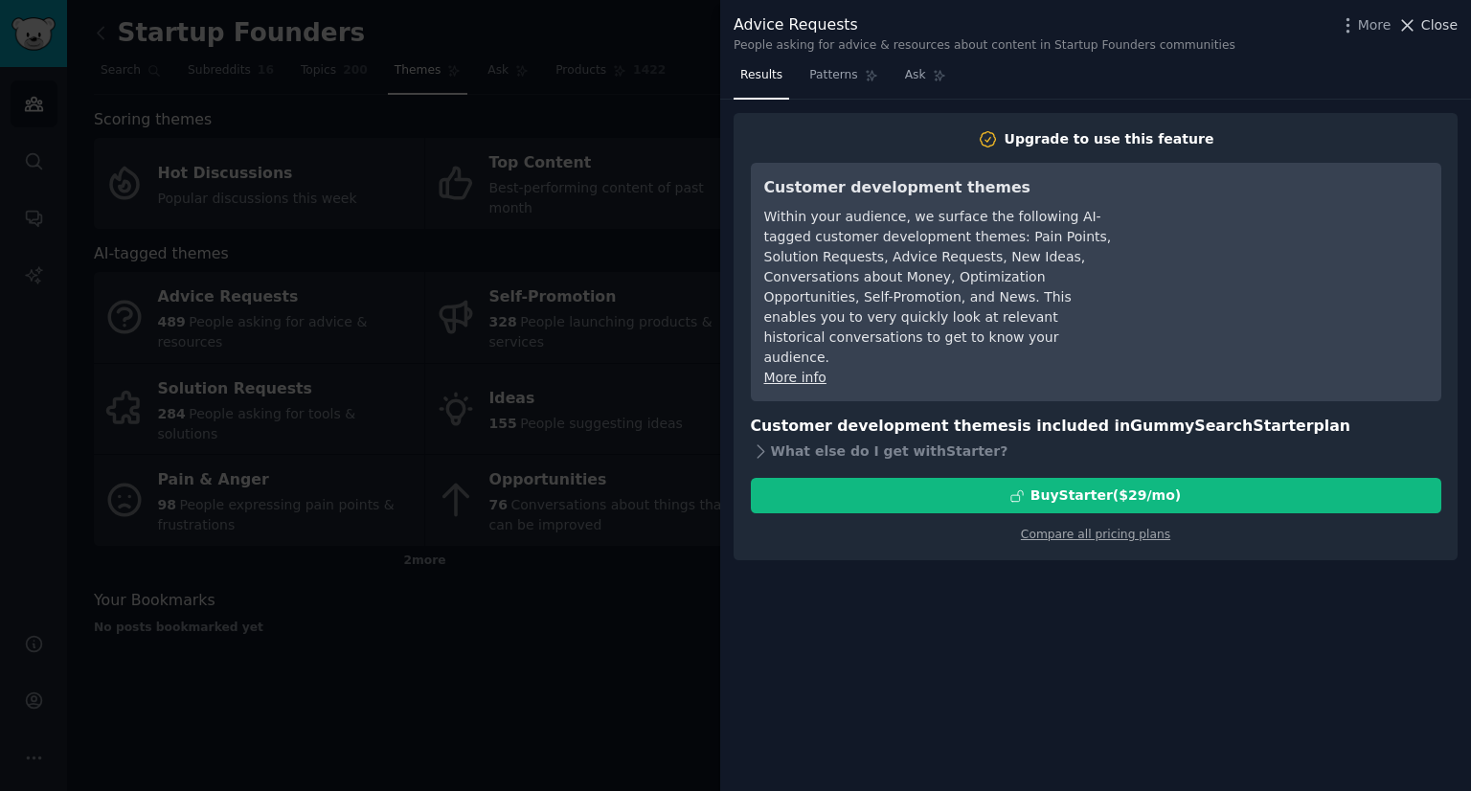
click at [1411, 26] on icon at bounding box center [1408, 25] width 11 height 11
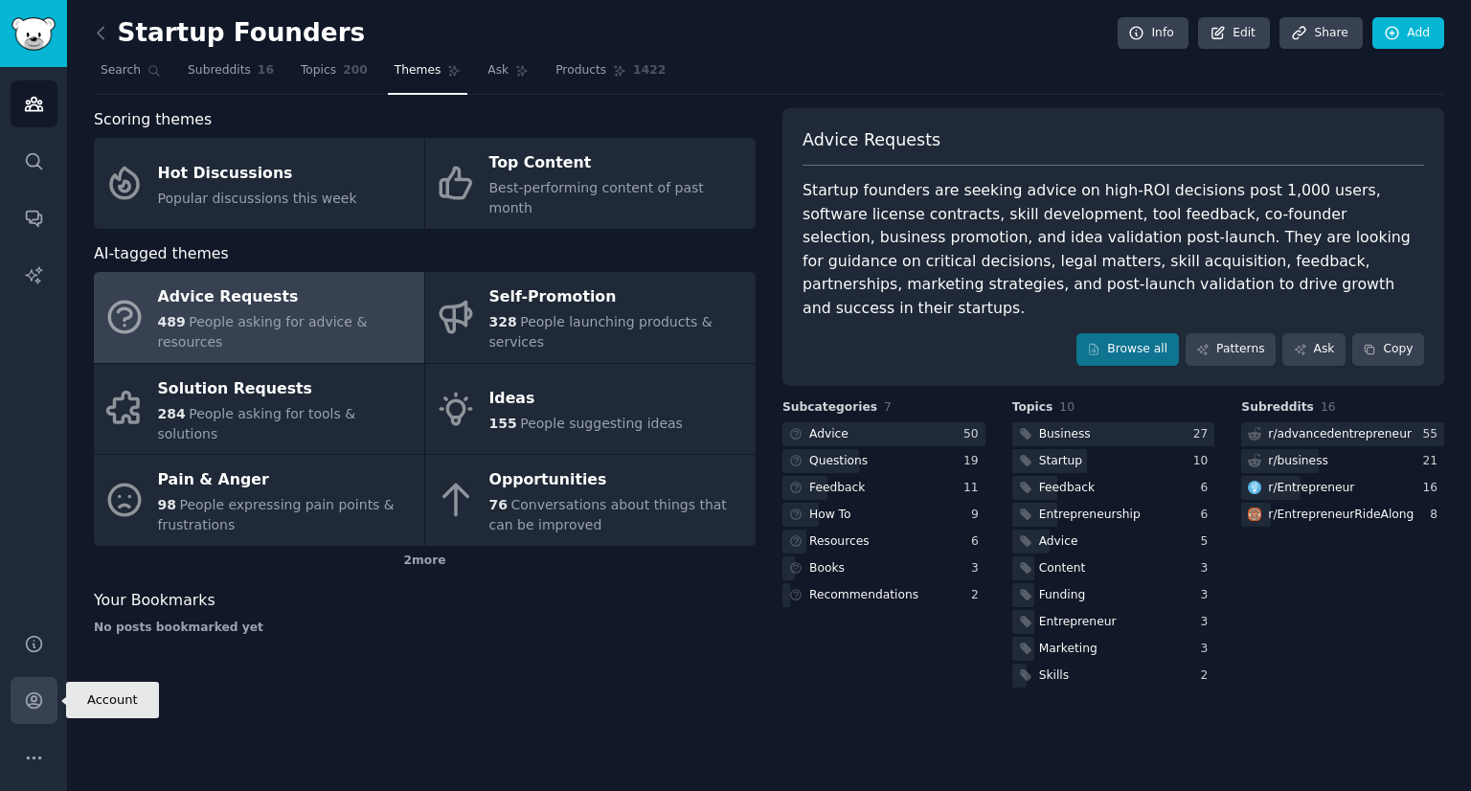
click at [25, 703] on icon "Sidebar" at bounding box center [34, 700] width 20 height 20
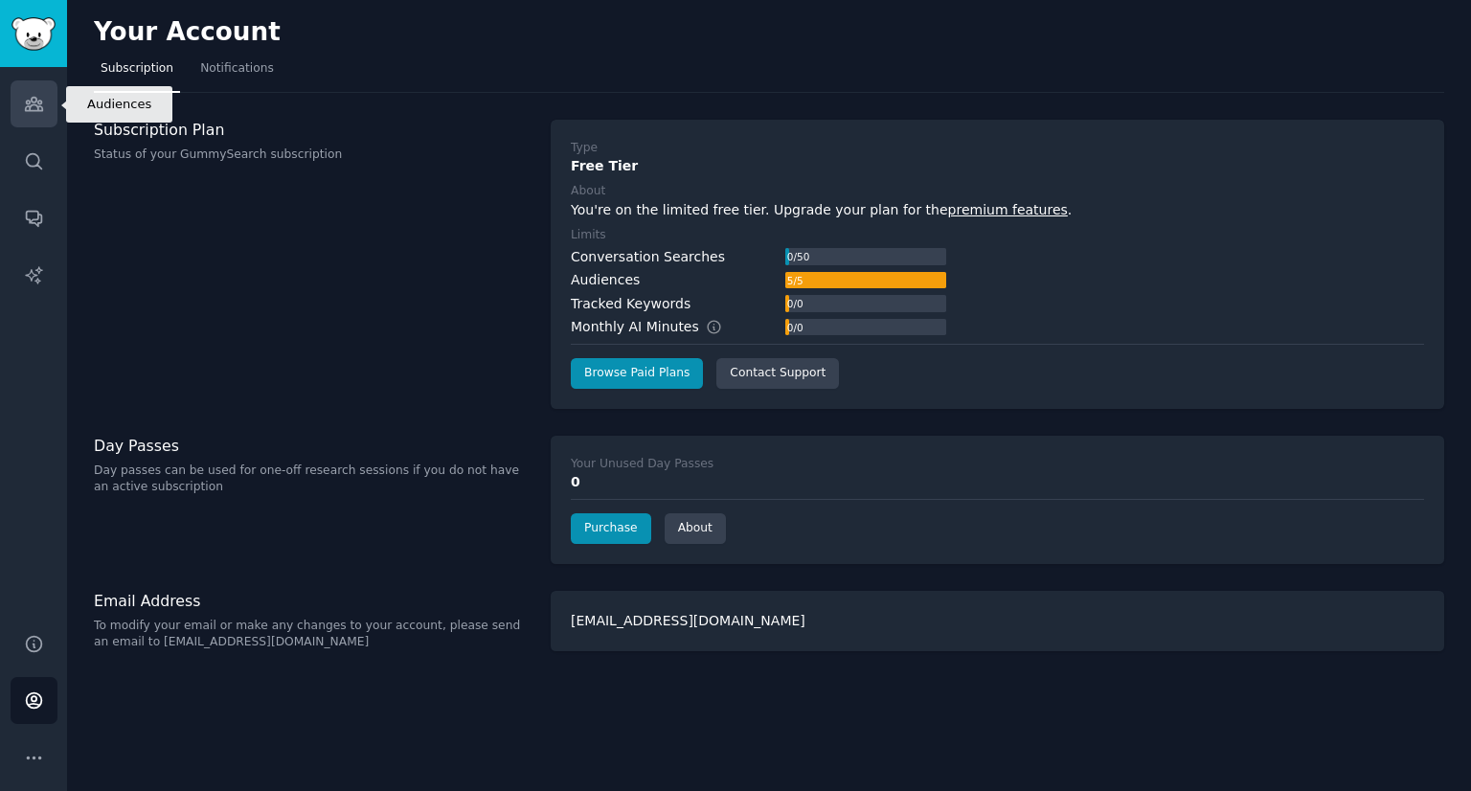
click at [18, 103] on link "Audiences" at bounding box center [34, 103] width 47 height 47
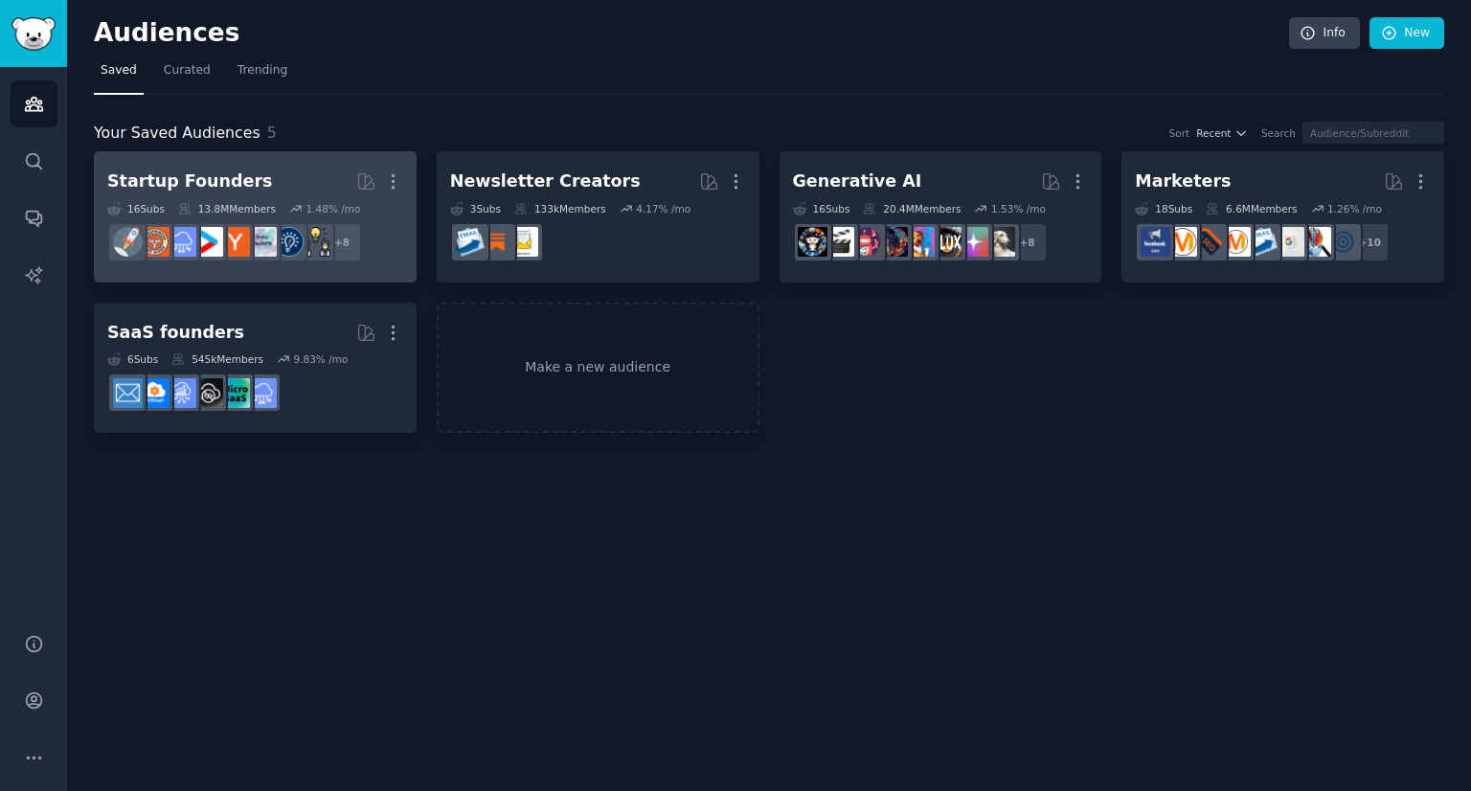
click at [349, 196] on h2 "Startup Founders More" at bounding box center [255, 182] width 296 height 34
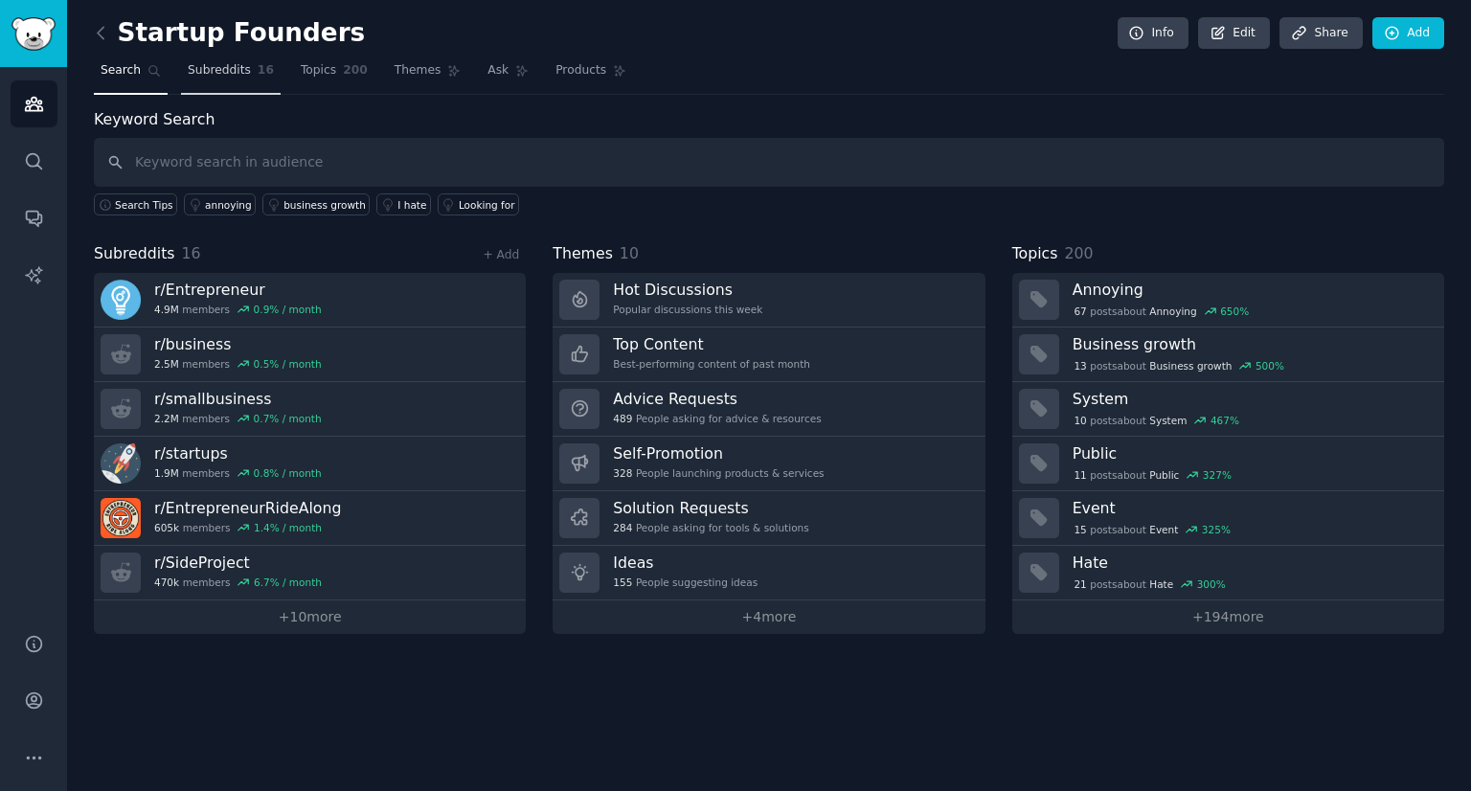
click at [241, 78] on link "Subreddits 16" at bounding box center [231, 75] width 100 height 39
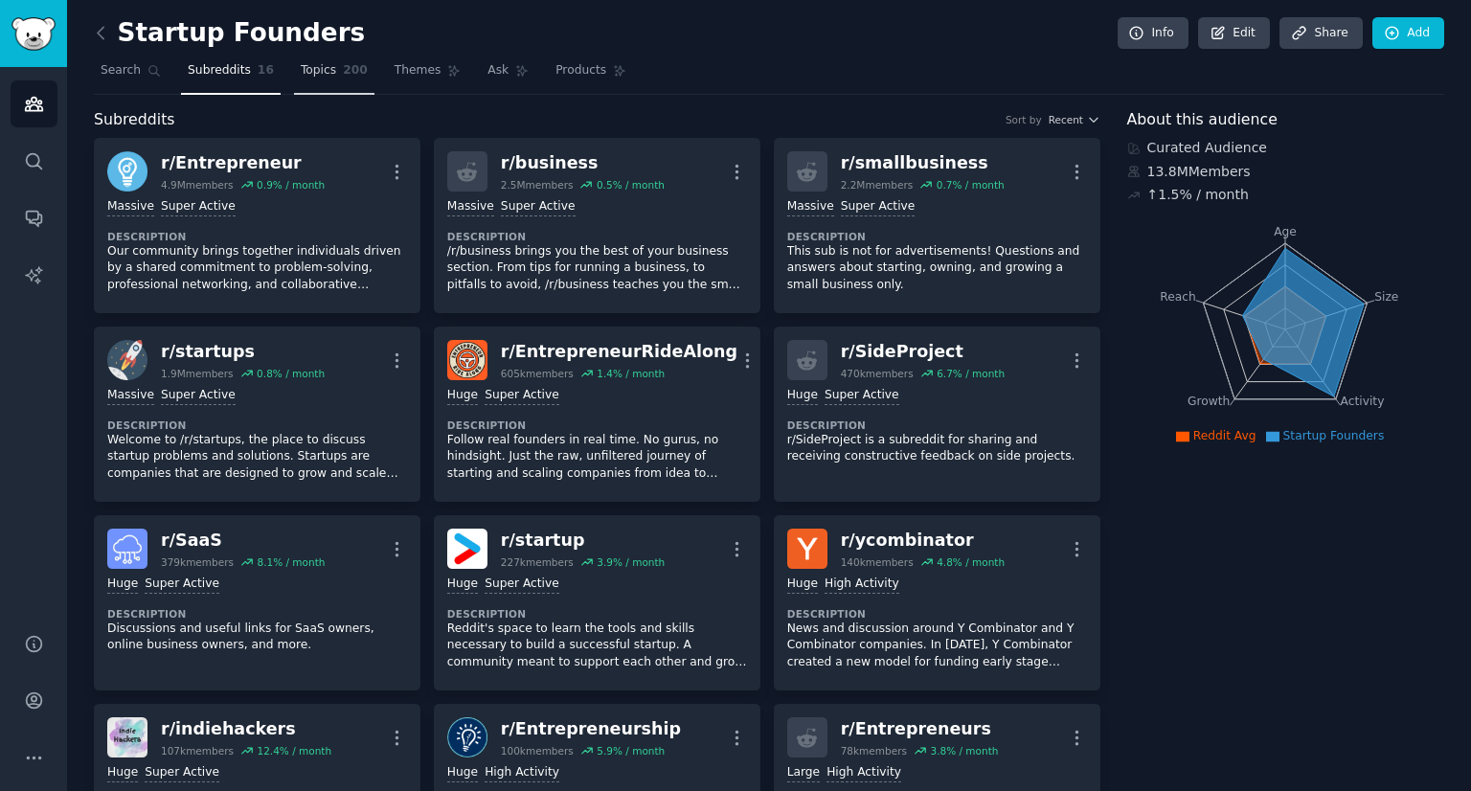
click at [313, 78] on span "Topics" at bounding box center [318, 70] width 35 height 17
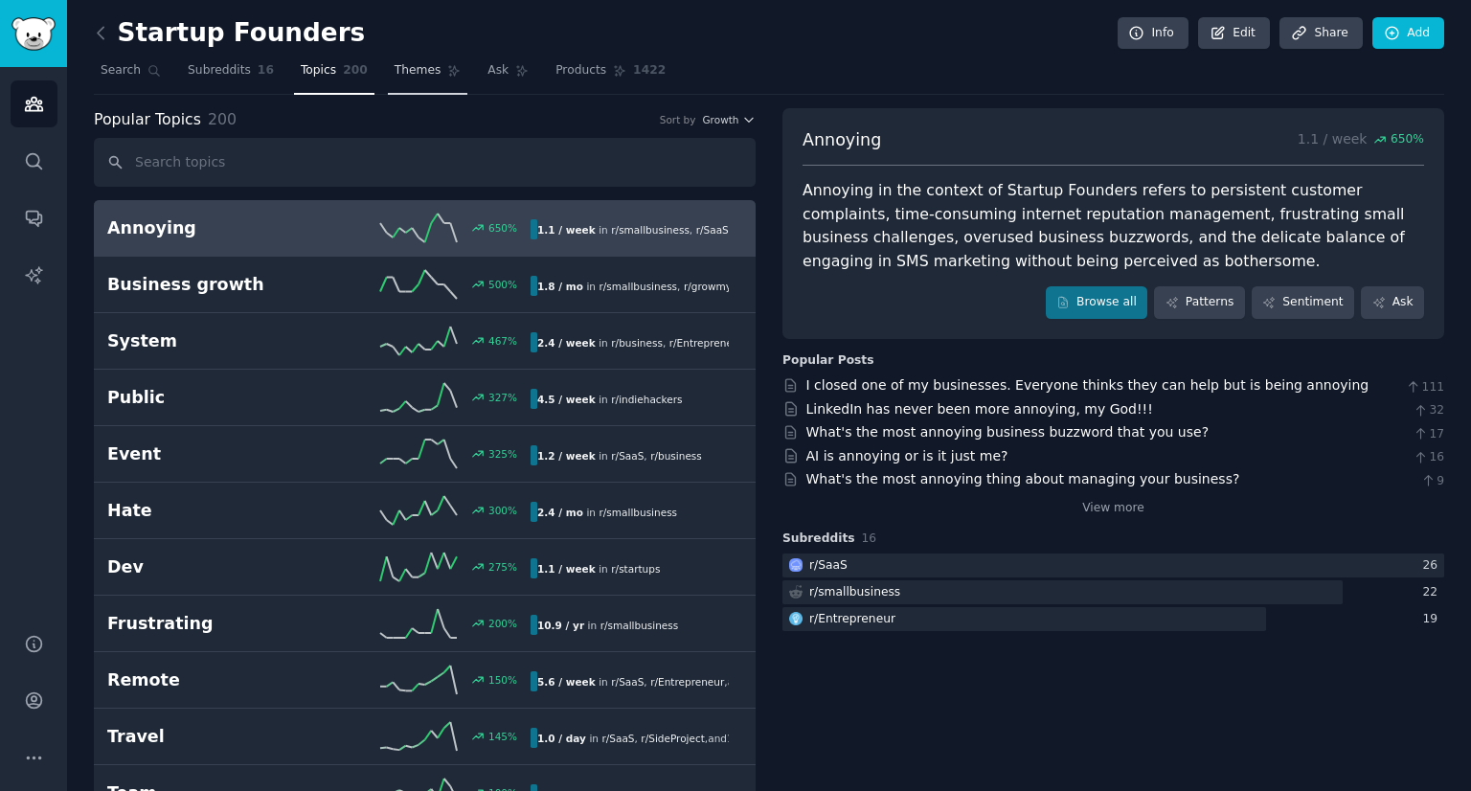
click at [406, 71] on span "Themes" at bounding box center [417, 70] width 47 height 17
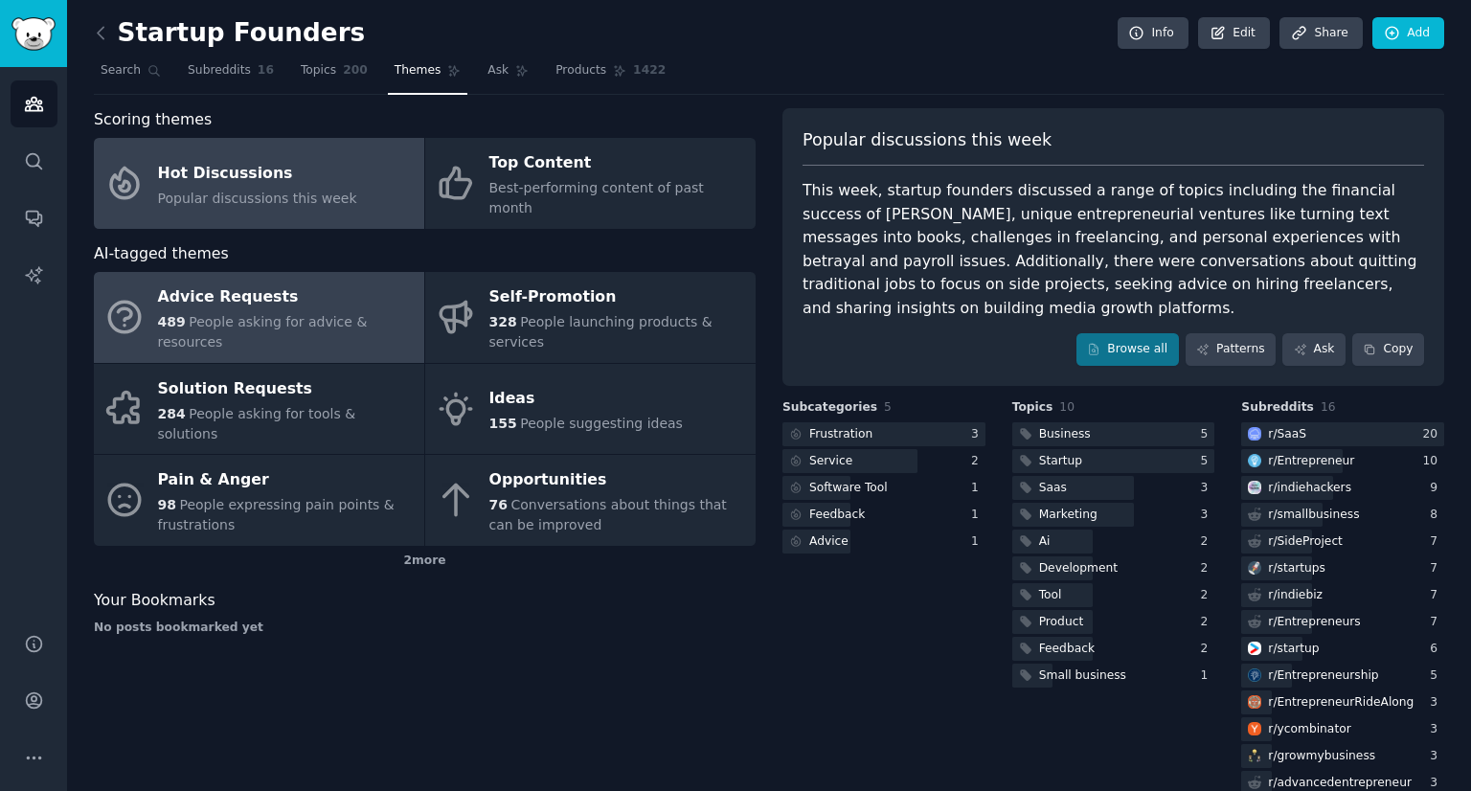
click at [333, 314] on span "People asking for advice & resources" at bounding box center [263, 331] width 210 height 35
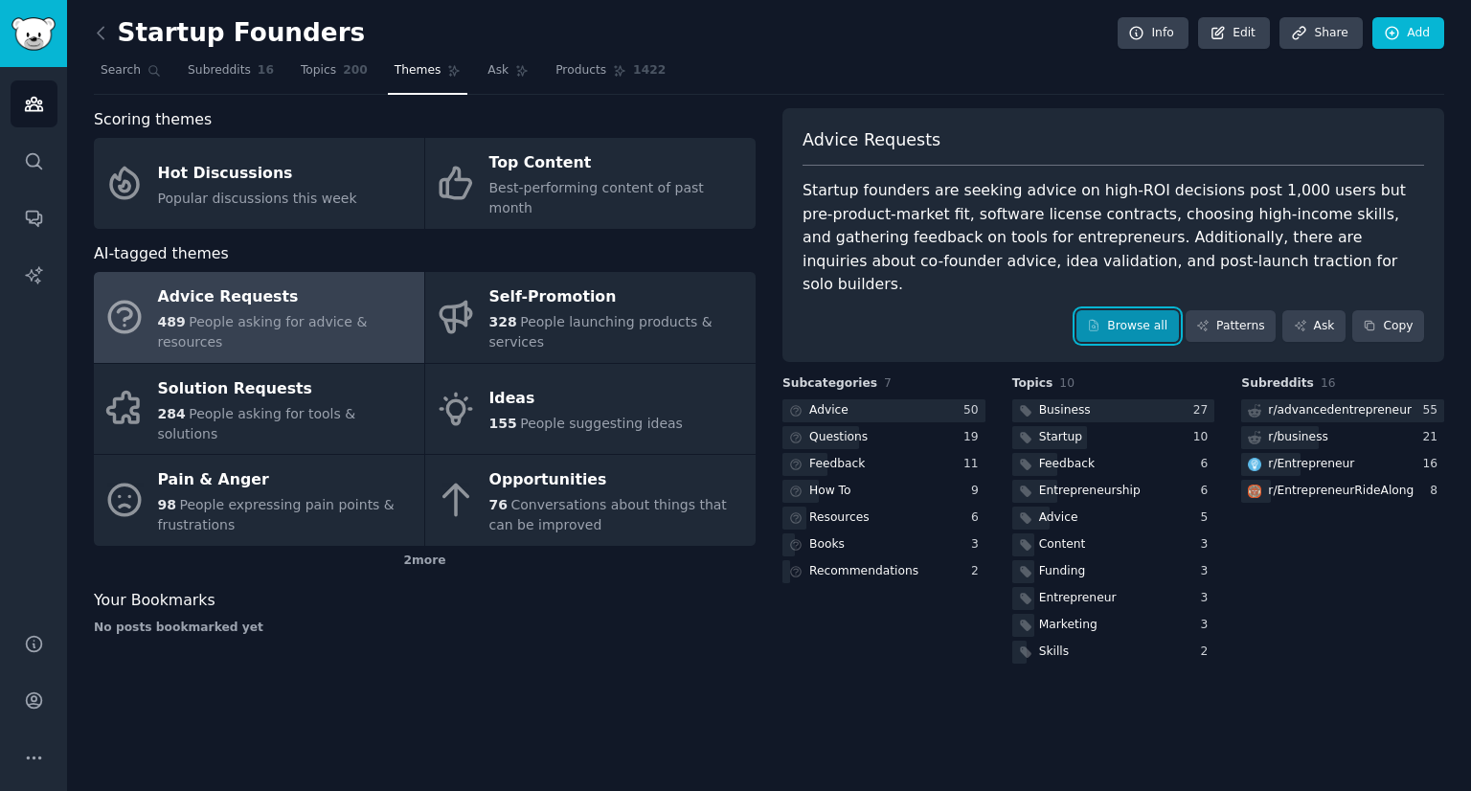
click at [1126, 310] on link "Browse all" at bounding box center [1127, 326] width 102 height 33
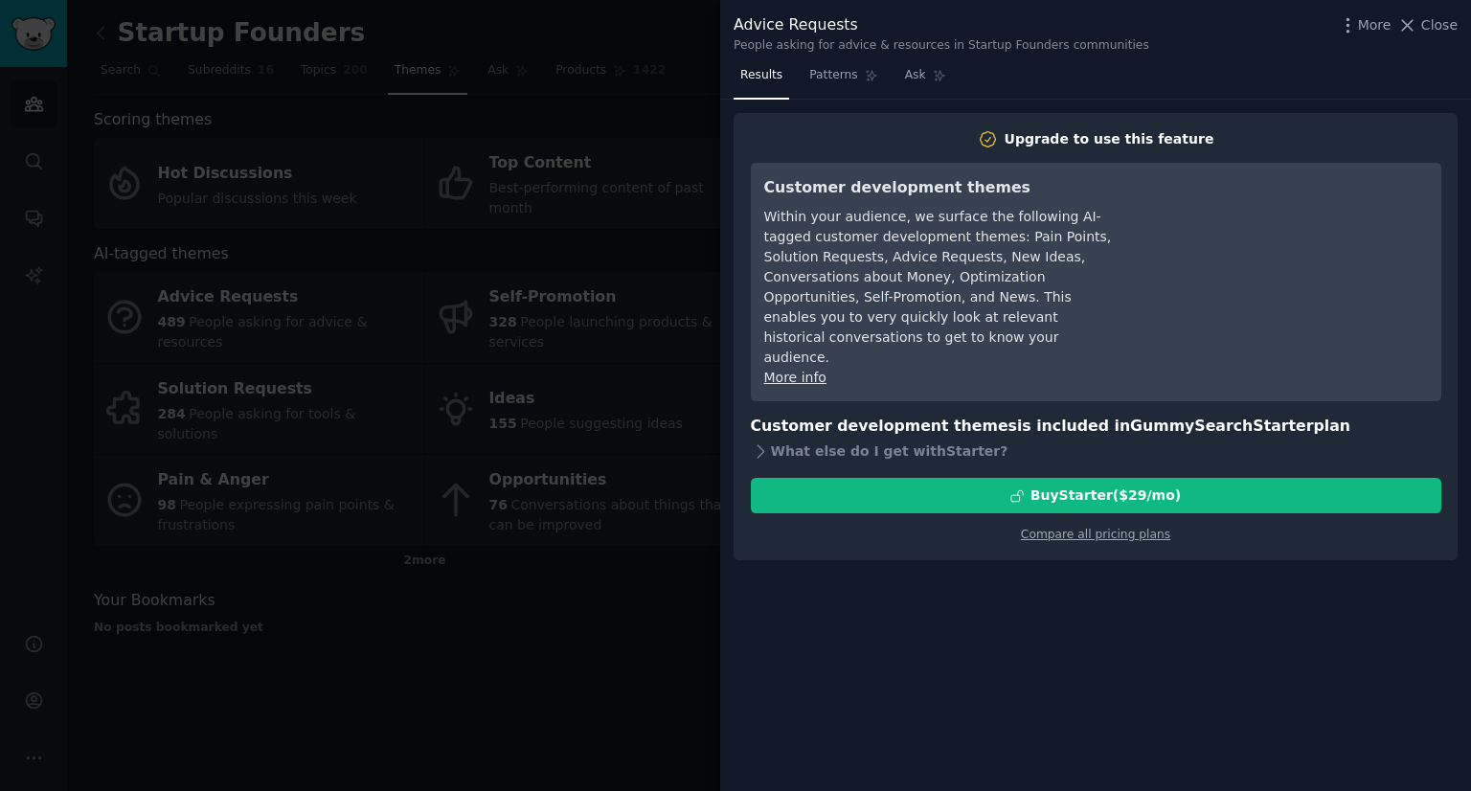
click at [643, 593] on div at bounding box center [735, 395] width 1471 height 791
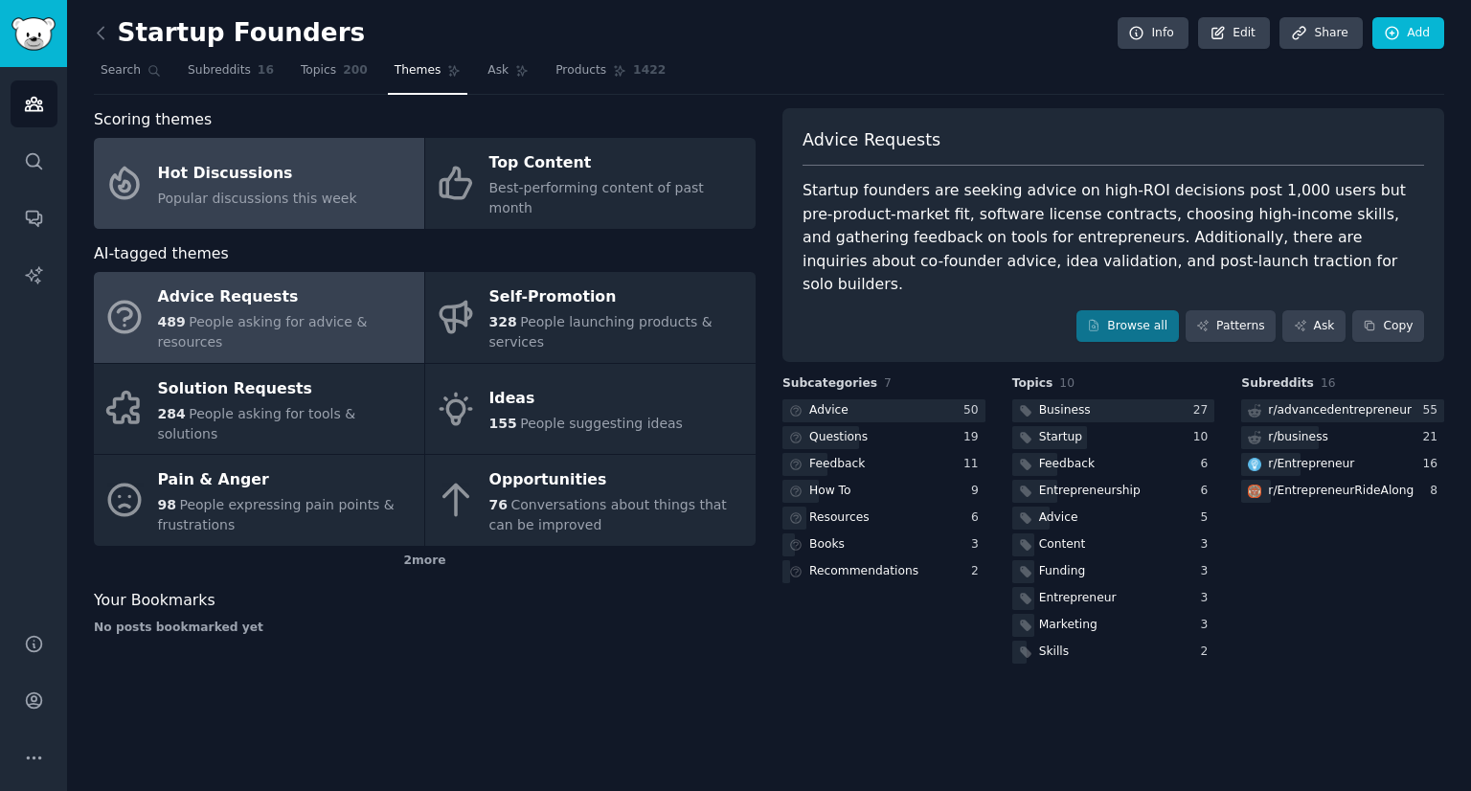
click at [309, 164] on div "Hot Discussions" at bounding box center [257, 173] width 199 height 31
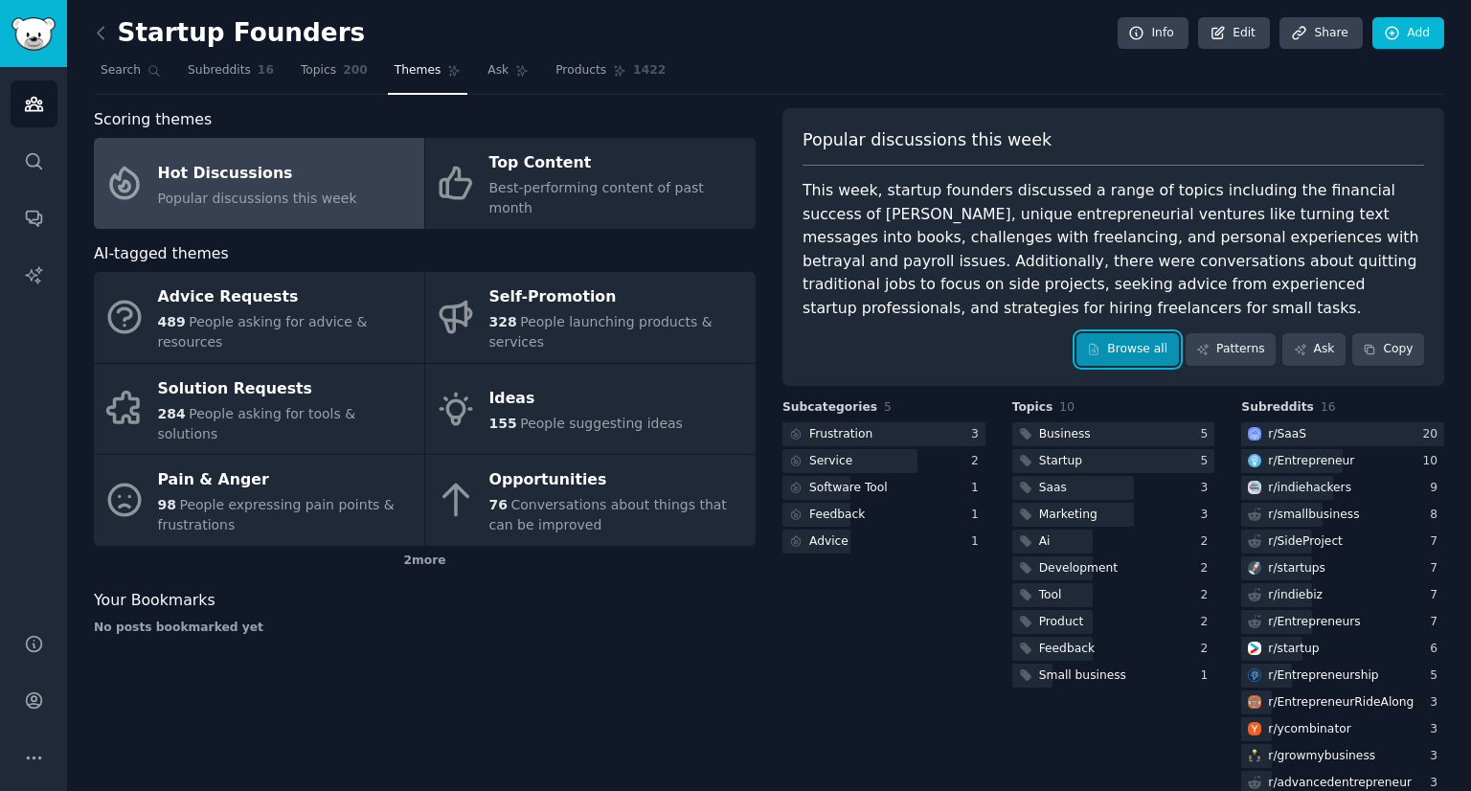
click at [1164, 349] on link "Browse all" at bounding box center [1127, 349] width 102 height 33
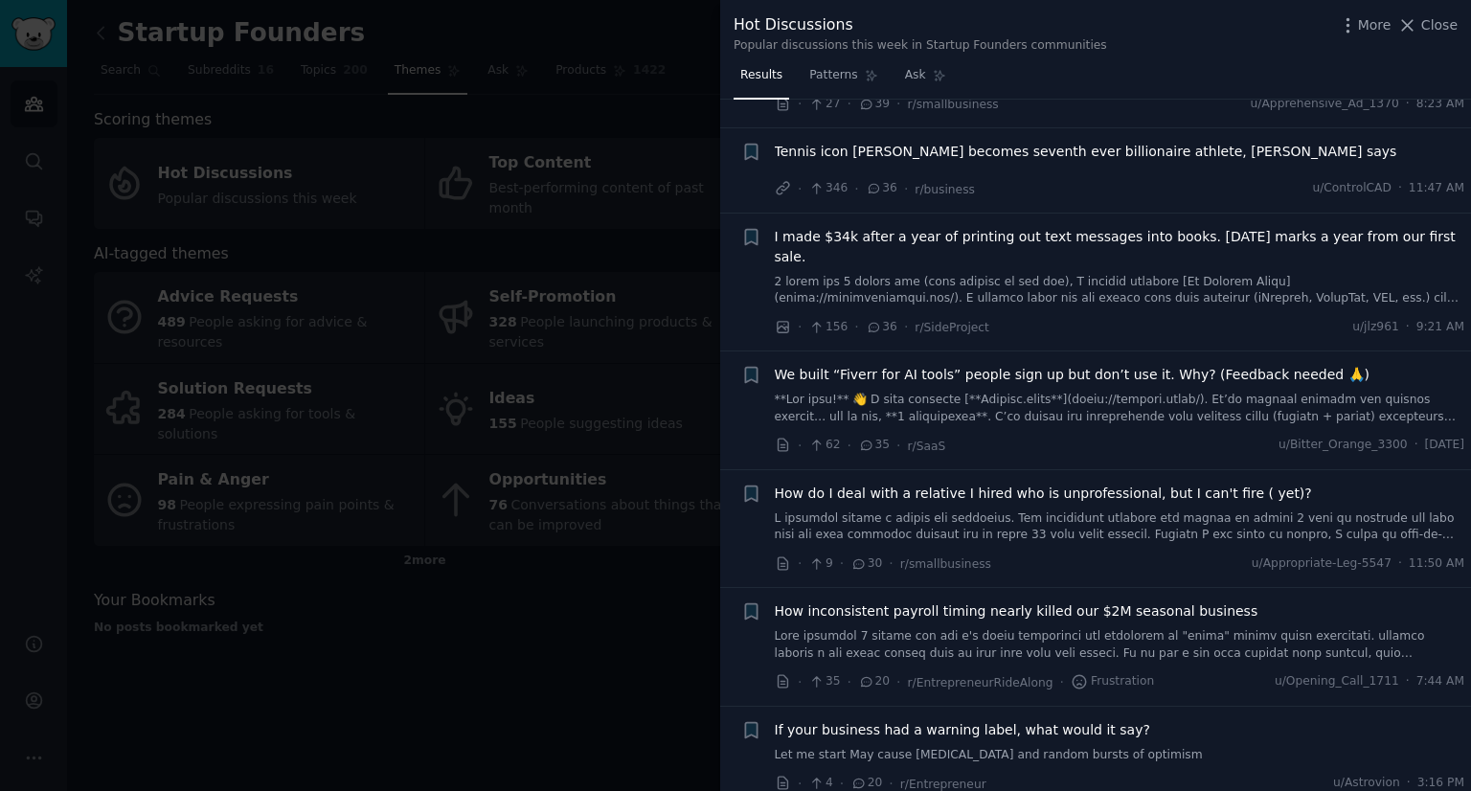
scroll to position [1457, 0]
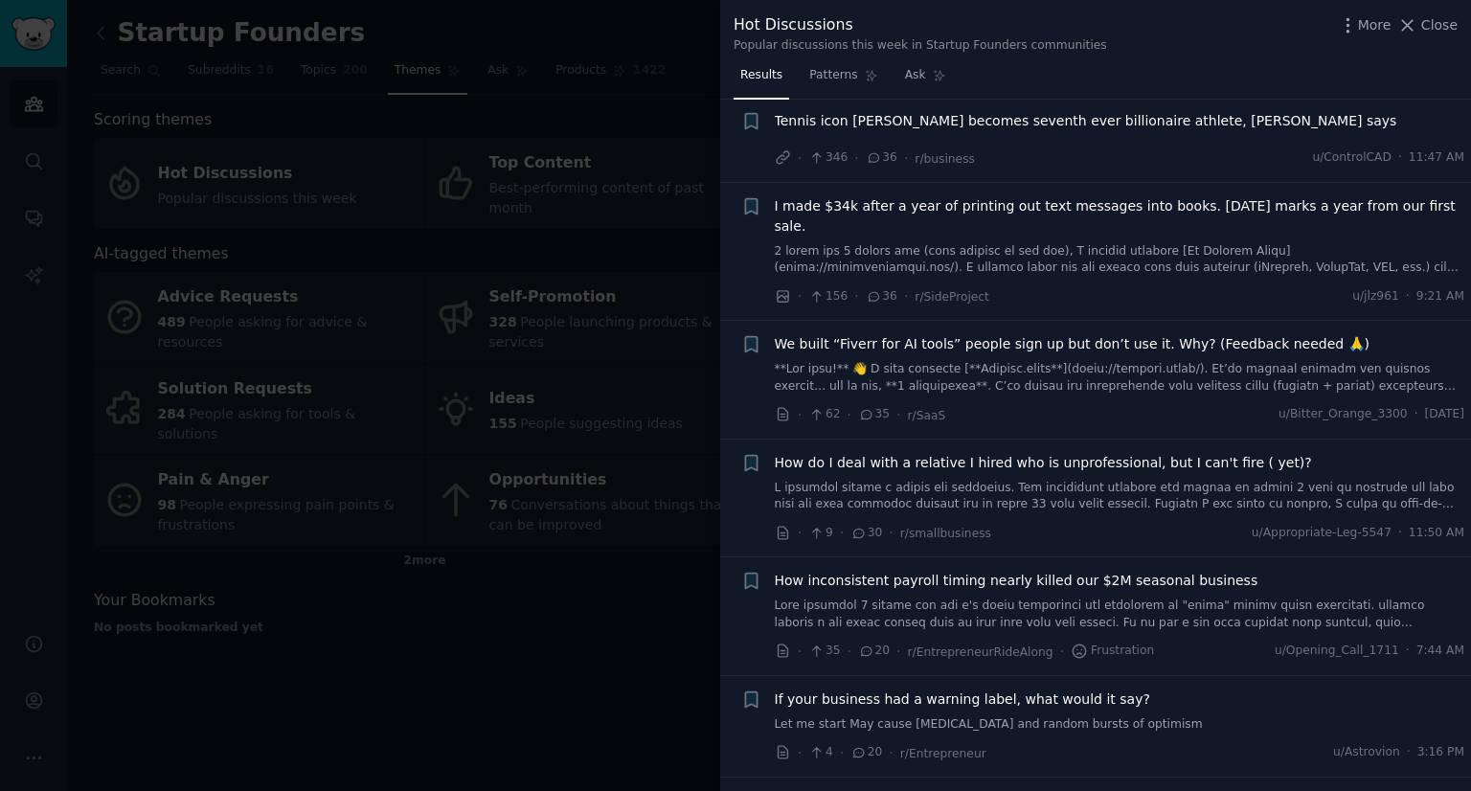
click at [539, 625] on div at bounding box center [735, 395] width 1471 height 791
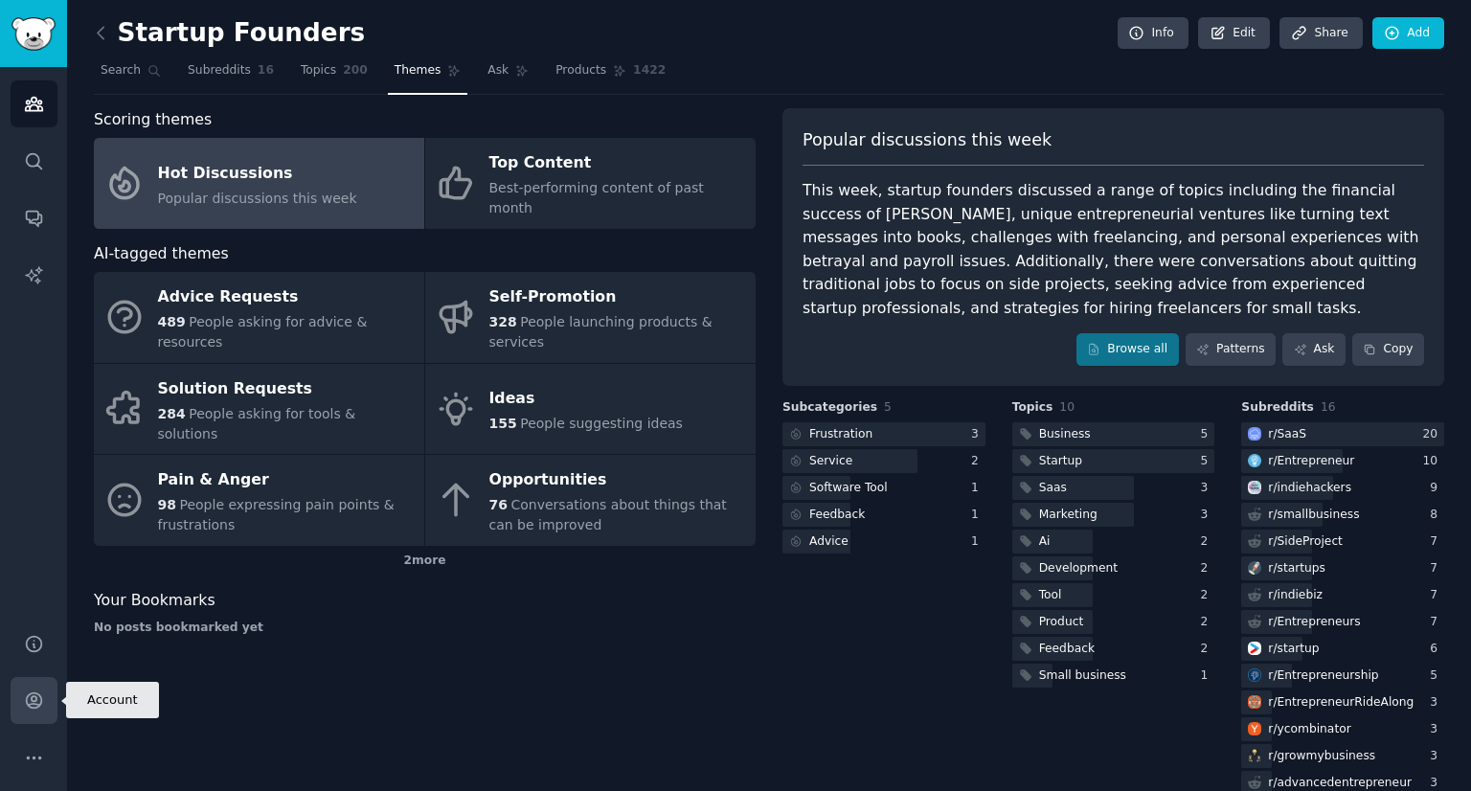
click at [40, 690] on icon "Sidebar" at bounding box center [34, 700] width 20 height 20
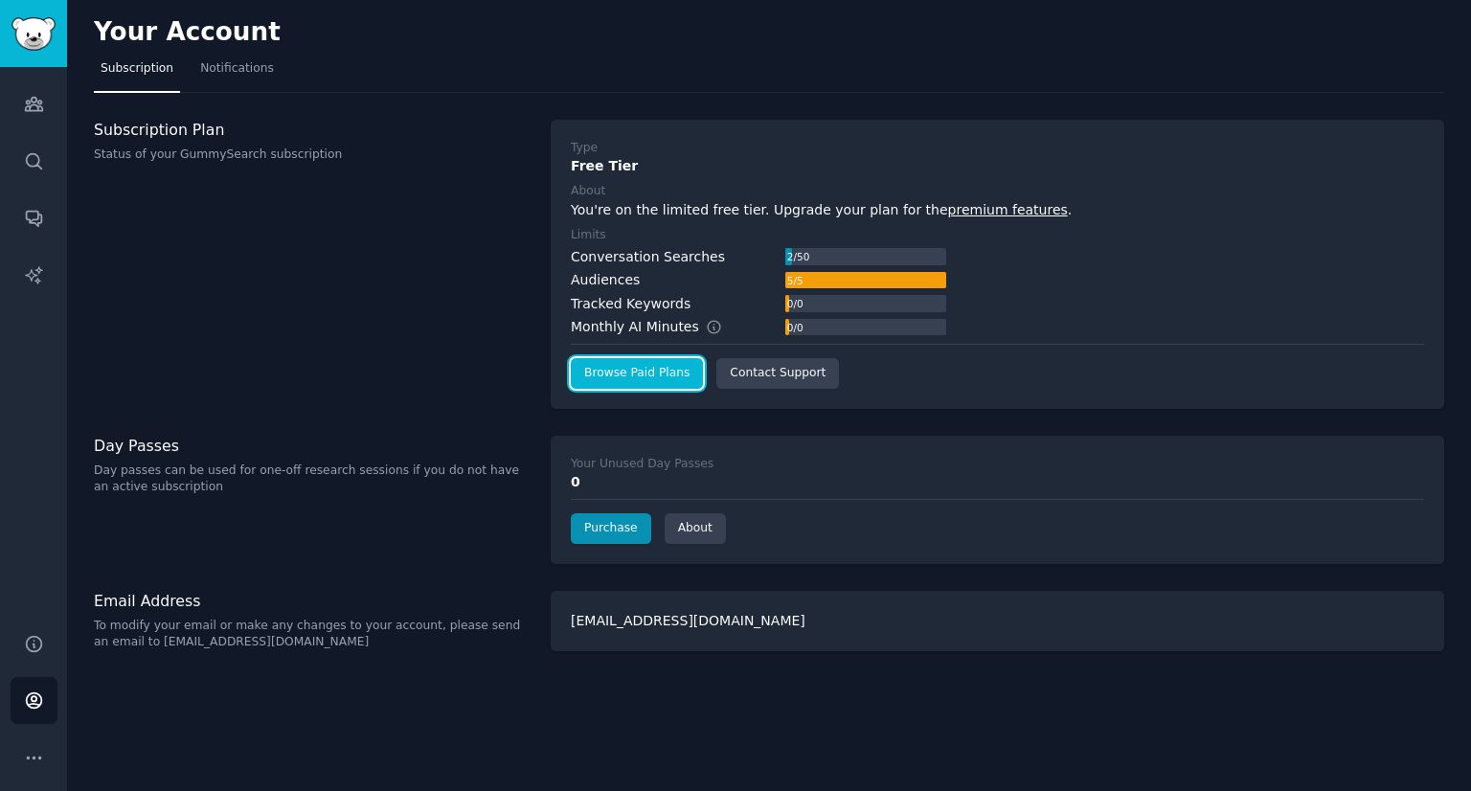
click at [646, 374] on link "Browse Paid Plans" at bounding box center [637, 373] width 132 height 31
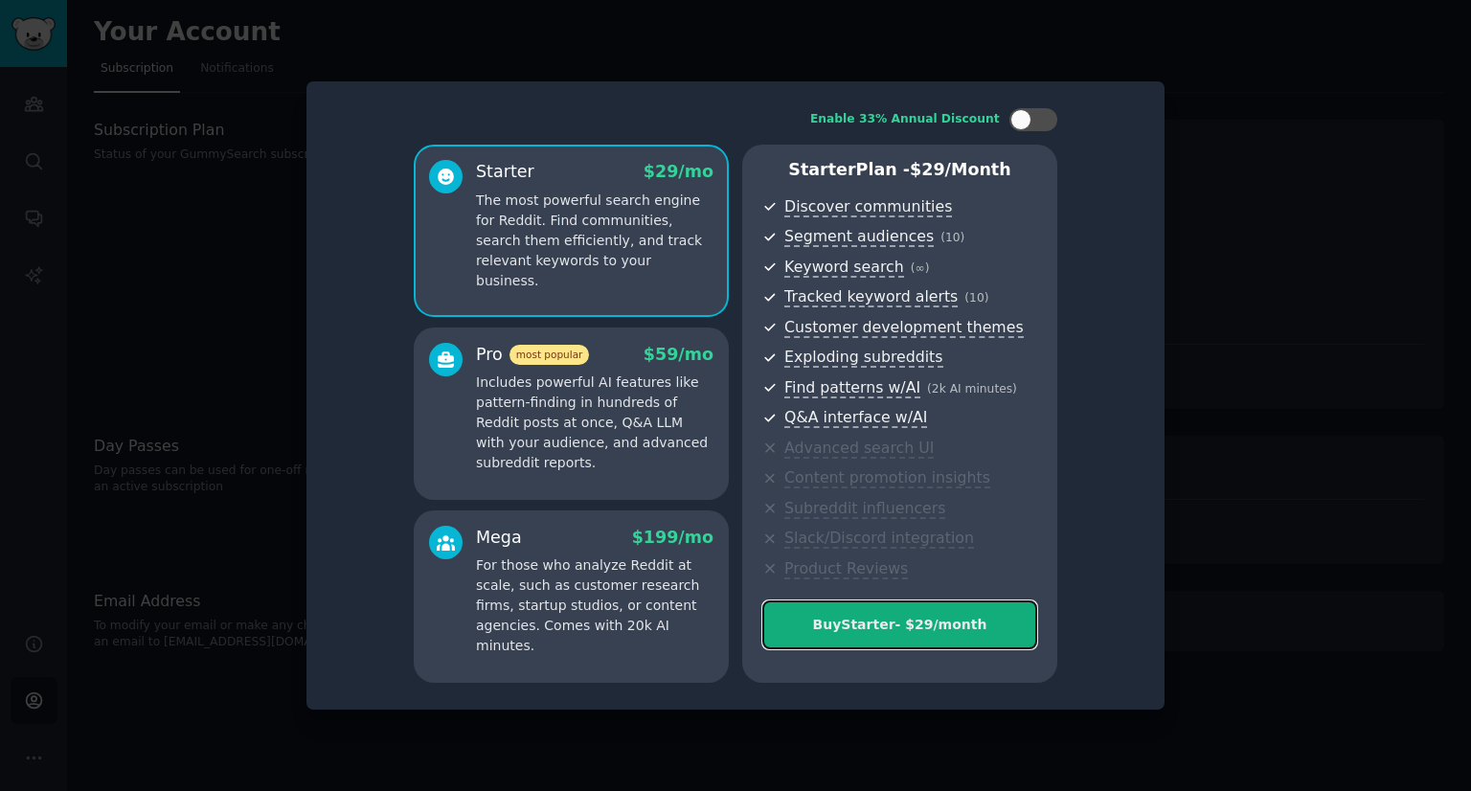
click at [931, 623] on div "Buy Starter - $ 29 /month" at bounding box center [899, 625] width 273 height 20
